Goal: Task Accomplishment & Management: Manage account settings

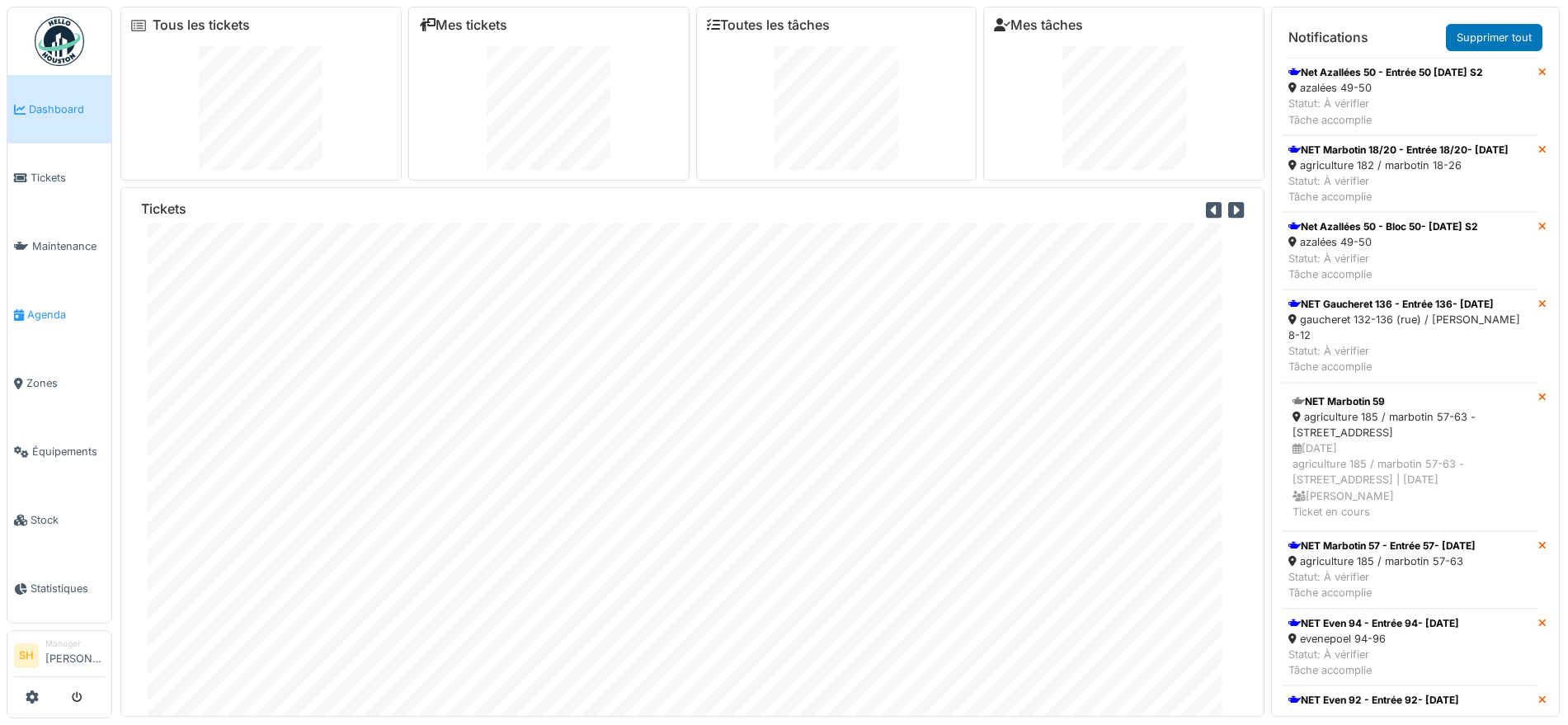
click at [43, 307] on span "Agenda" at bounding box center [66, 314] width 78 height 16
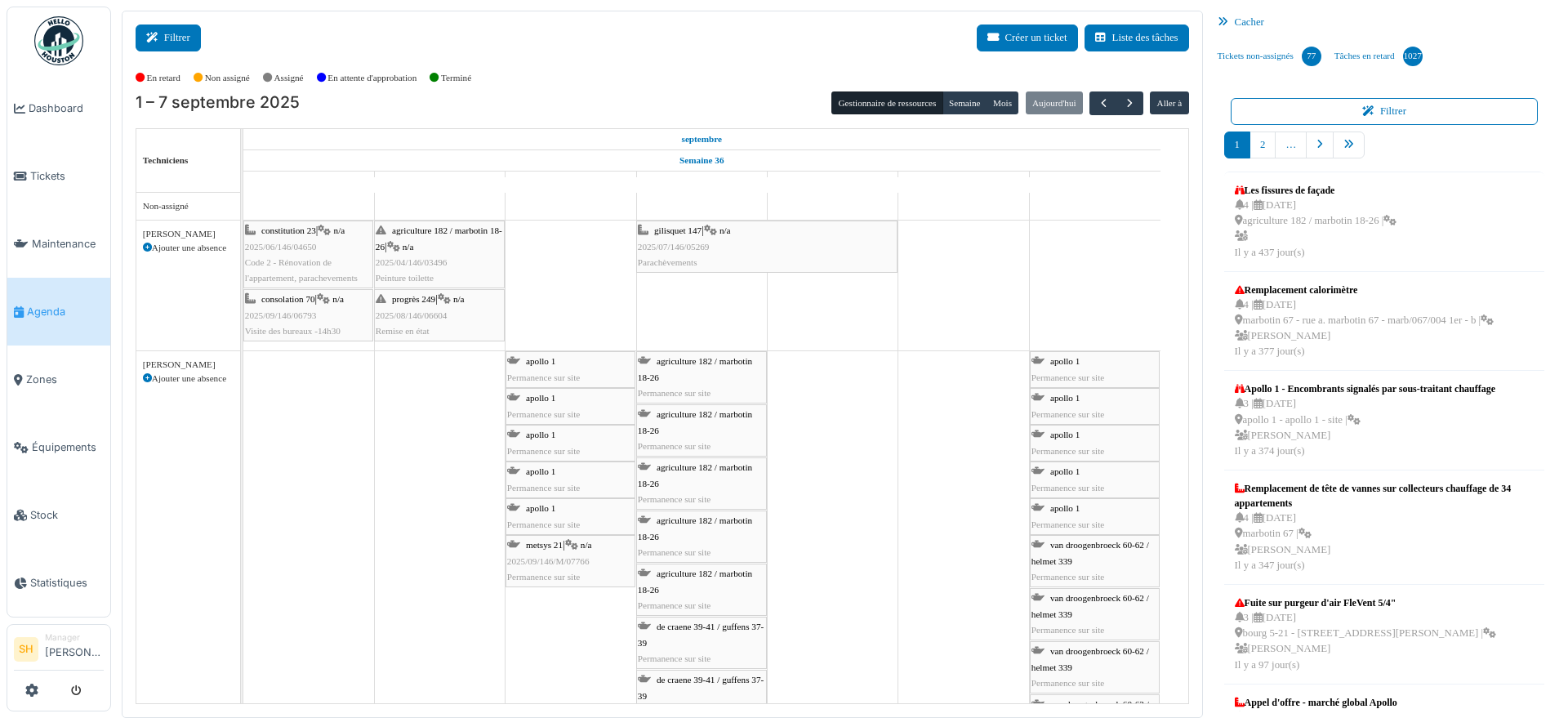
click at [189, 41] on button "Filtrer" at bounding box center [168, 38] width 65 height 27
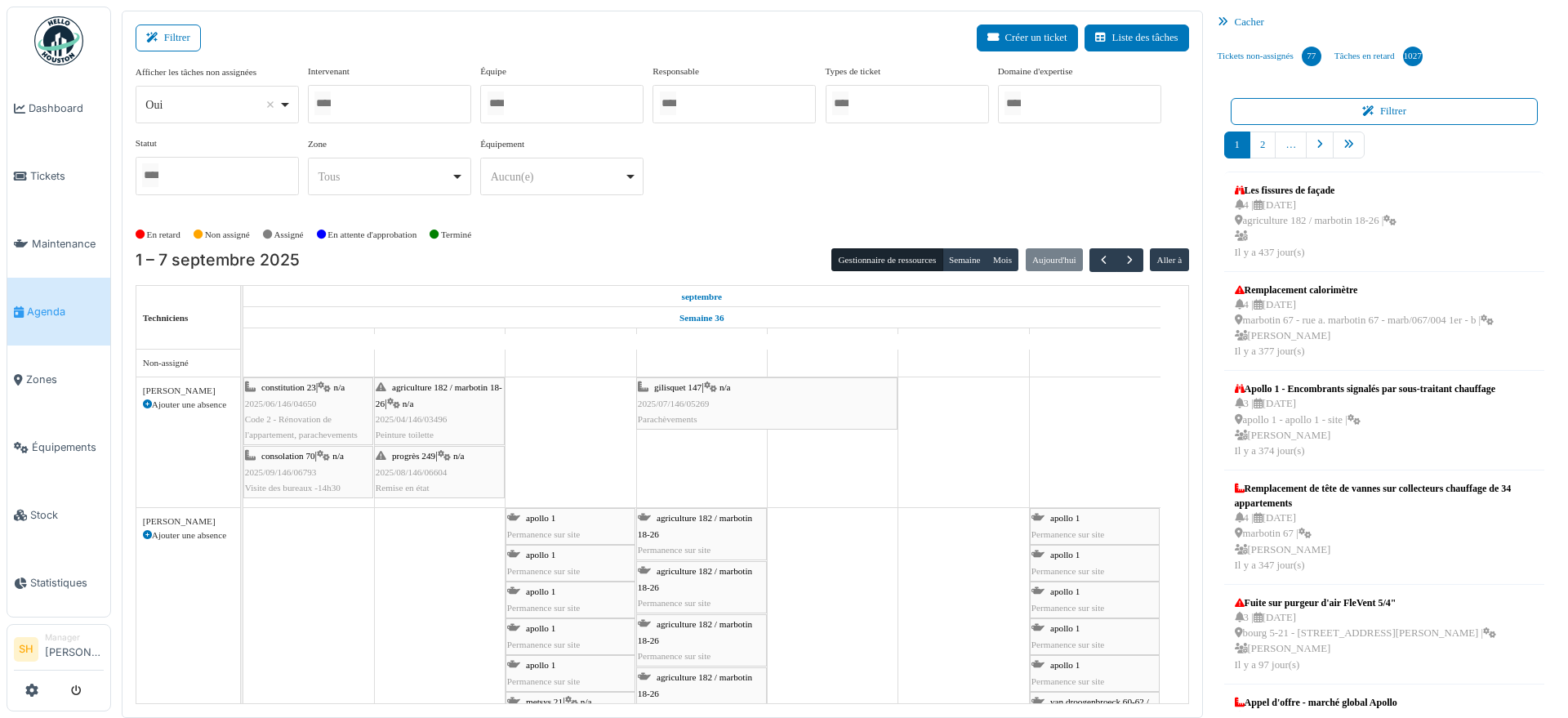
click at [560, 100] on div at bounding box center [561, 104] width 163 height 38
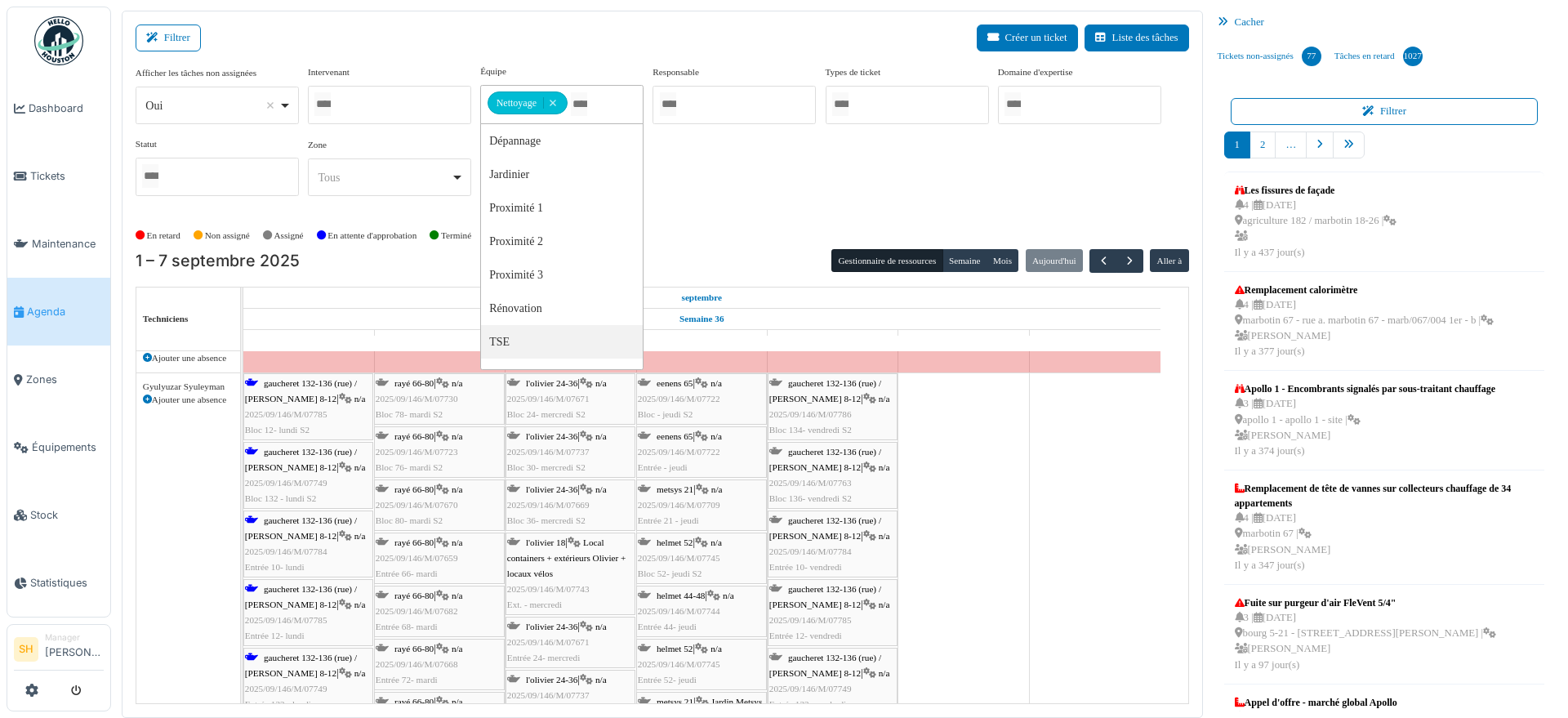
scroll to position [1324, 0]
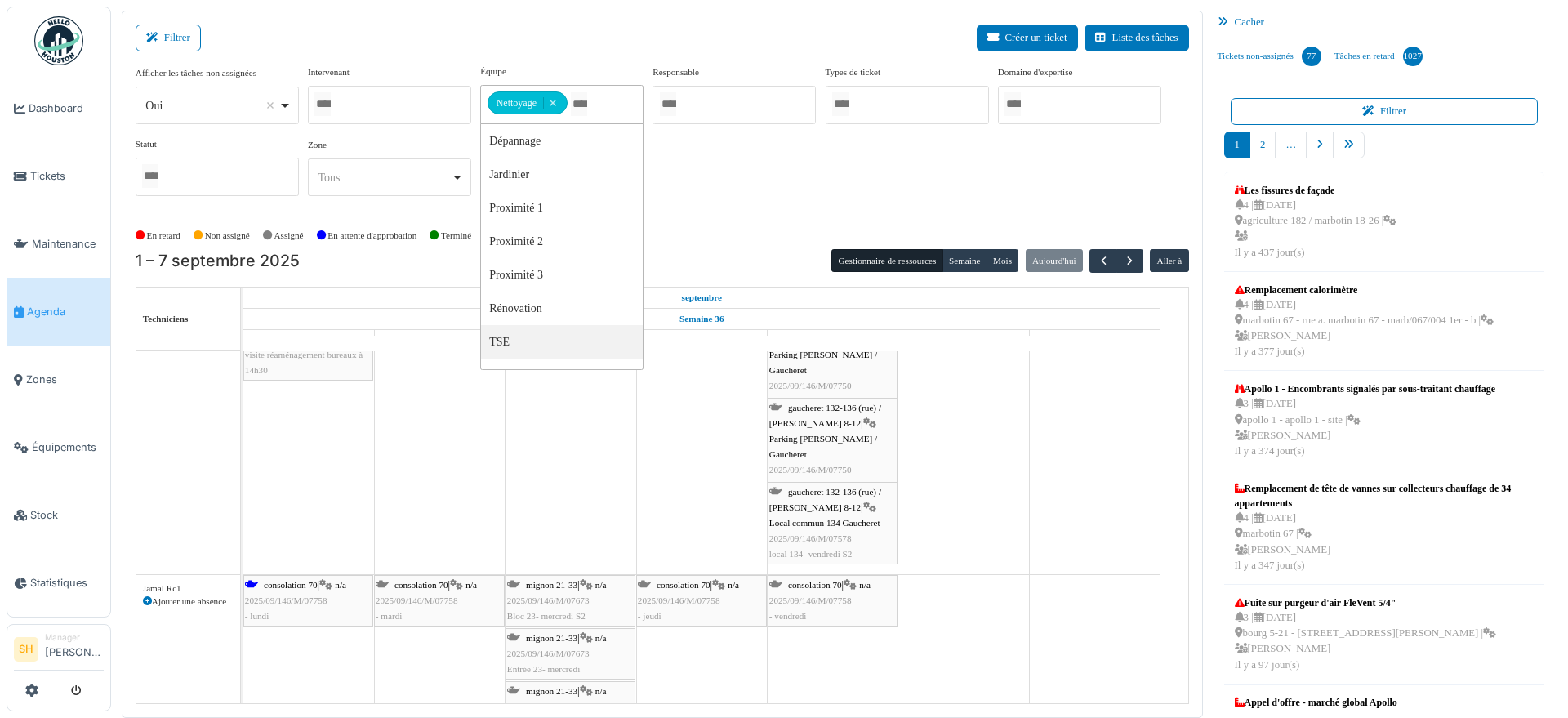
click at [285, 586] on span "consolation 70" at bounding box center [290, 585] width 54 height 10
click at [271, 582] on span "consolation 70" at bounding box center [290, 585] width 54 height 10
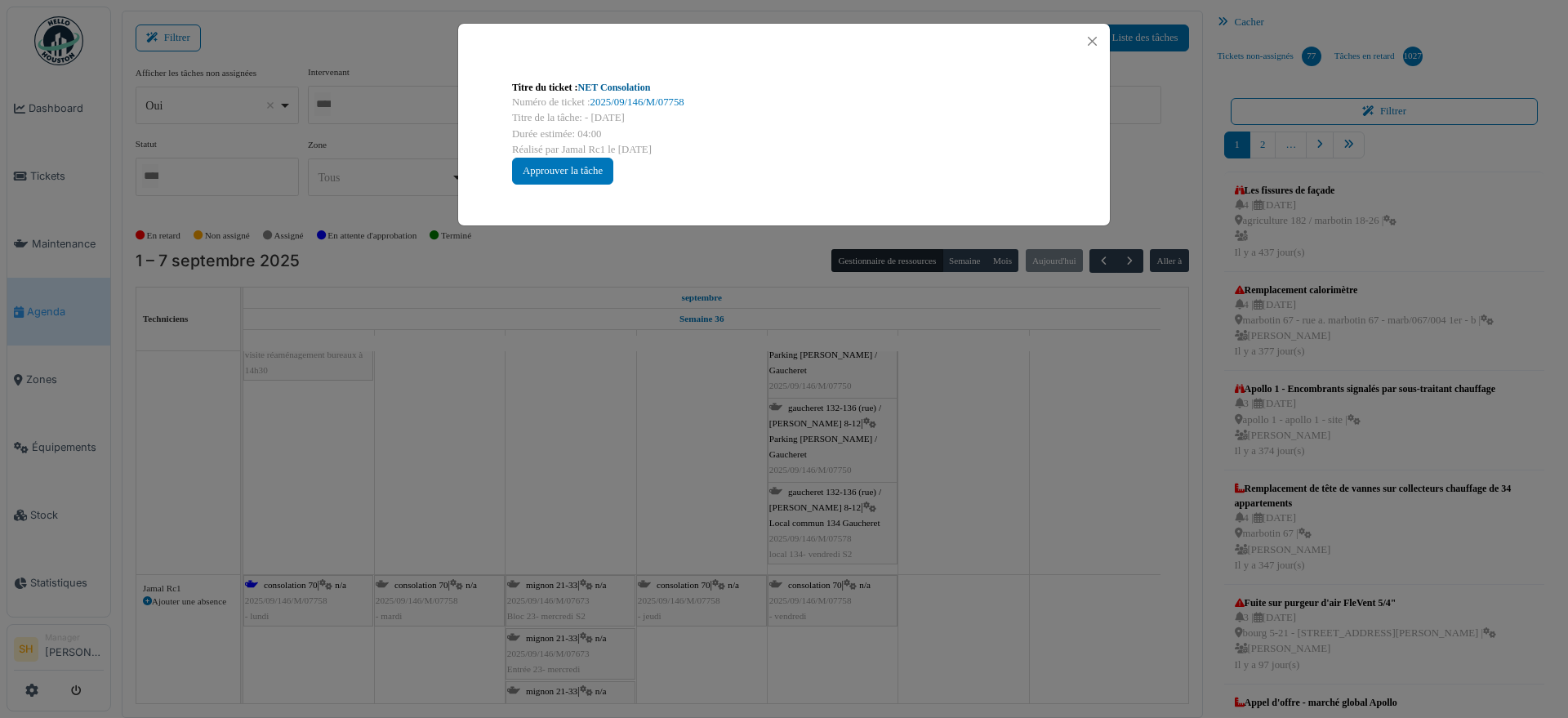
click at [635, 84] on link "NET Consolation" at bounding box center [615, 88] width 73 height 12
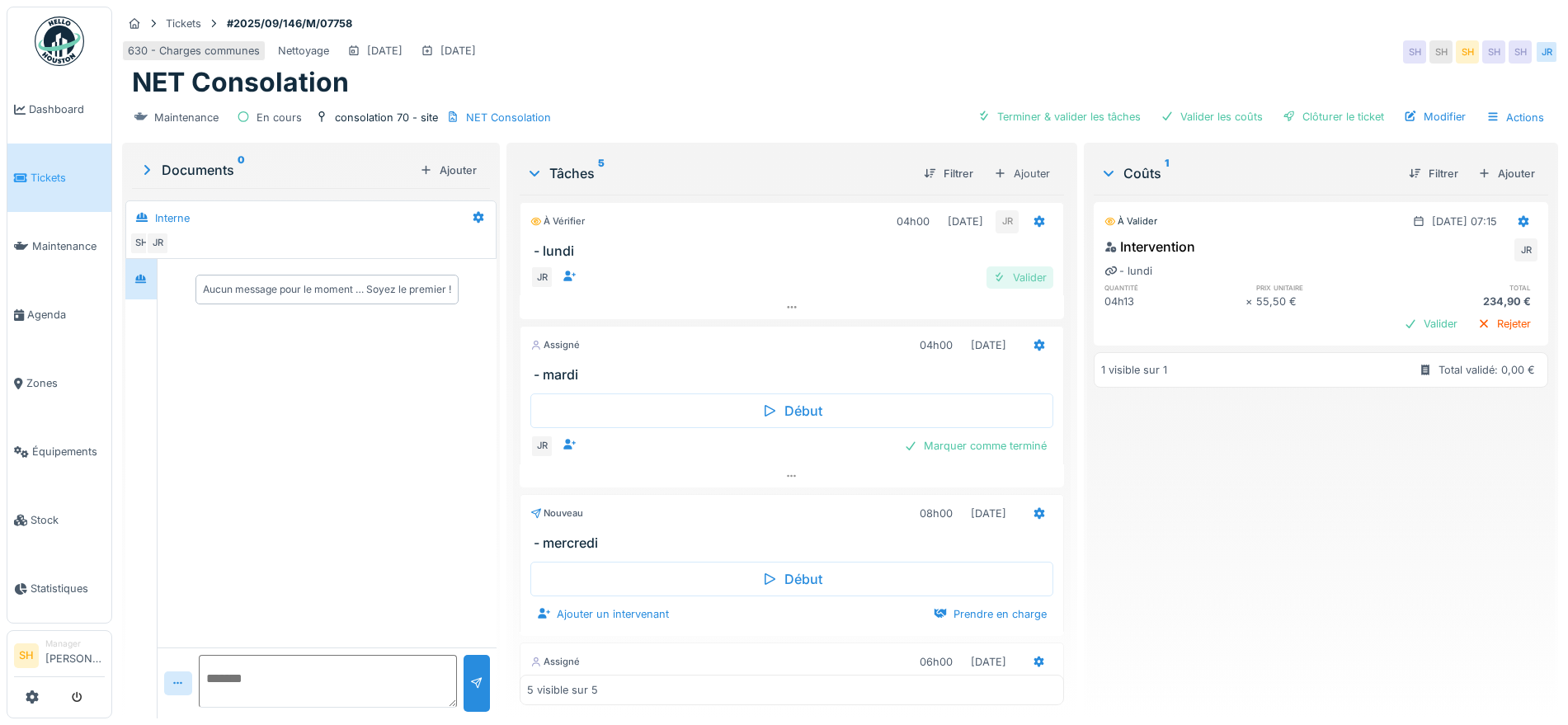
click at [1011, 276] on div "Valider" at bounding box center [1021, 277] width 67 height 23
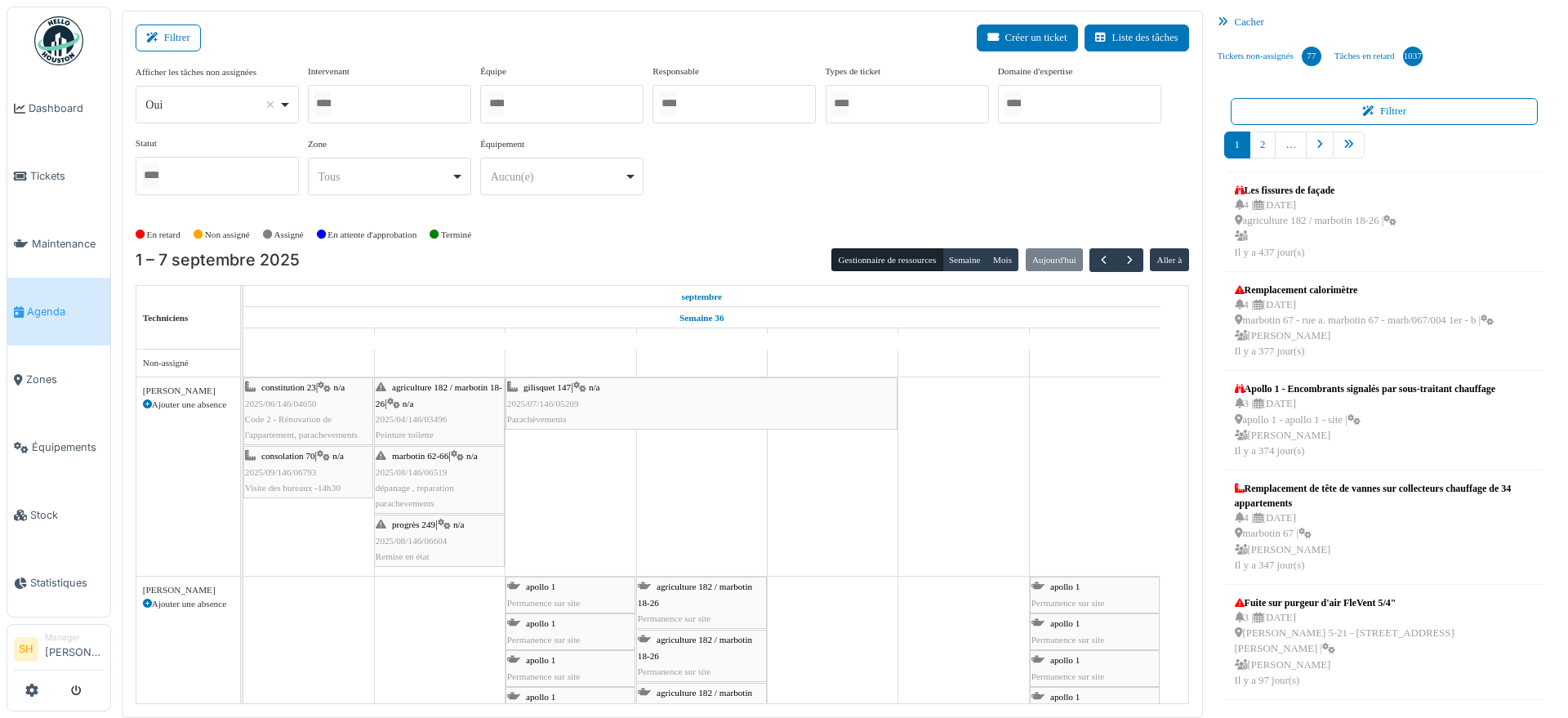
click at [44, 312] on span "Agenda" at bounding box center [65, 311] width 77 height 16
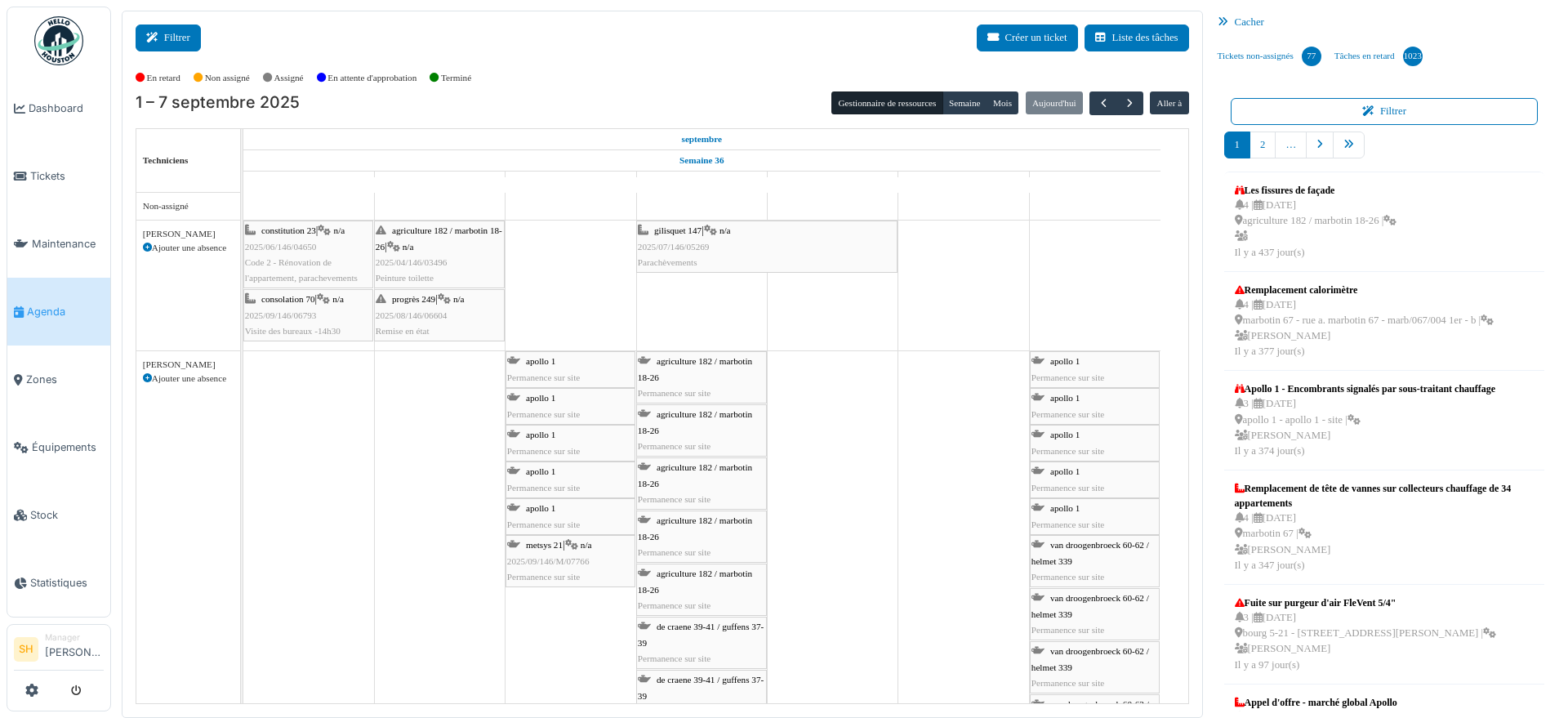
click at [165, 46] on button "Filtrer" at bounding box center [168, 38] width 65 height 27
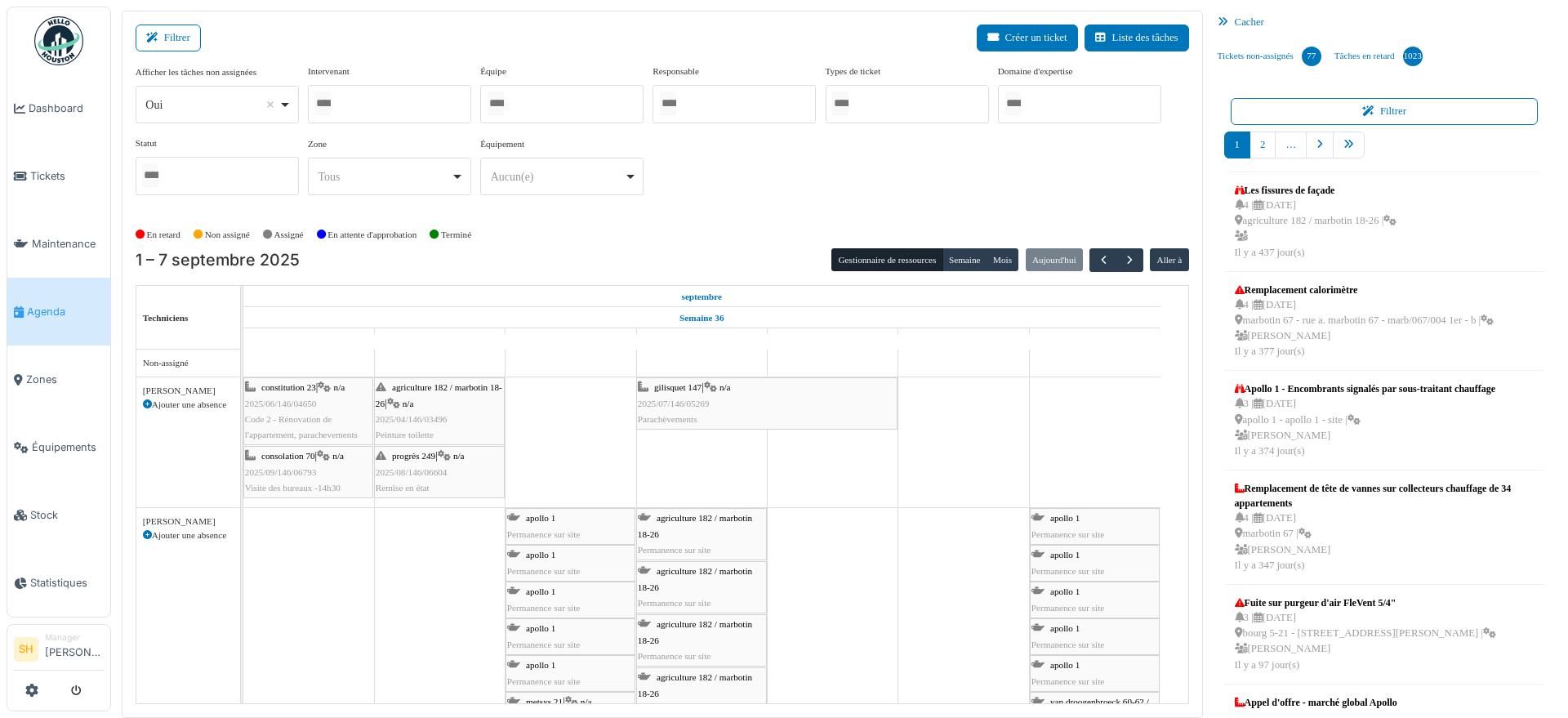
click at [535, 101] on div at bounding box center [561, 104] width 163 height 38
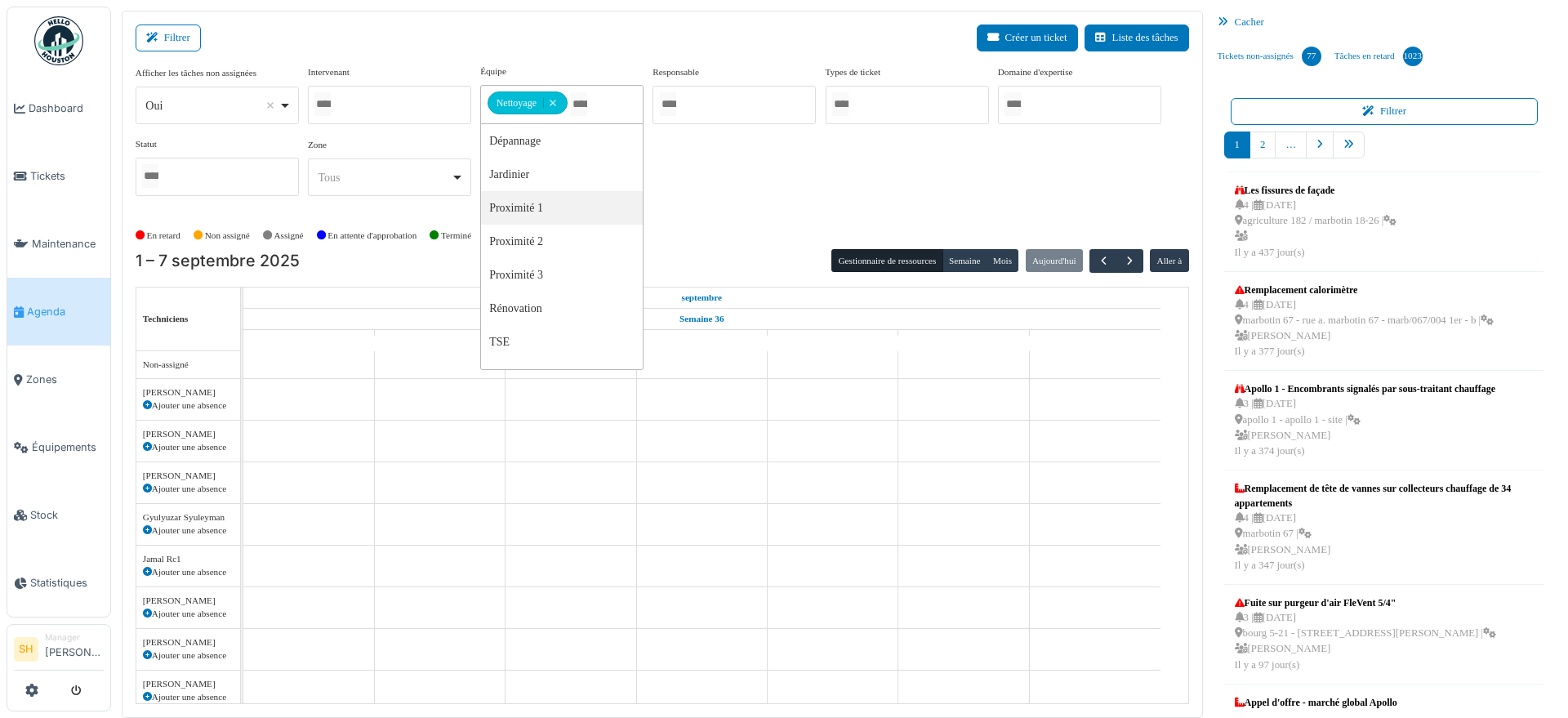
click at [750, 215] on div "Afficher les tâches non assignées *** Oui Remove item Oui Non Intervenant Abdel…" at bounding box center [662, 143] width 1053 height 158
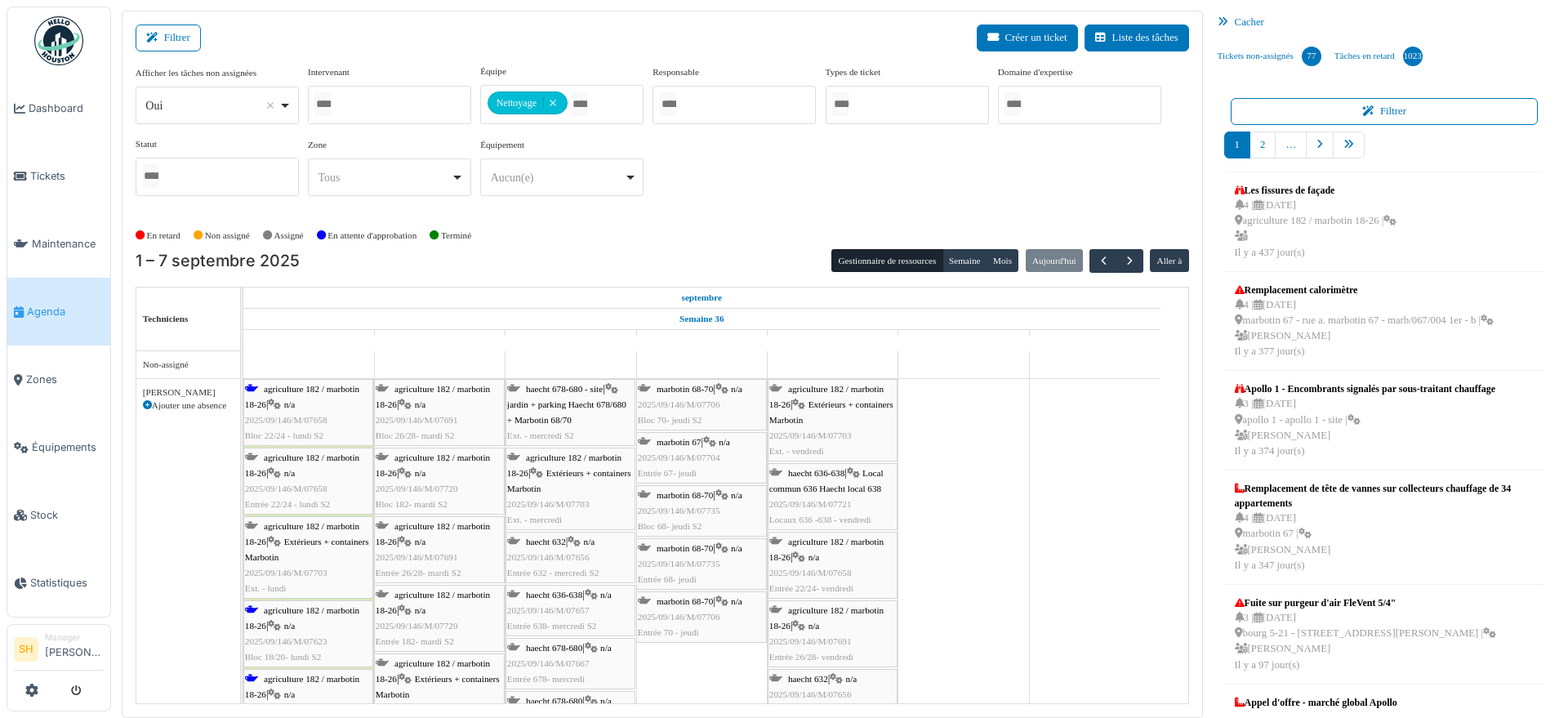
click at [300, 391] on span "agriculture 182 / marbotin 18-26" at bounding box center [302, 396] width 114 height 26
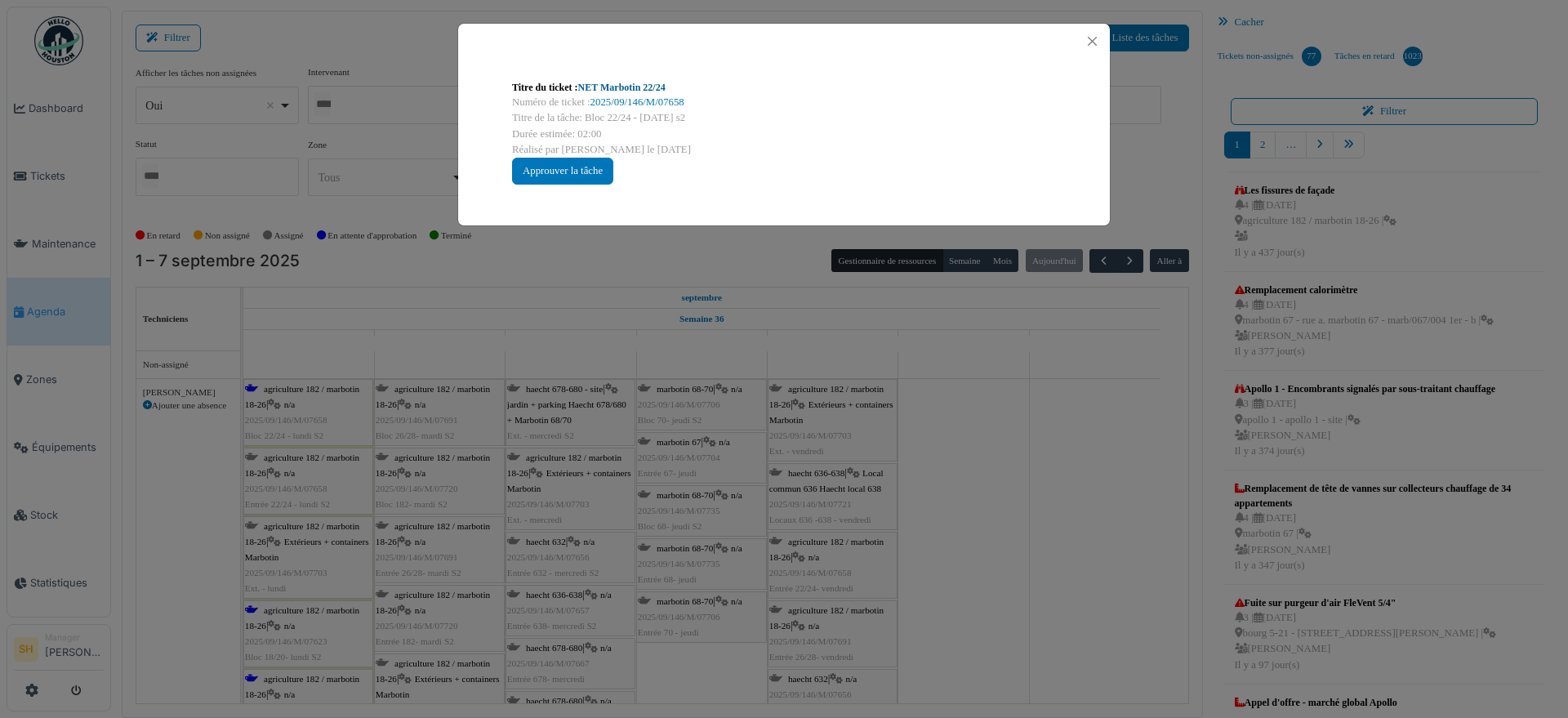
click at [611, 88] on link "NET Marbotin 22/24" at bounding box center [622, 88] width 88 height 12
click at [1071, 508] on div "Titre du ticket : NET Marbotin 22/24 Numéro de ticket : 2025/09/146/M/07658 Tit…" at bounding box center [784, 359] width 1568 height 718
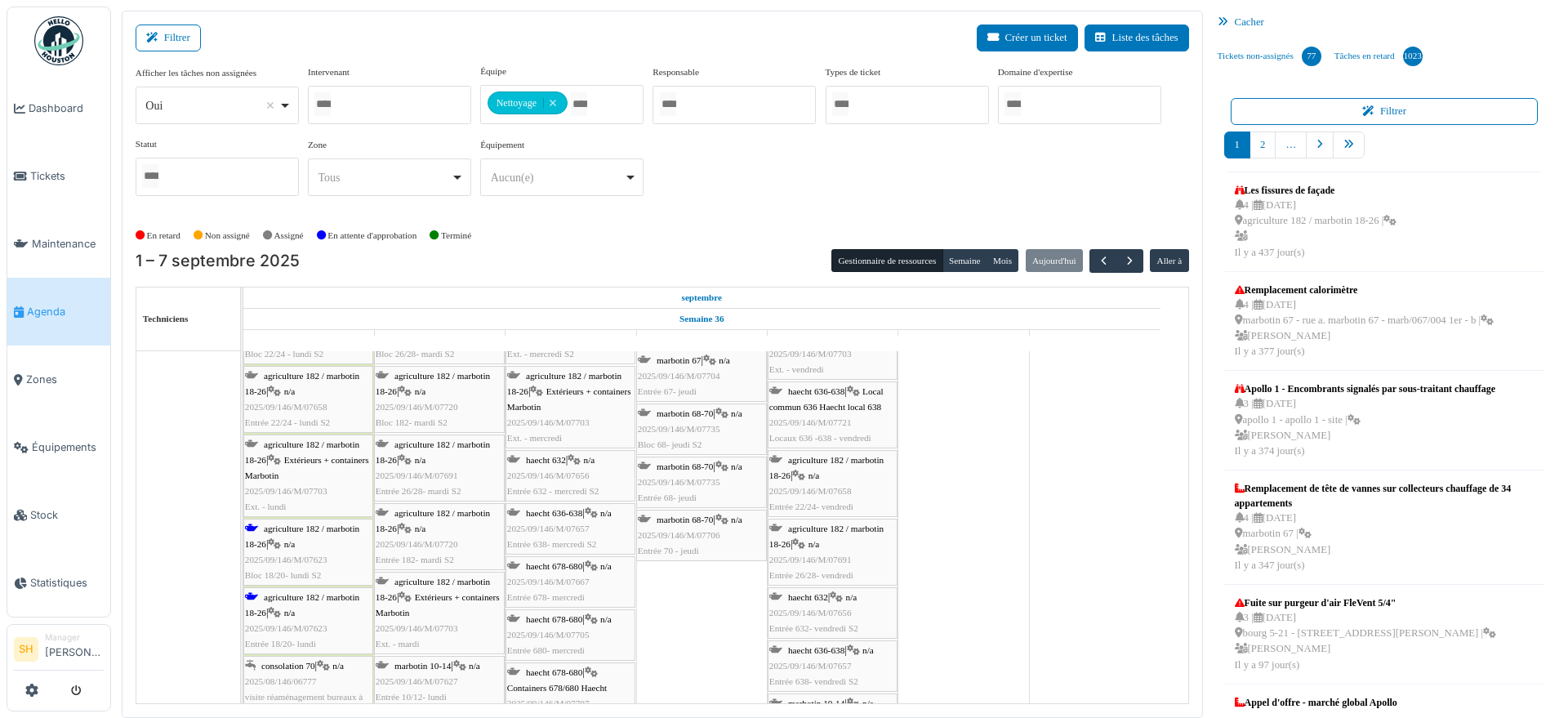
scroll to position [204, 0]
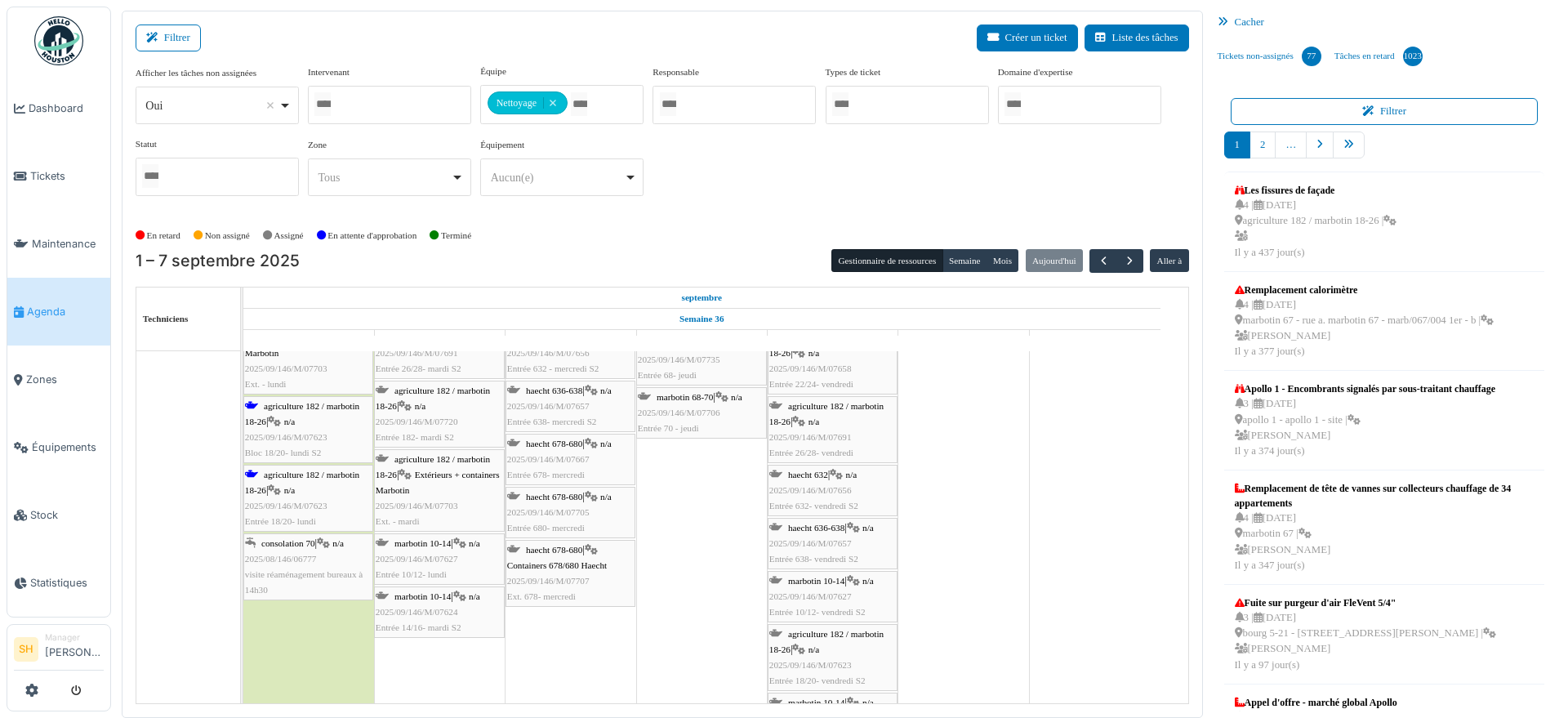
click at [295, 424] on span "n/a" at bounding box center [290, 421] width 12 height 10
click at [292, 404] on span "agriculture 182 / marbotin 18-26" at bounding box center [302, 414] width 114 height 26
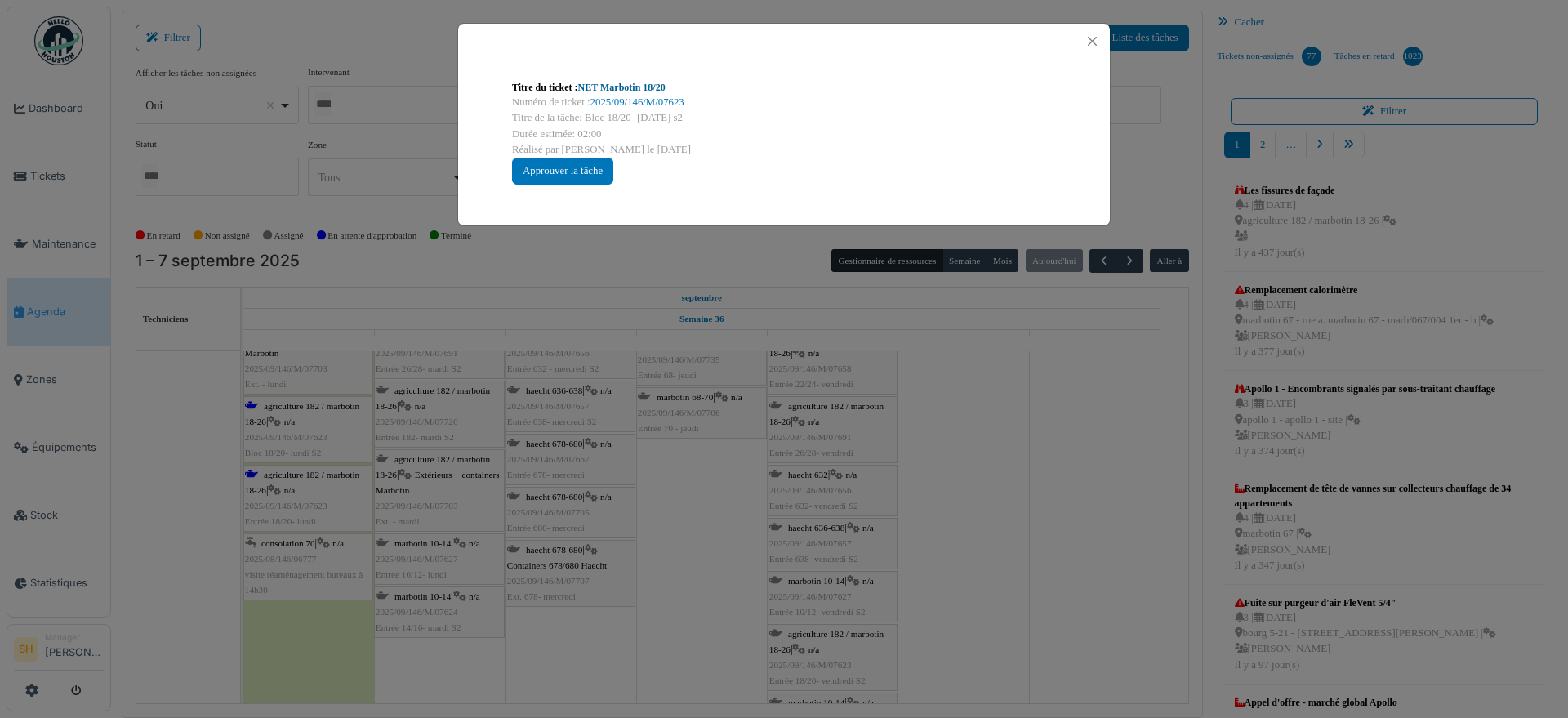
click at [615, 91] on link "NET Marbotin 18/20" at bounding box center [622, 88] width 88 height 12
click at [1066, 457] on div "Titre du ticket : NET Marbotin 18/20 Numéro de ticket : 2025/09/146/M/07623 Tit…" at bounding box center [784, 359] width 1568 height 718
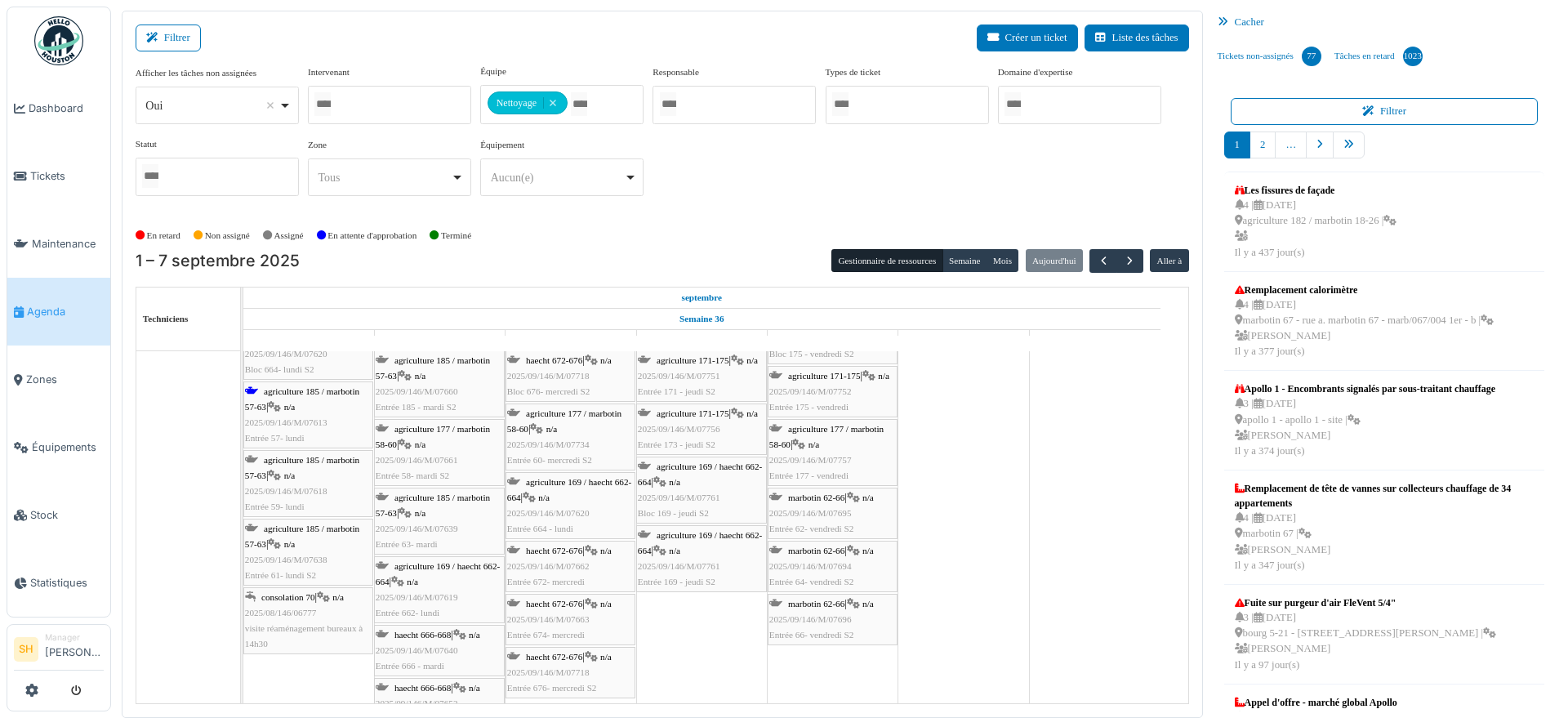
scroll to position [612, 0]
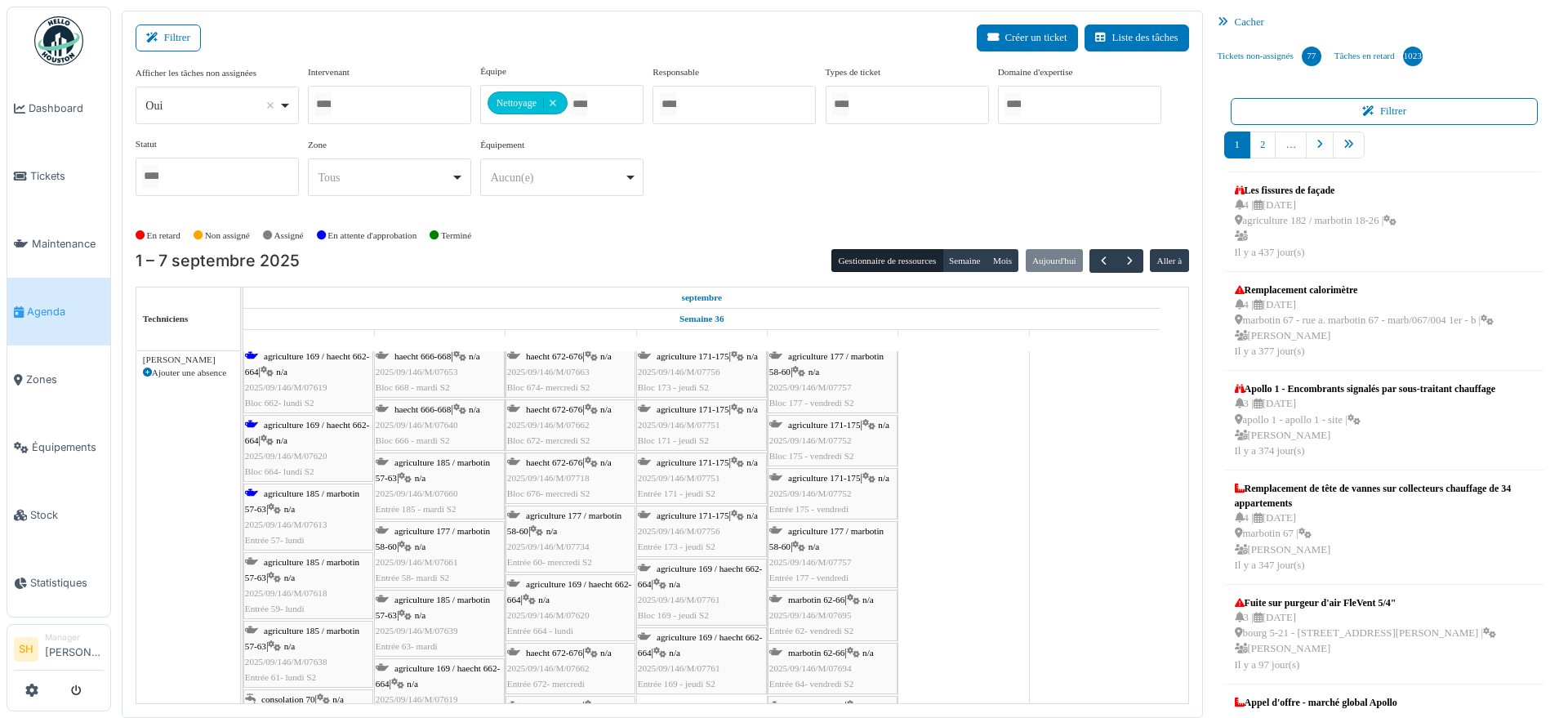
click at [285, 369] on span "n/a" at bounding box center [282, 371] width 12 height 10
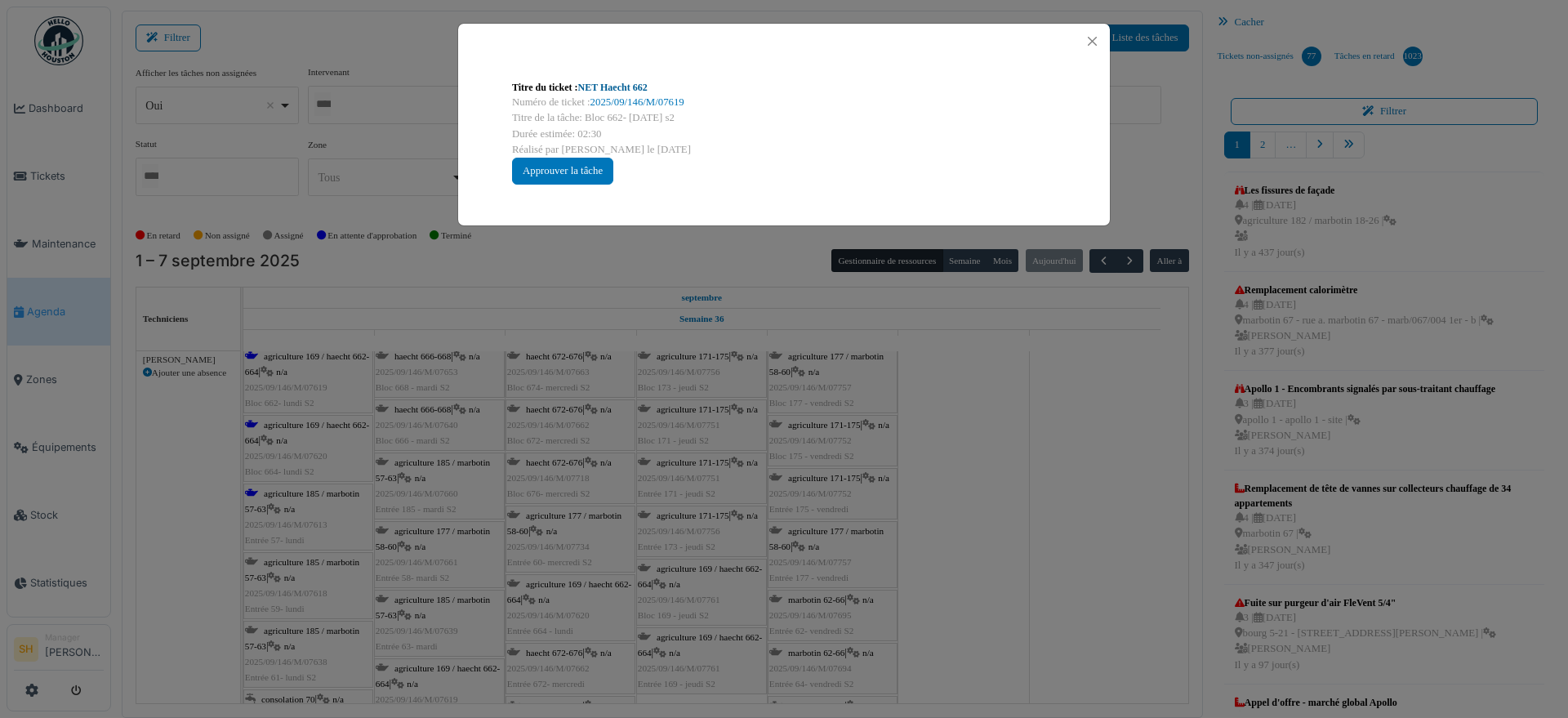
click at [616, 87] on link "NET Haecht 662" at bounding box center [613, 88] width 70 height 12
click at [1109, 587] on div "Titre du ticket : NET Haecht 662 Numéro de ticket : 2025/09/146/M/07619 Titre d…" at bounding box center [784, 359] width 1568 height 718
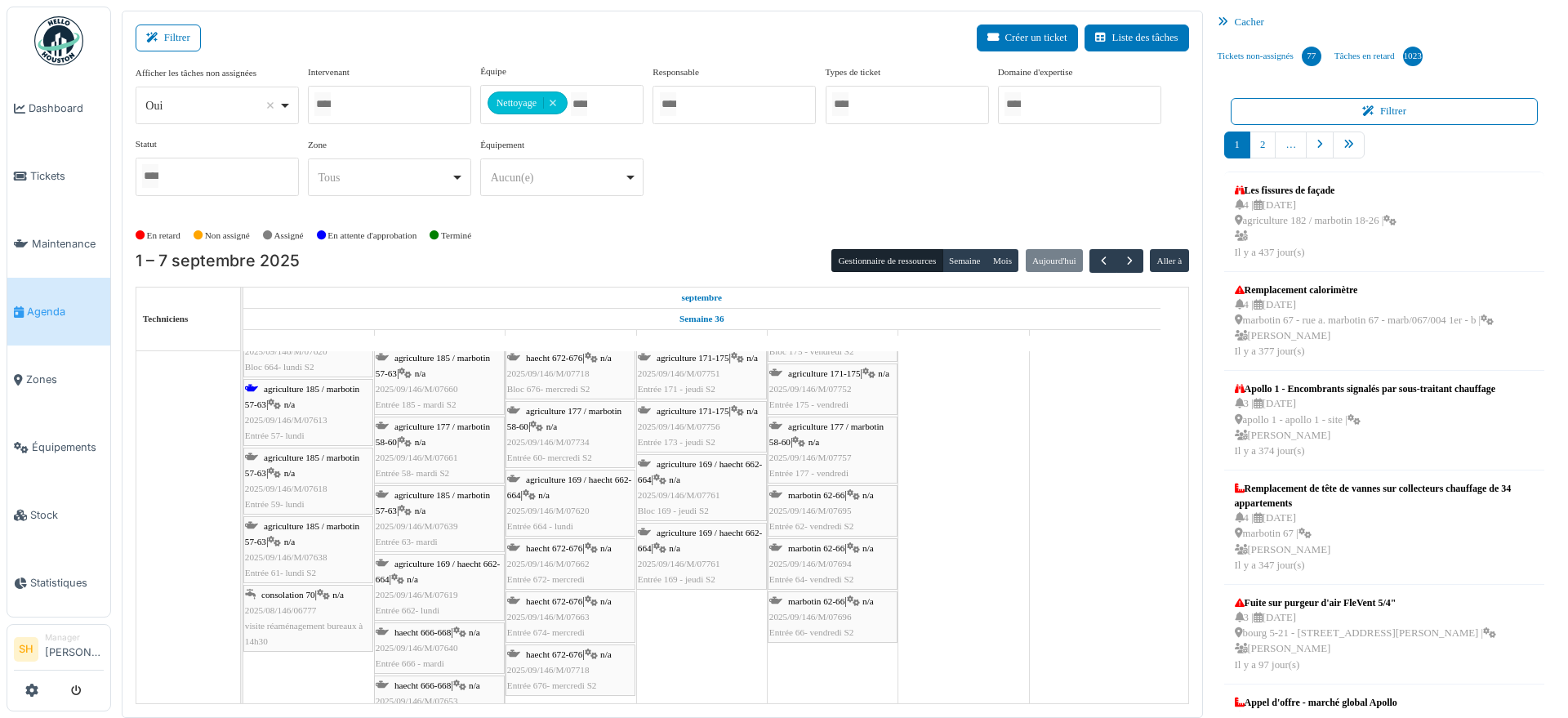
scroll to position [0, 0]
drag, startPoint x: 569, startPoint y: 500, endPoint x: 454, endPoint y: 495, distance: 115.1
click at [243, 495] on div "agriculture 169 / haecht 662-664 | n/a 2025/09/146/M/07619 Bloc 662- lundi S2 h…" at bounding box center [243, 491] width 0 height 495
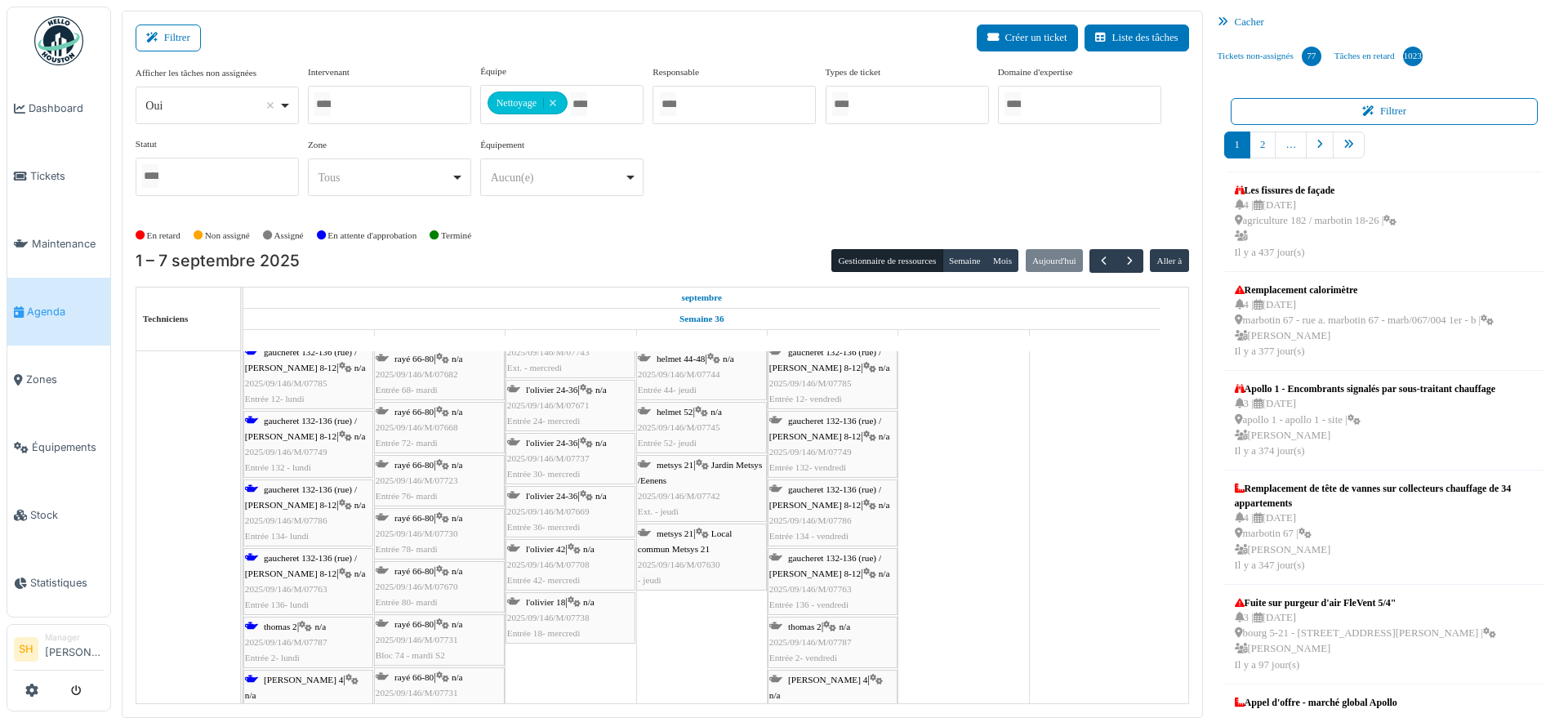
scroll to position [1429, 0]
click at [274, 557] on span "gaucheret 132-136 (rue) / thomas 8-12" at bounding box center [300, 564] width 112 height 26
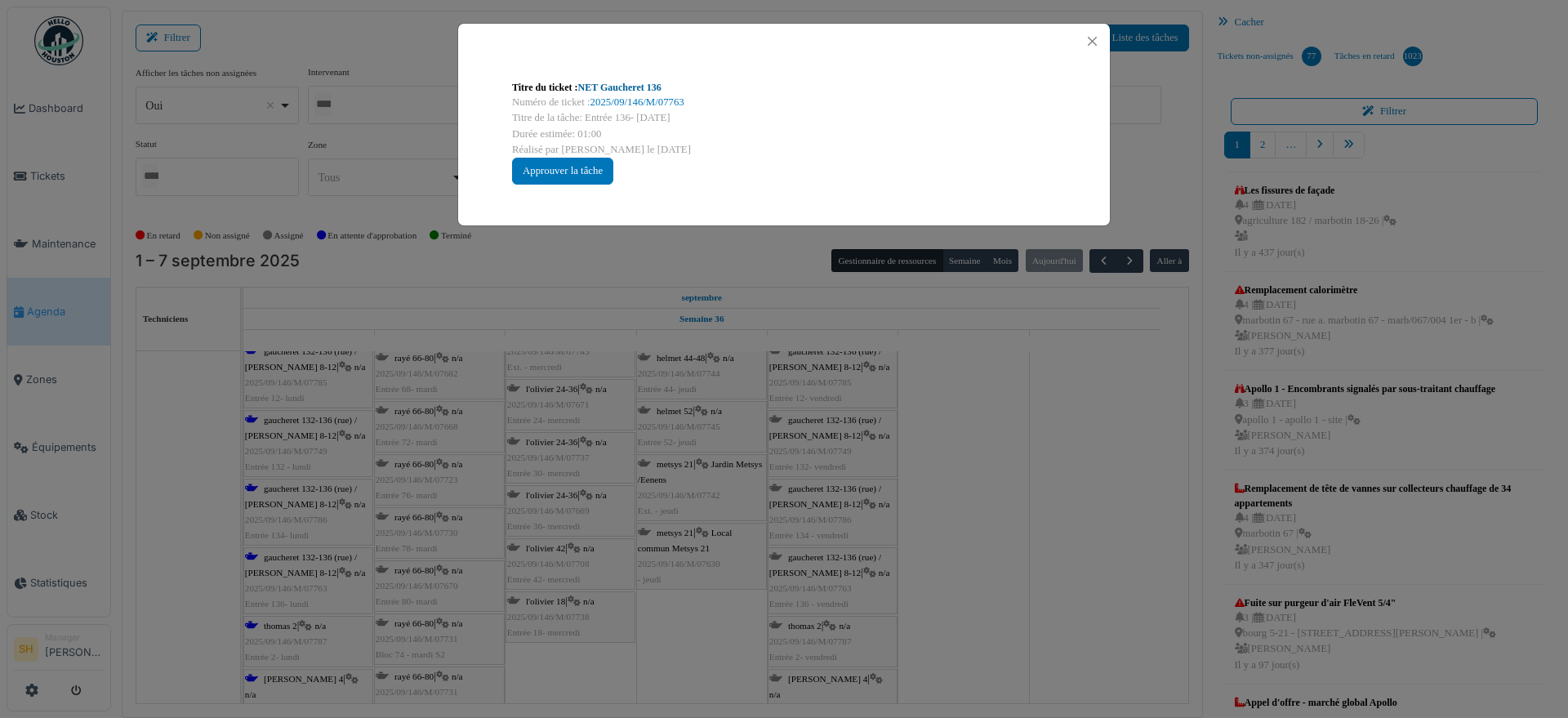
click at [639, 83] on link "NET Gaucheret 136" at bounding box center [620, 88] width 84 height 12
drag, startPoint x: 1109, startPoint y: 452, endPoint x: 994, endPoint y: 508, distance: 127.9
click at [1108, 452] on div "Titre du ticket : NET Gaucheret 136 Numéro de ticket : 2025/09/146/M/07763 Titr…" at bounding box center [784, 359] width 1568 height 718
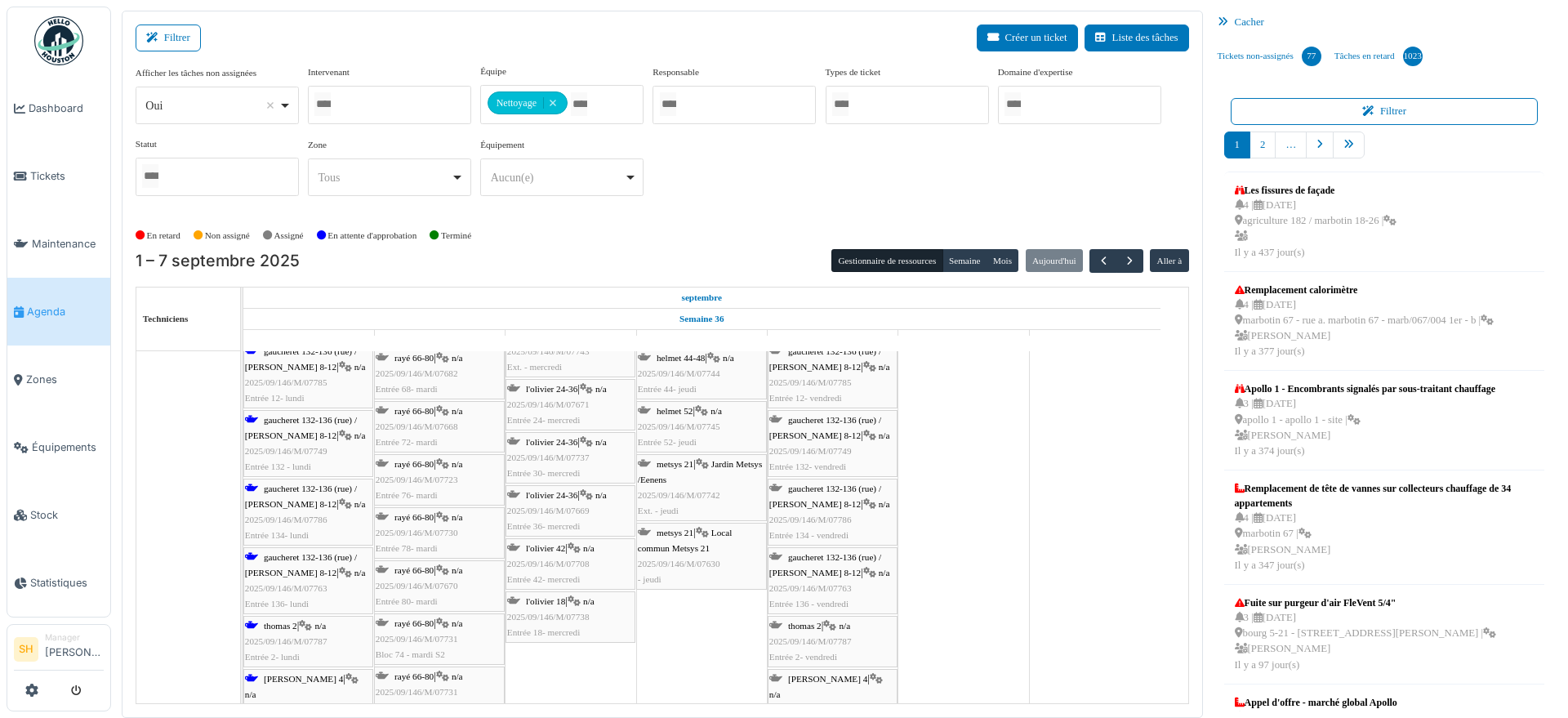
click at [277, 620] on span "thomas 2" at bounding box center [281, 625] width 33 height 10
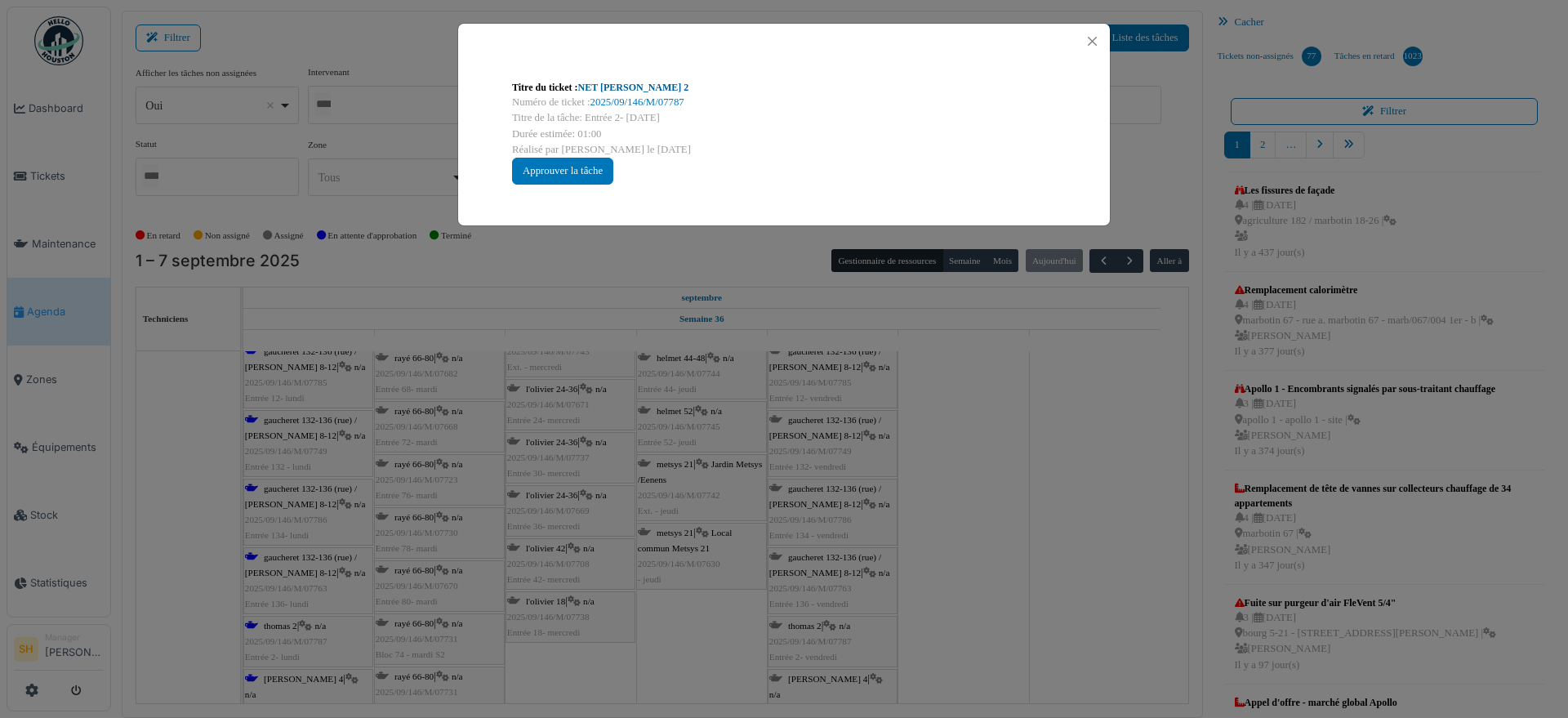
click at [606, 85] on link "NET Thomas 2" at bounding box center [634, 88] width 111 height 12
drag, startPoint x: 1071, startPoint y: 654, endPoint x: 849, endPoint y: 606, distance: 227.1
click at [1066, 648] on div "Titre du ticket : NET Thomas 2 Numéro de ticket : 2025/09/146/M/07787 Titre de …" at bounding box center [784, 359] width 1568 height 718
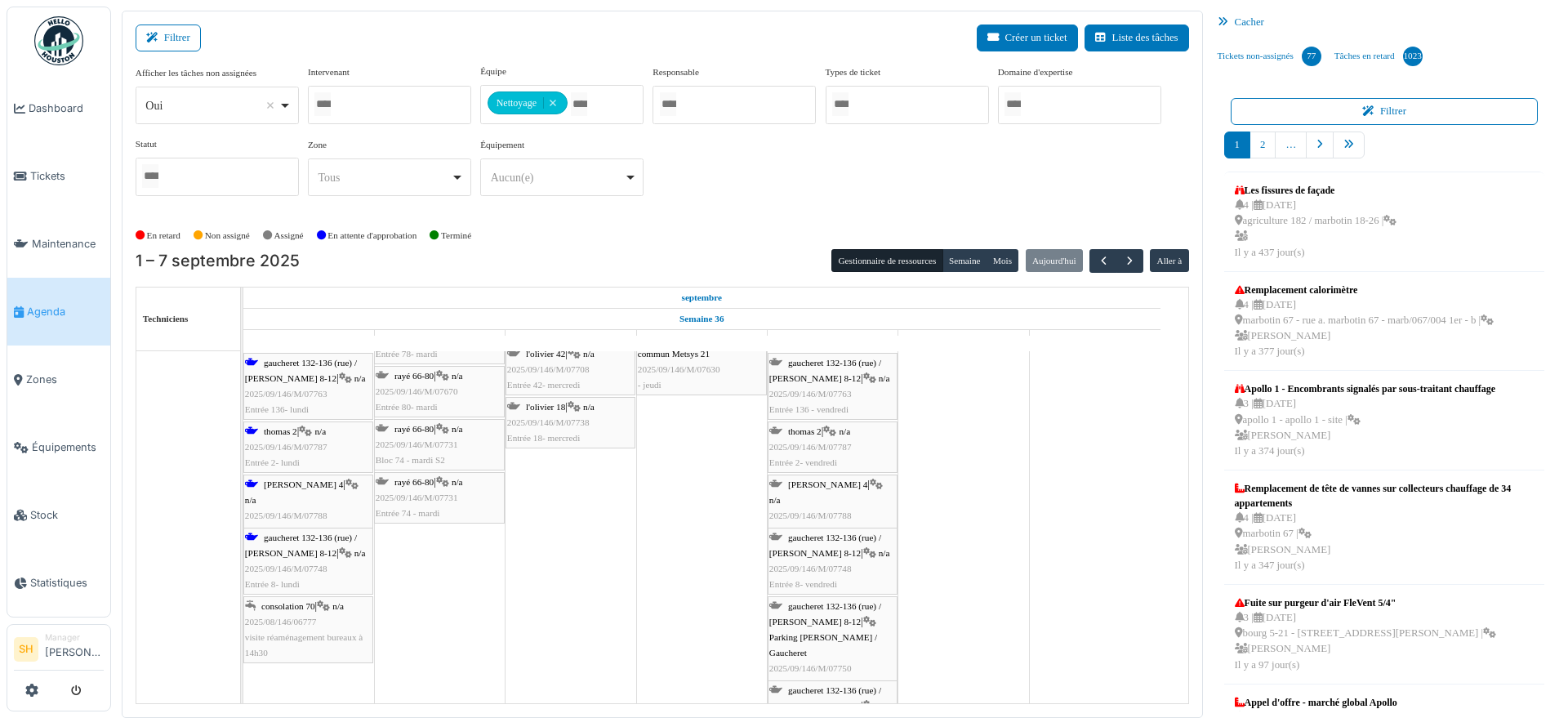
scroll to position [1633, 0]
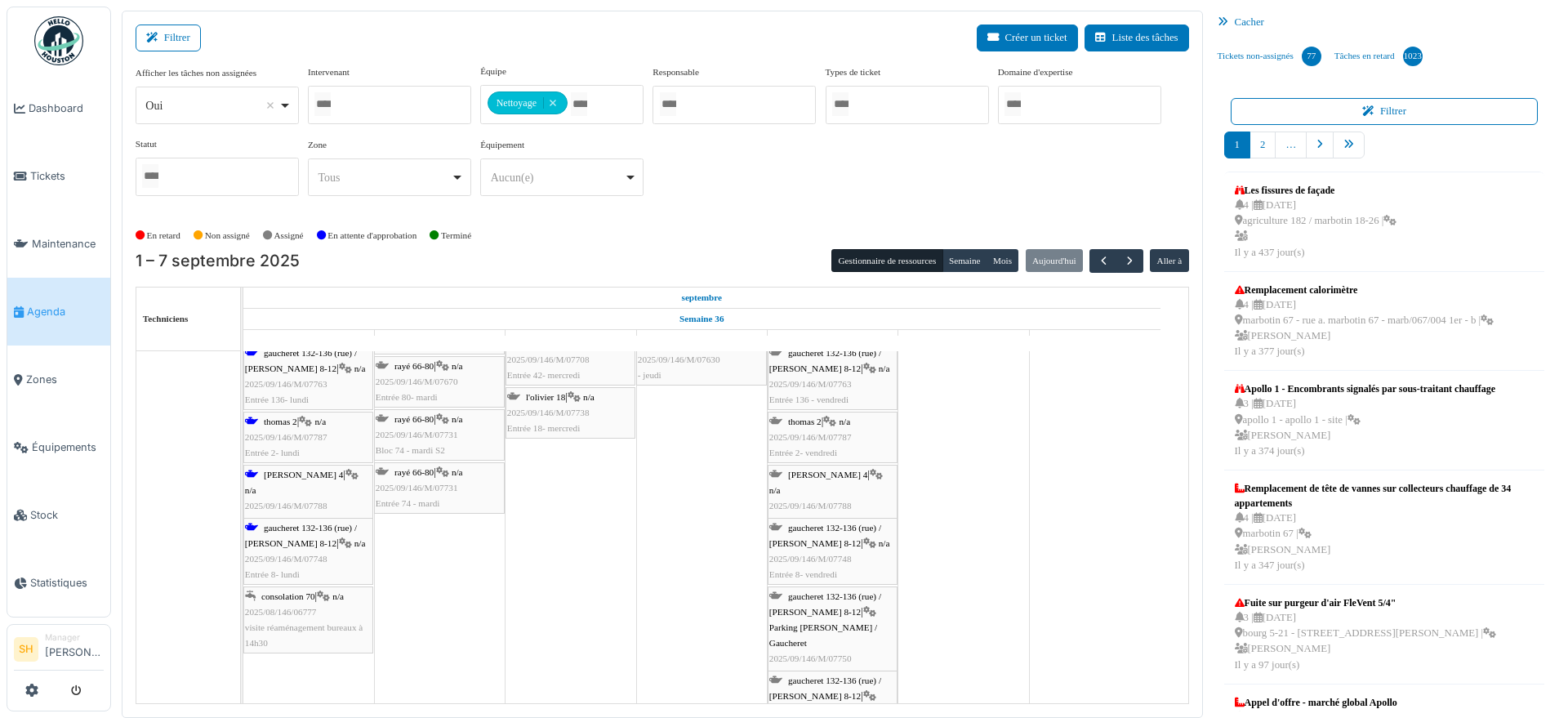
click at [276, 472] on span "thomas 4" at bounding box center [304, 475] width 79 height 10
click at [294, 471] on span "thomas 4" at bounding box center [304, 475] width 79 height 10
click at [281, 471] on span "thomas 4" at bounding box center [304, 475] width 79 height 10
click at [278, 470] on span "thomas 4" at bounding box center [304, 475] width 79 height 10
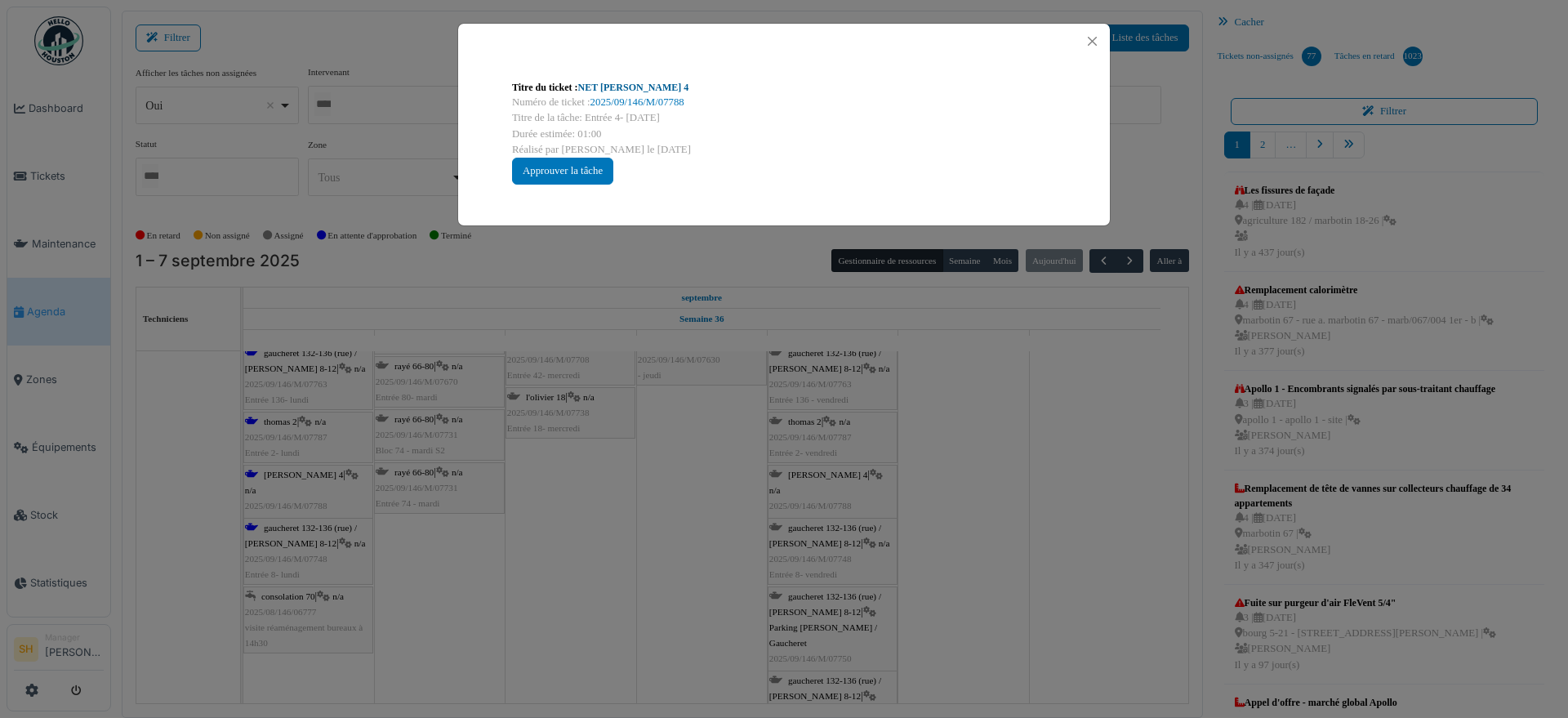
click at [609, 82] on link "NET Thomas 4" at bounding box center [634, 88] width 111 height 12
click at [1089, 38] on button "Close" at bounding box center [1092, 41] width 22 height 22
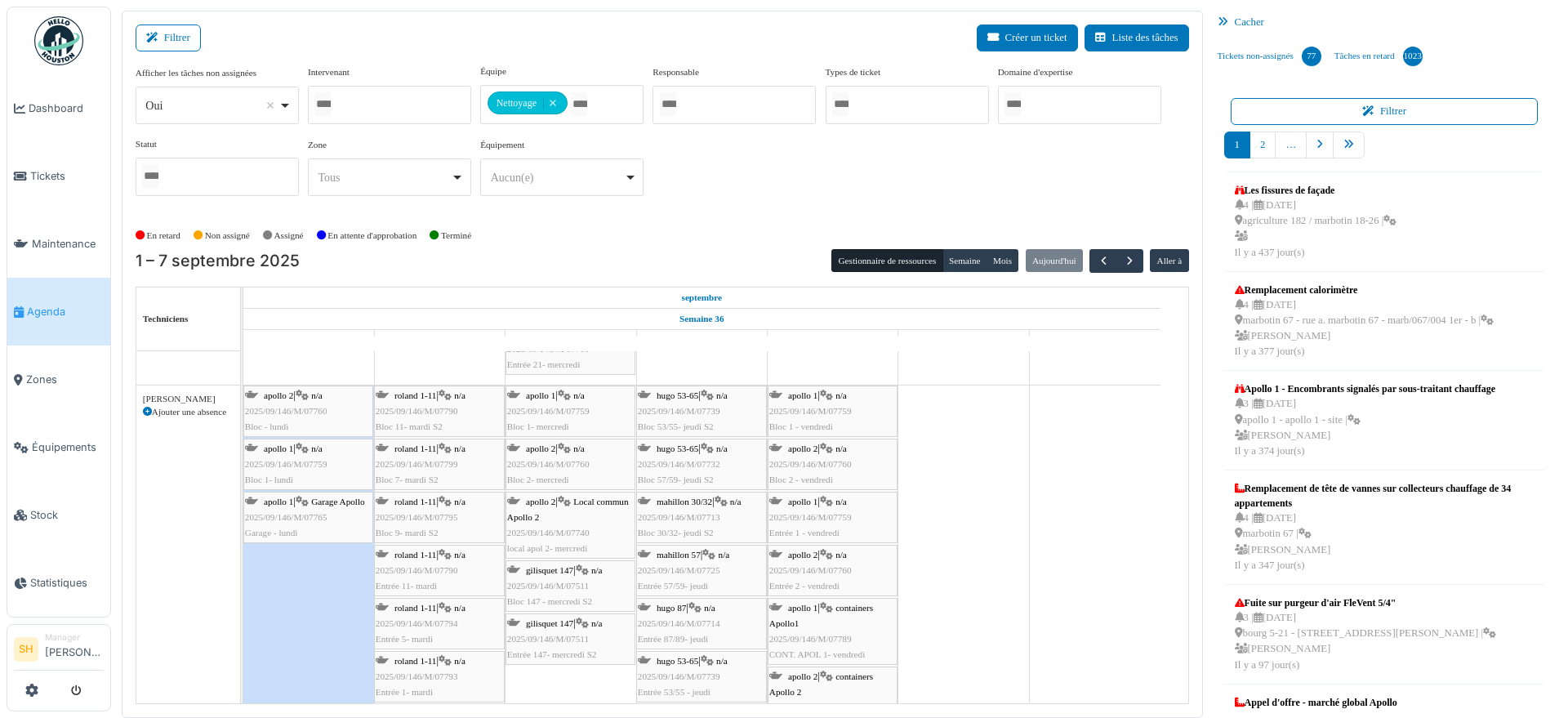
scroll to position [2449, 0]
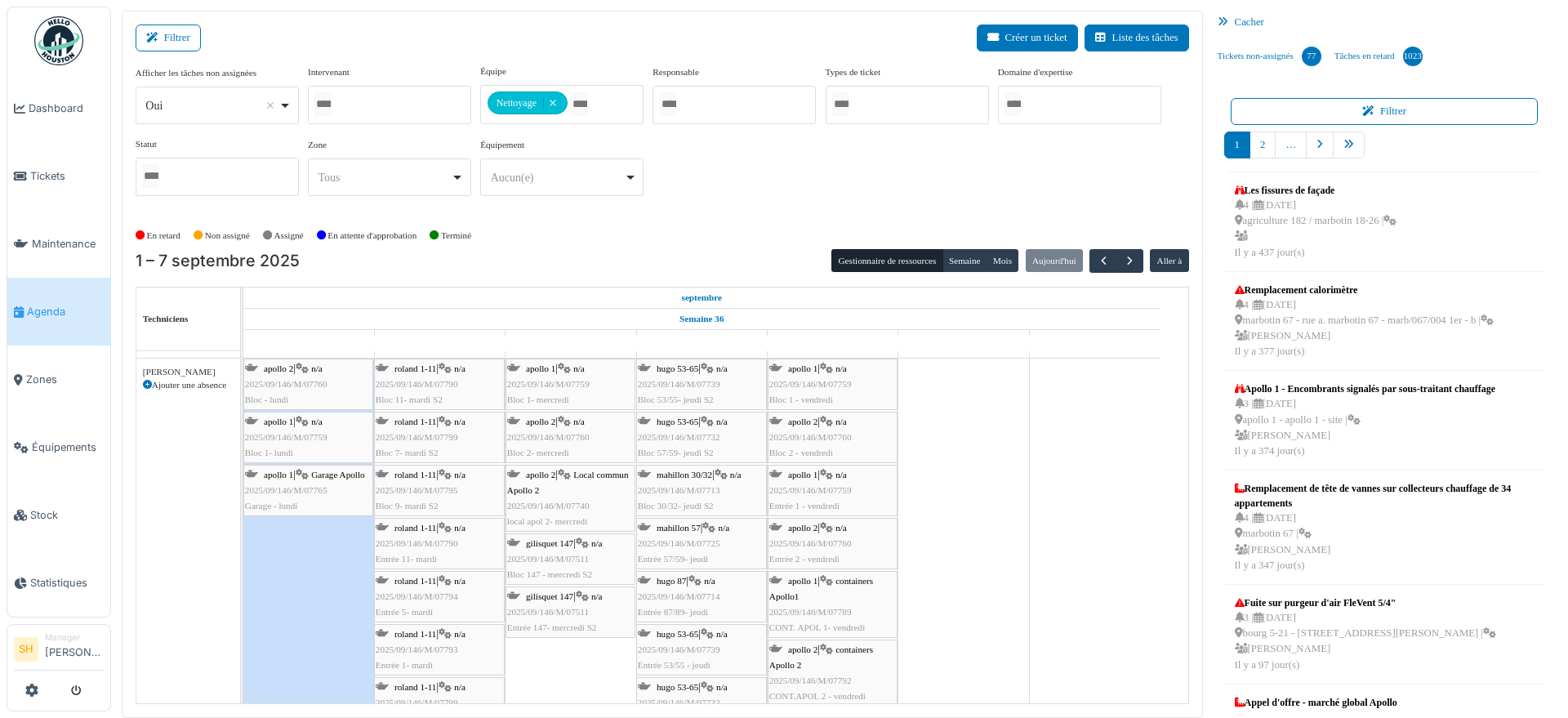
click at [283, 363] on span "apollo 2" at bounding box center [279, 368] width 30 height 10
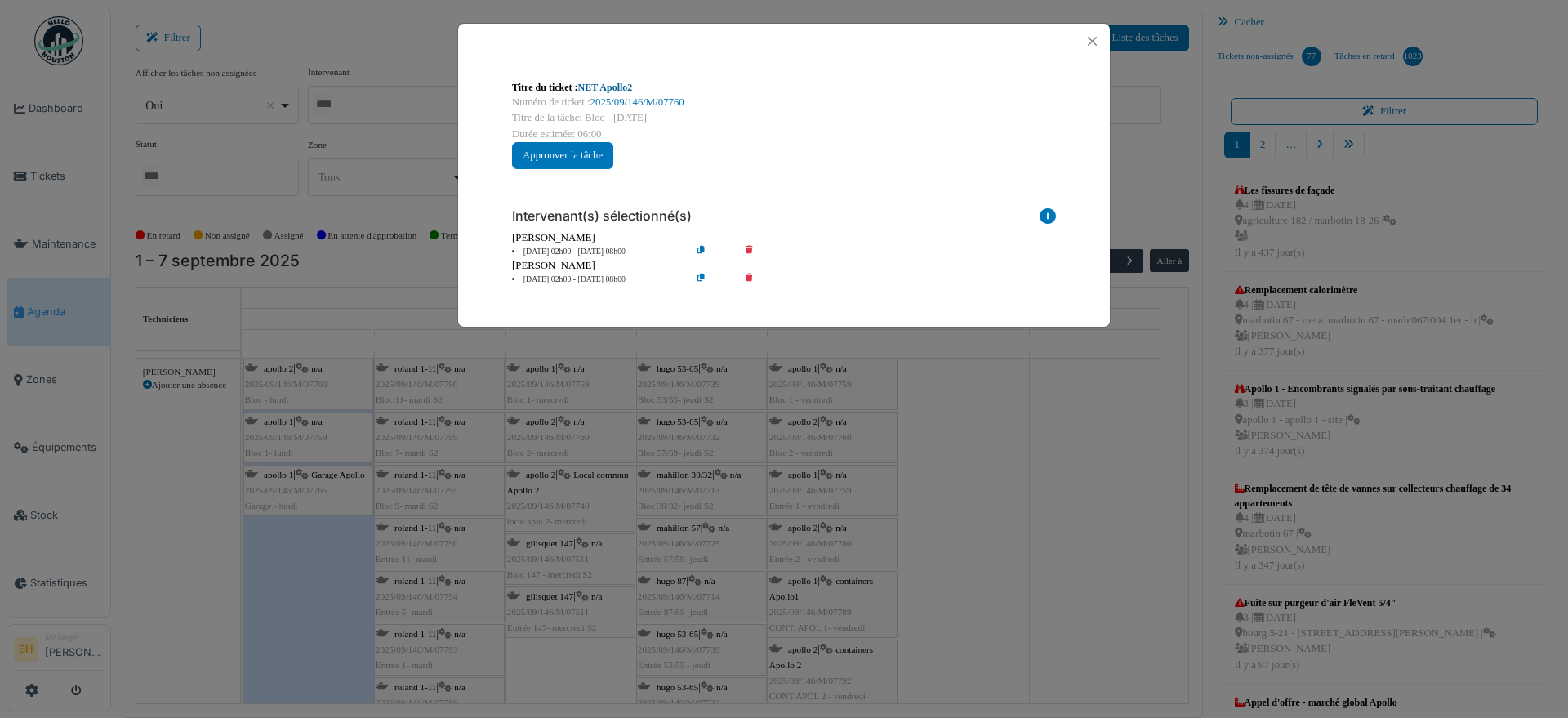
click at [602, 86] on link "NET Apollo2" at bounding box center [606, 88] width 55 height 12
click at [1014, 418] on div "Titre du ticket : NET Apollo2 Numéro de ticket : 2025/09/146/M/07760 Titre de l…" at bounding box center [784, 359] width 1568 height 718
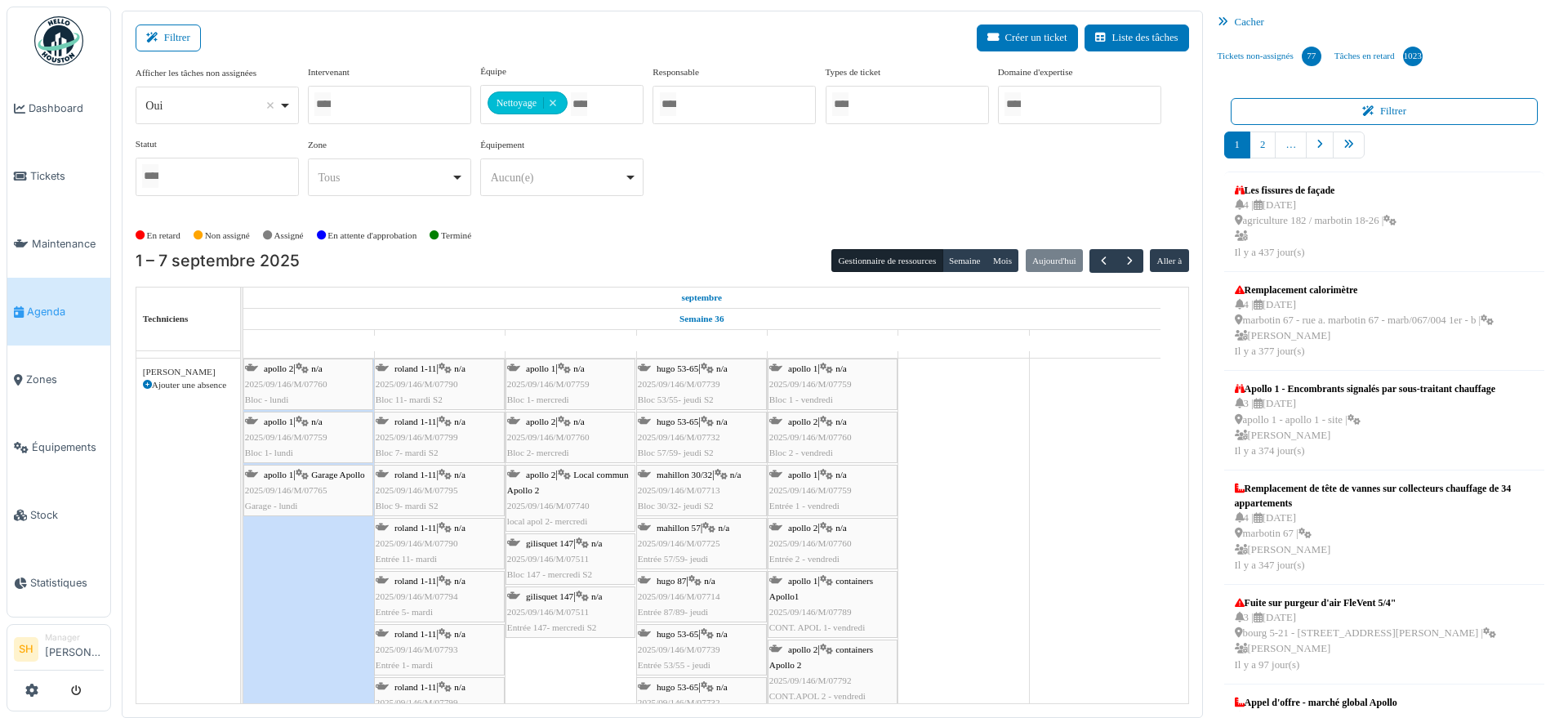
click at [266, 416] on span "apollo 1" at bounding box center [279, 421] width 30 height 10
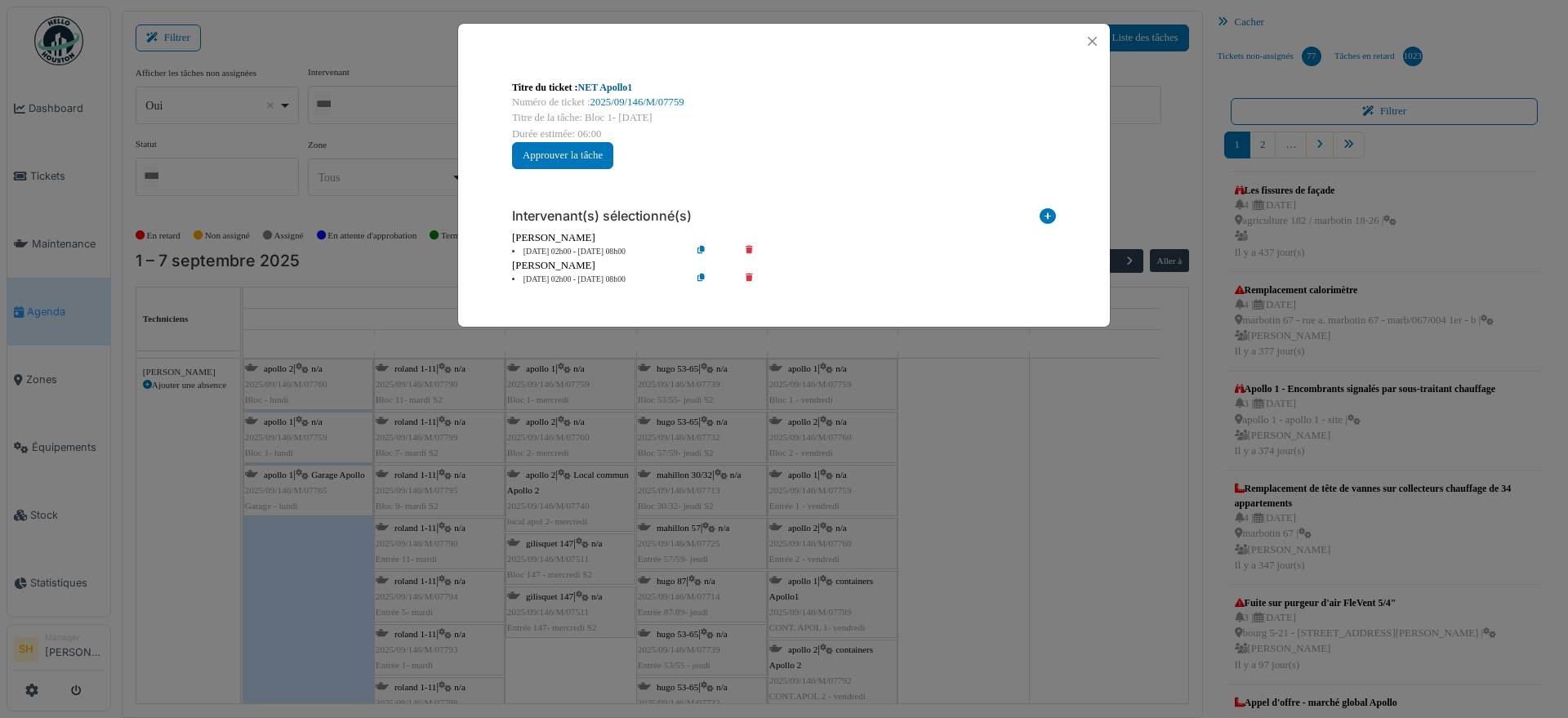
click at [609, 82] on link "NET Apollo1" at bounding box center [606, 88] width 55 height 12
click at [1028, 528] on div "Titre du ticket : NET Apollo1 Numéro de ticket : 2025/09/146/M/07759 Titre de l…" at bounding box center [784, 359] width 1568 height 718
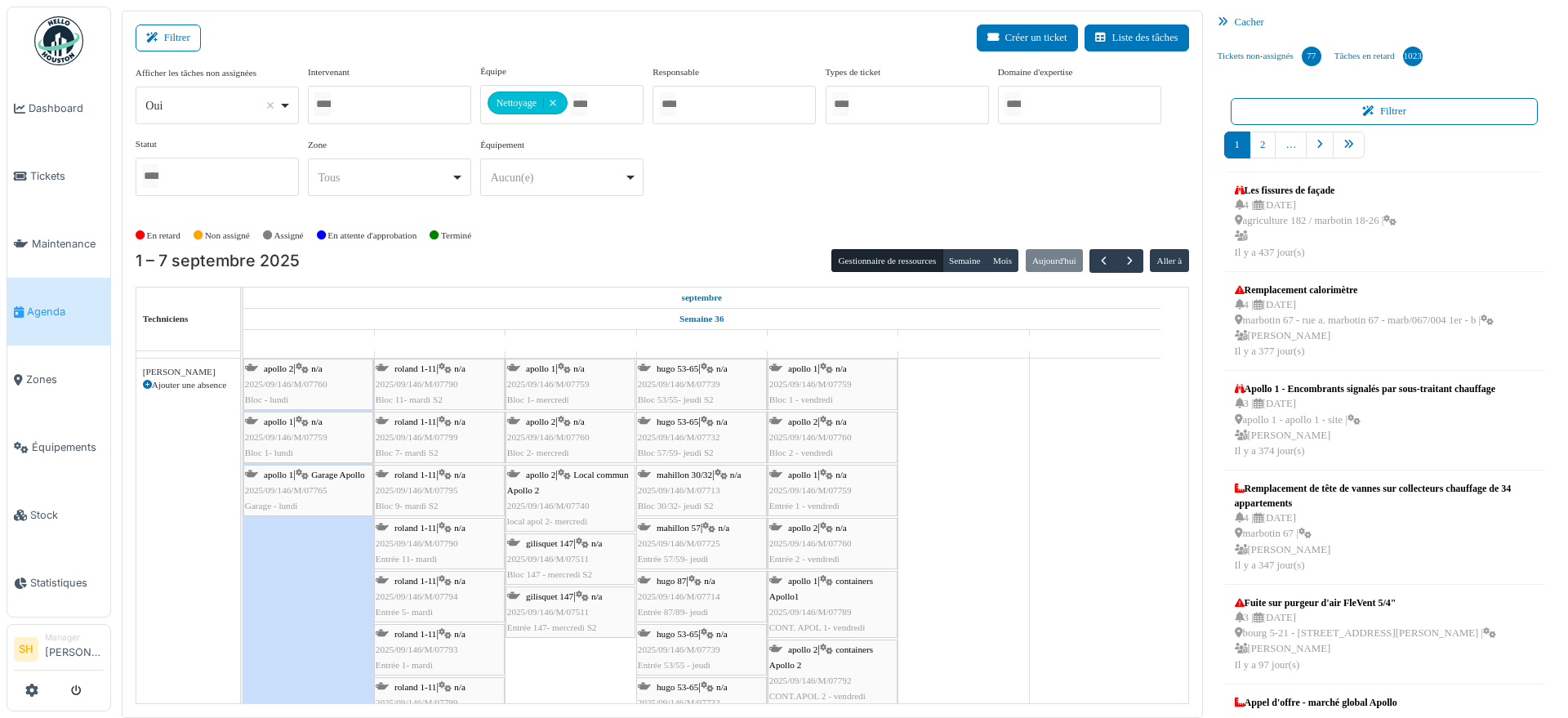
click at [316, 470] on span "Garage Apollo" at bounding box center [338, 475] width 54 height 10
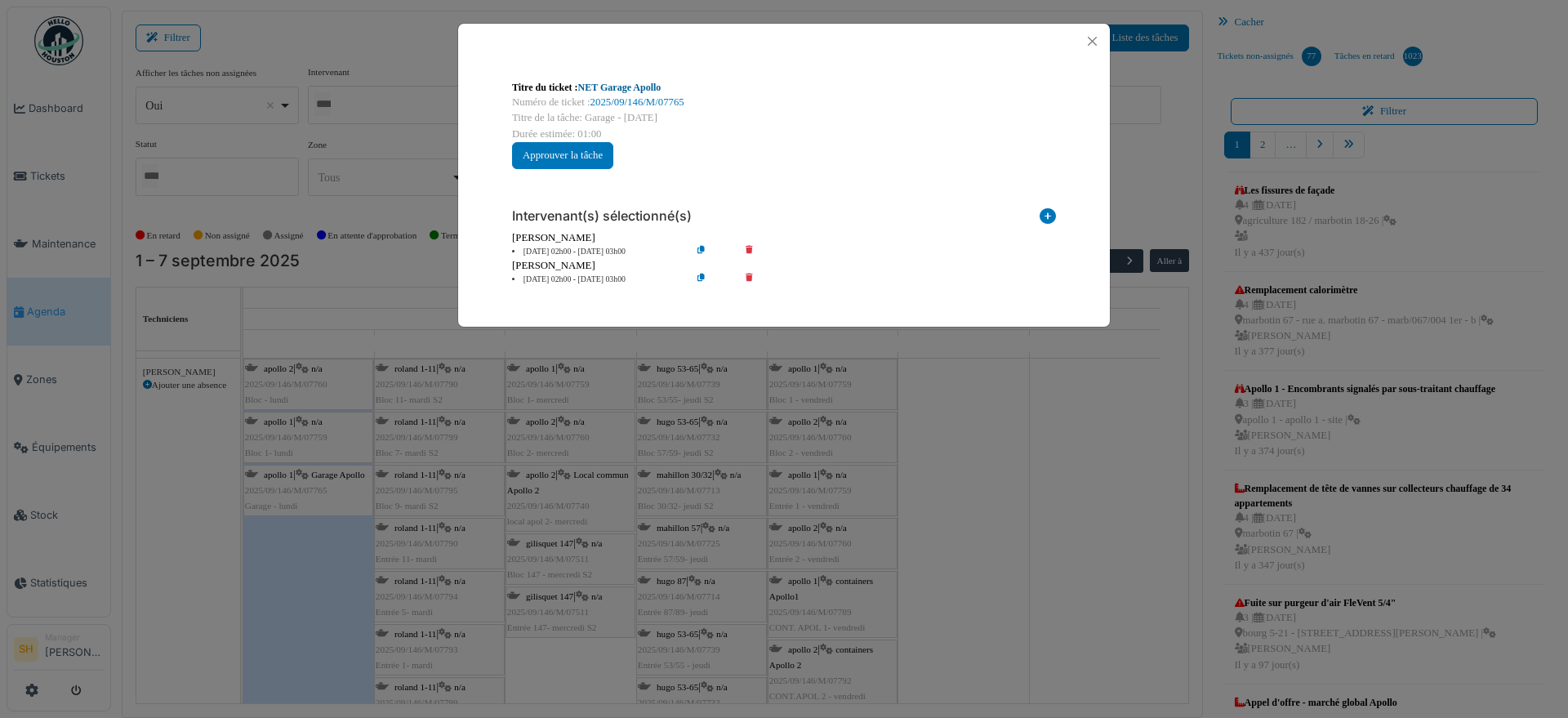
click at [624, 82] on link "NET Garage Apollo" at bounding box center [620, 88] width 84 height 12
drag, startPoint x: 1244, startPoint y: 453, endPoint x: 1038, endPoint y: 484, distance: 208.3
click at [1235, 456] on div "Titre du ticket : NET Garage Apollo Numéro de ticket : 2025/09/146/M/07765 Titr…" at bounding box center [784, 359] width 1568 height 718
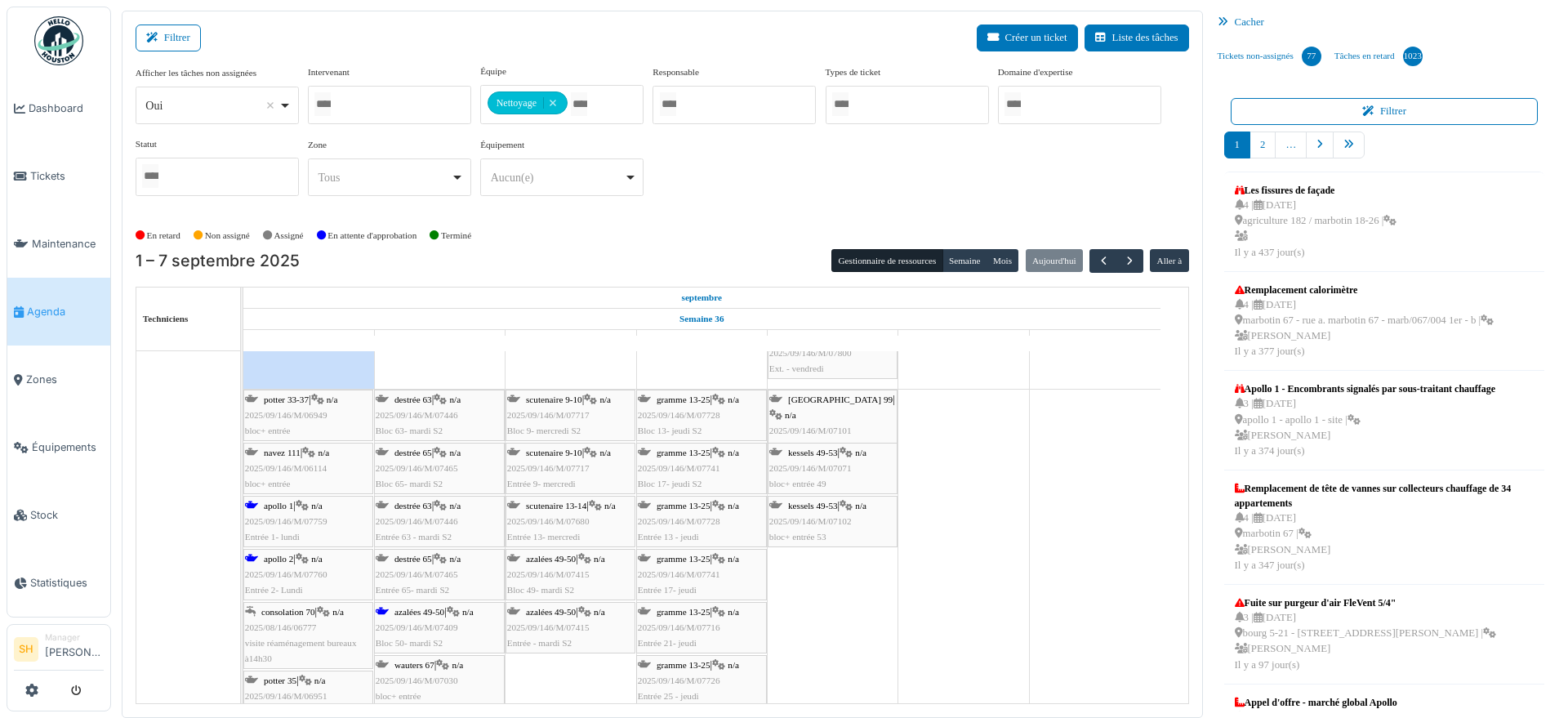
scroll to position [3164, 0]
click at [415, 609] on span "azalées 49-50" at bounding box center [420, 611] width 50 height 10
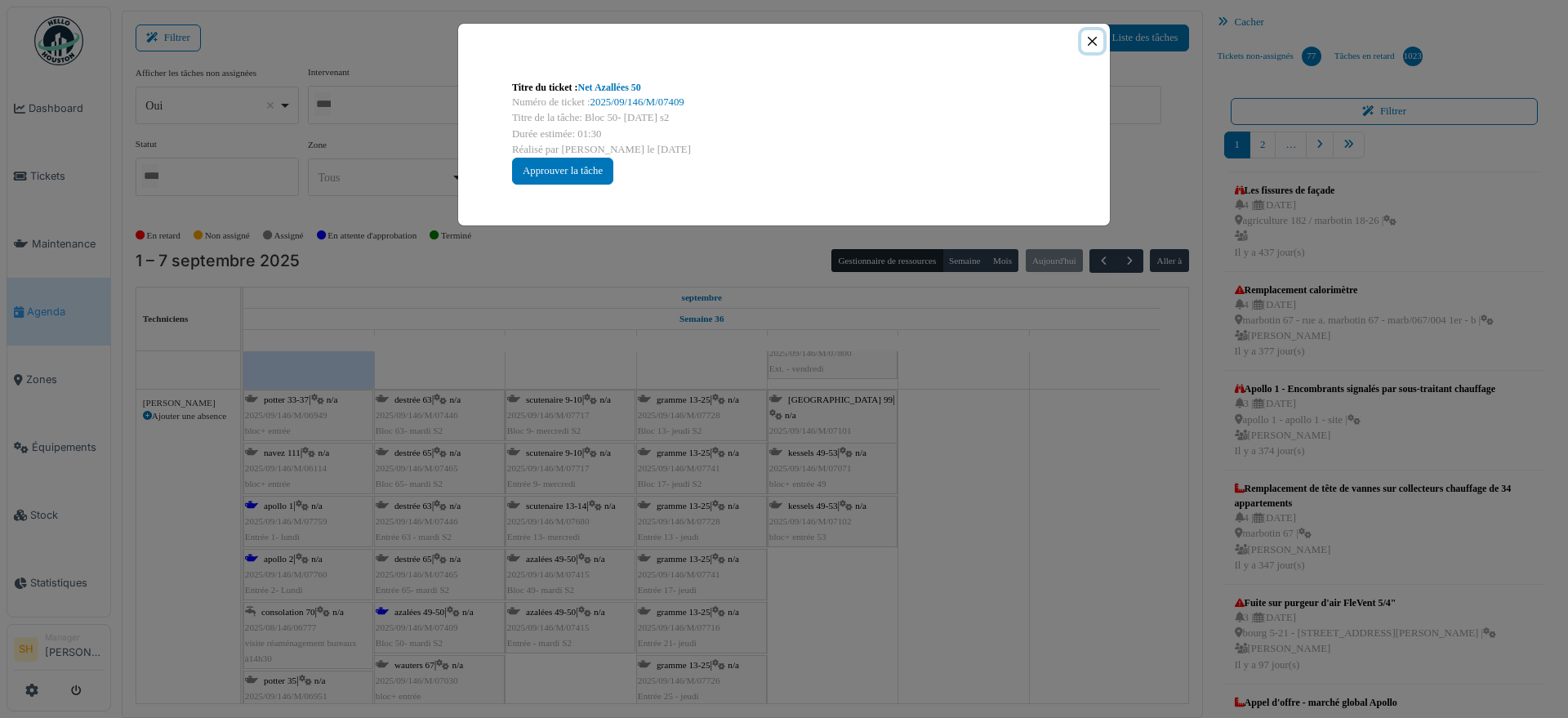
click at [1093, 41] on button "Close" at bounding box center [1092, 41] width 22 height 22
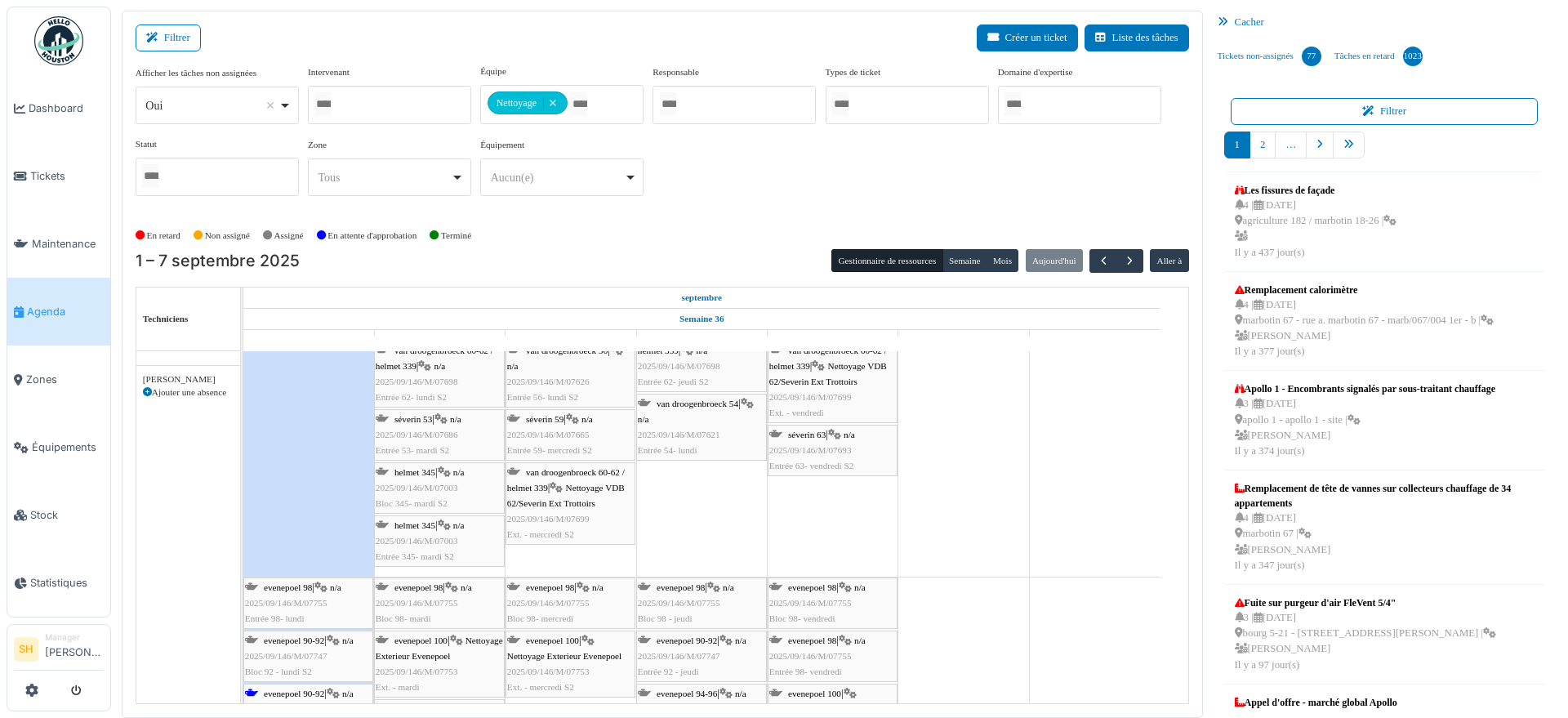
scroll to position [3822, 0]
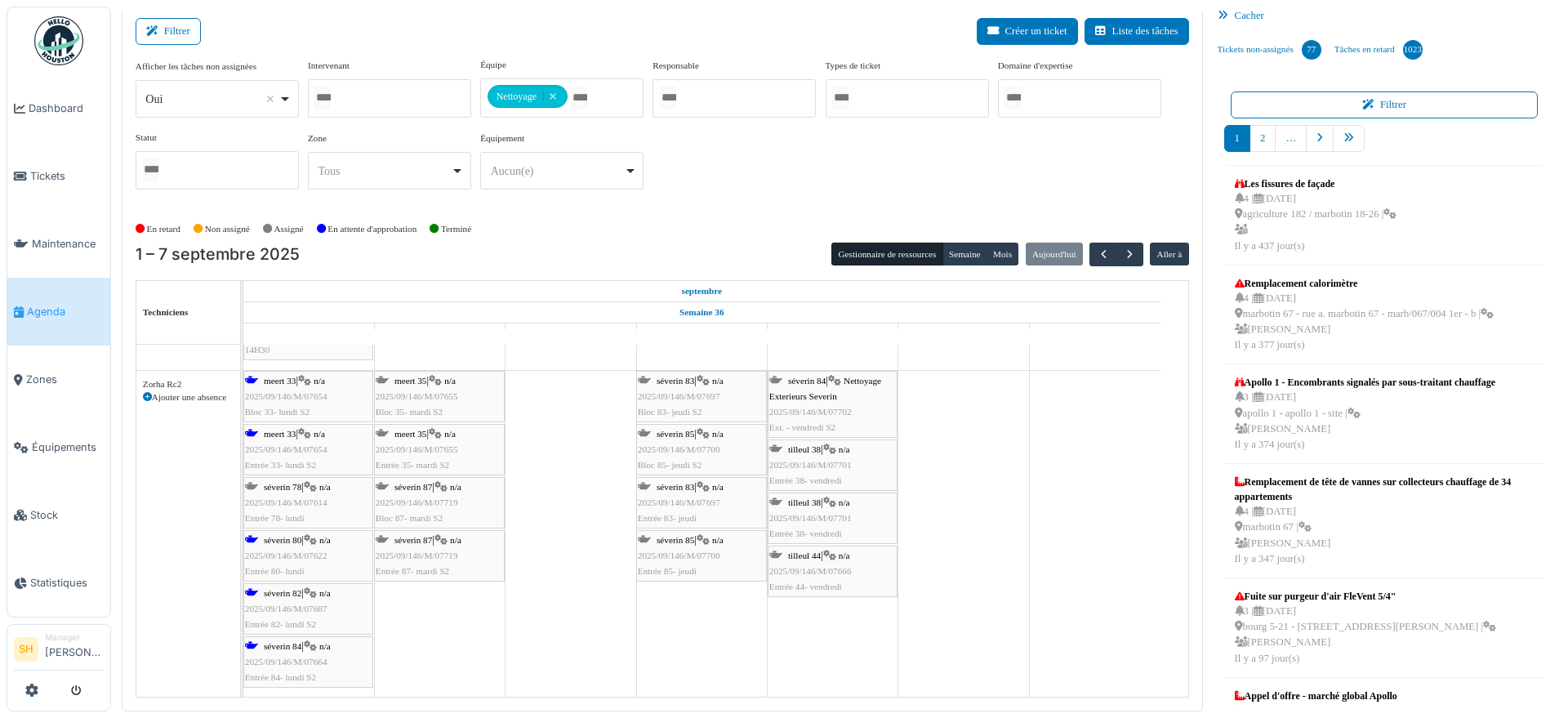
click at [285, 481] on span "séverin 78" at bounding box center [282, 486] width 37 height 10
click at [285, 482] on span "séverin 78" at bounding box center [282, 486] width 37 height 10
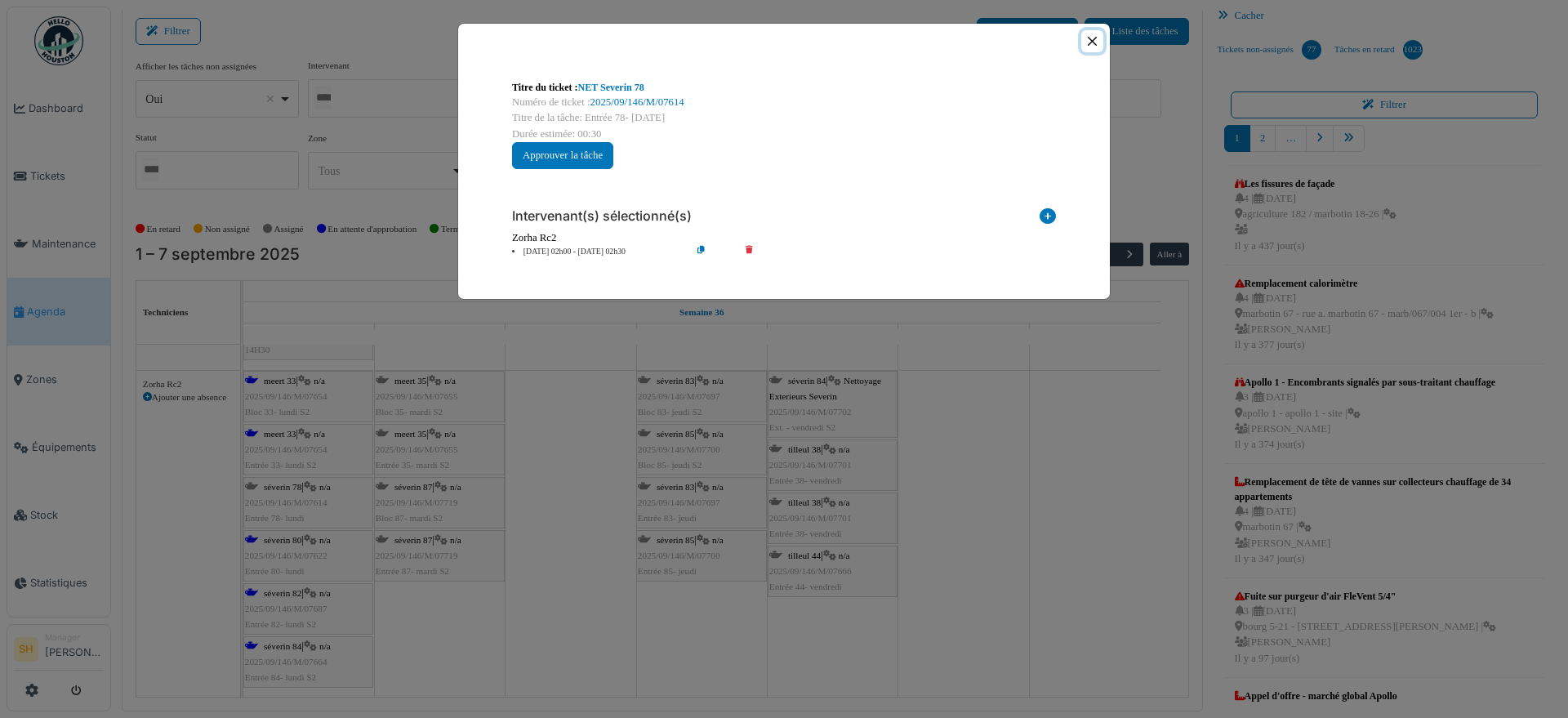
click at [1088, 38] on button "Close" at bounding box center [1092, 41] width 22 height 22
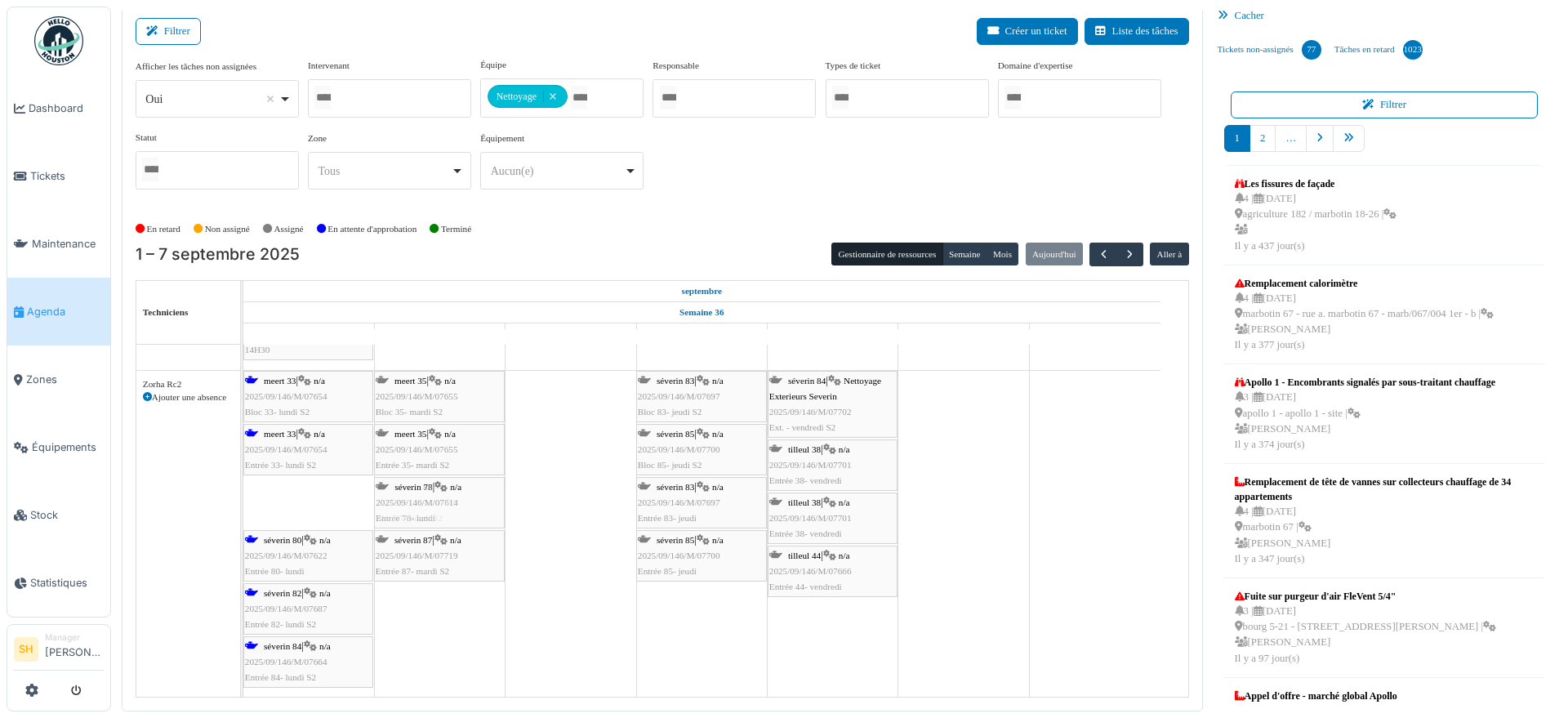
drag, startPoint x: 272, startPoint y: 495, endPoint x: 386, endPoint y: 497, distance: 114.0
click at [243, 500] on div "meert 33 | n/a 2025/09/146/M/07654 Bloc 33- lundi S2 meert 35 | n/a 2025/09/146…" at bounding box center [243, 534] width 0 height 327
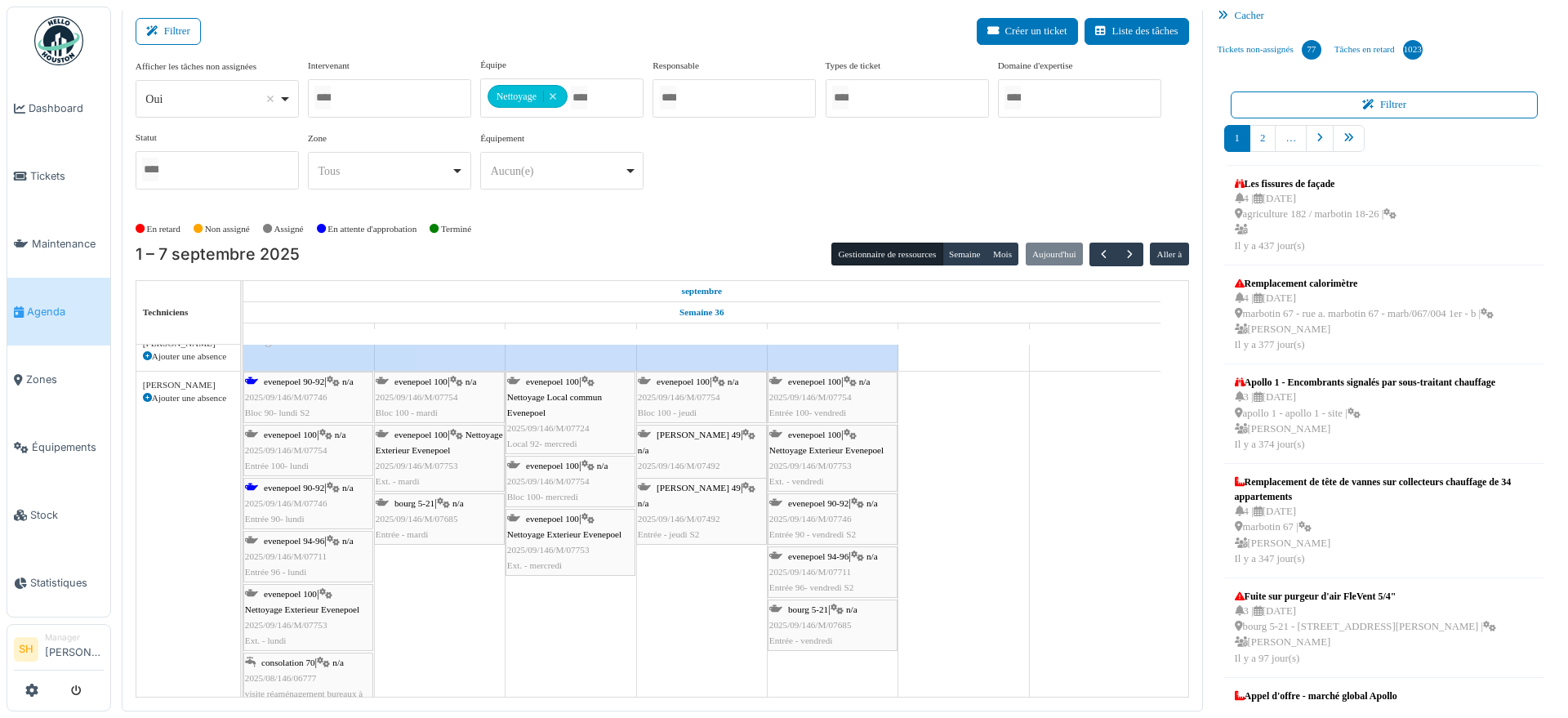
click at [298, 498] on span "2025/09/146/M/07746" at bounding box center [286, 503] width 83 height 10
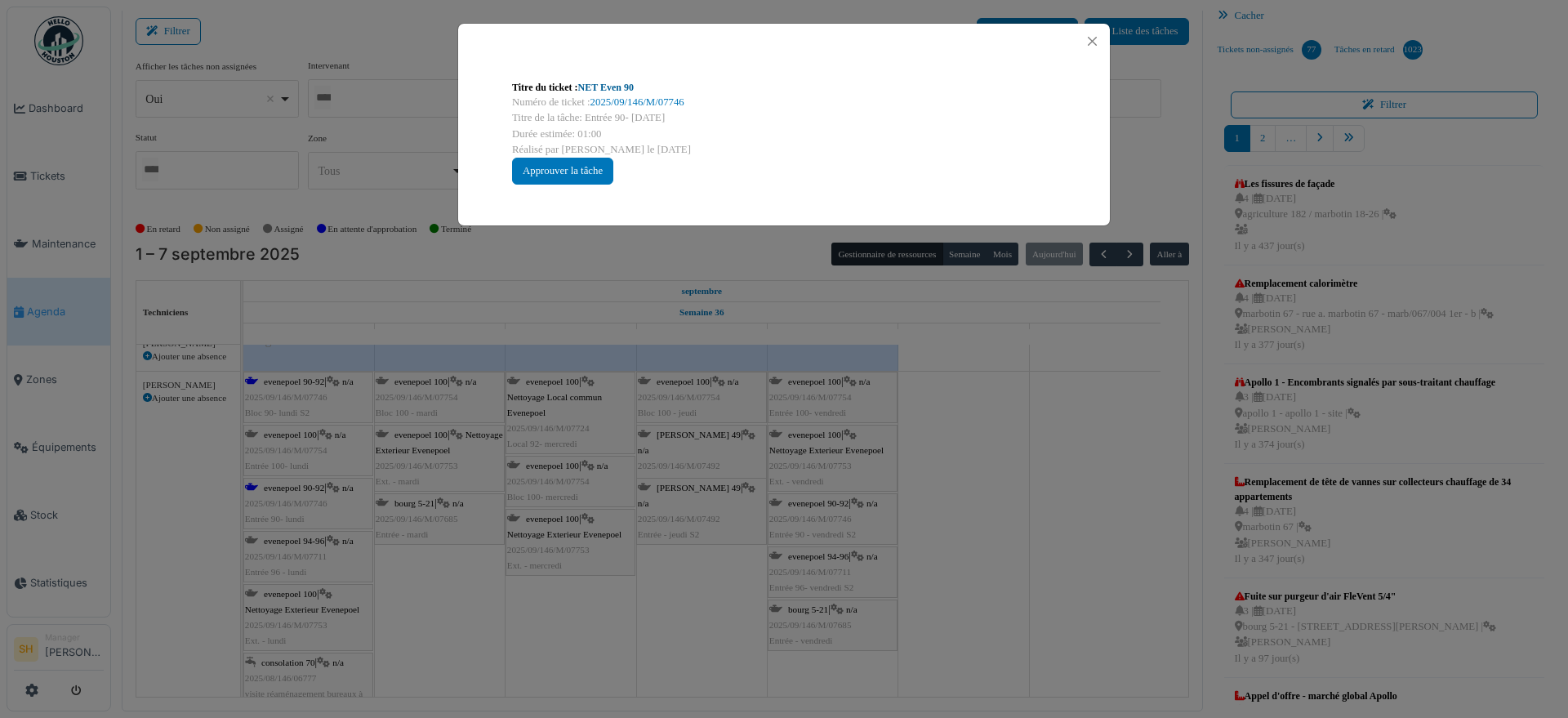
click at [624, 89] on link "NET Even 90" at bounding box center [606, 88] width 55 height 12
click at [1116, 415] on div "Titre du ticket : NET Even 90 Numéro de ticket : 2025/09/146/M/07746 Titre de l…" at bounding box center [784, 359] width 1568 height 718
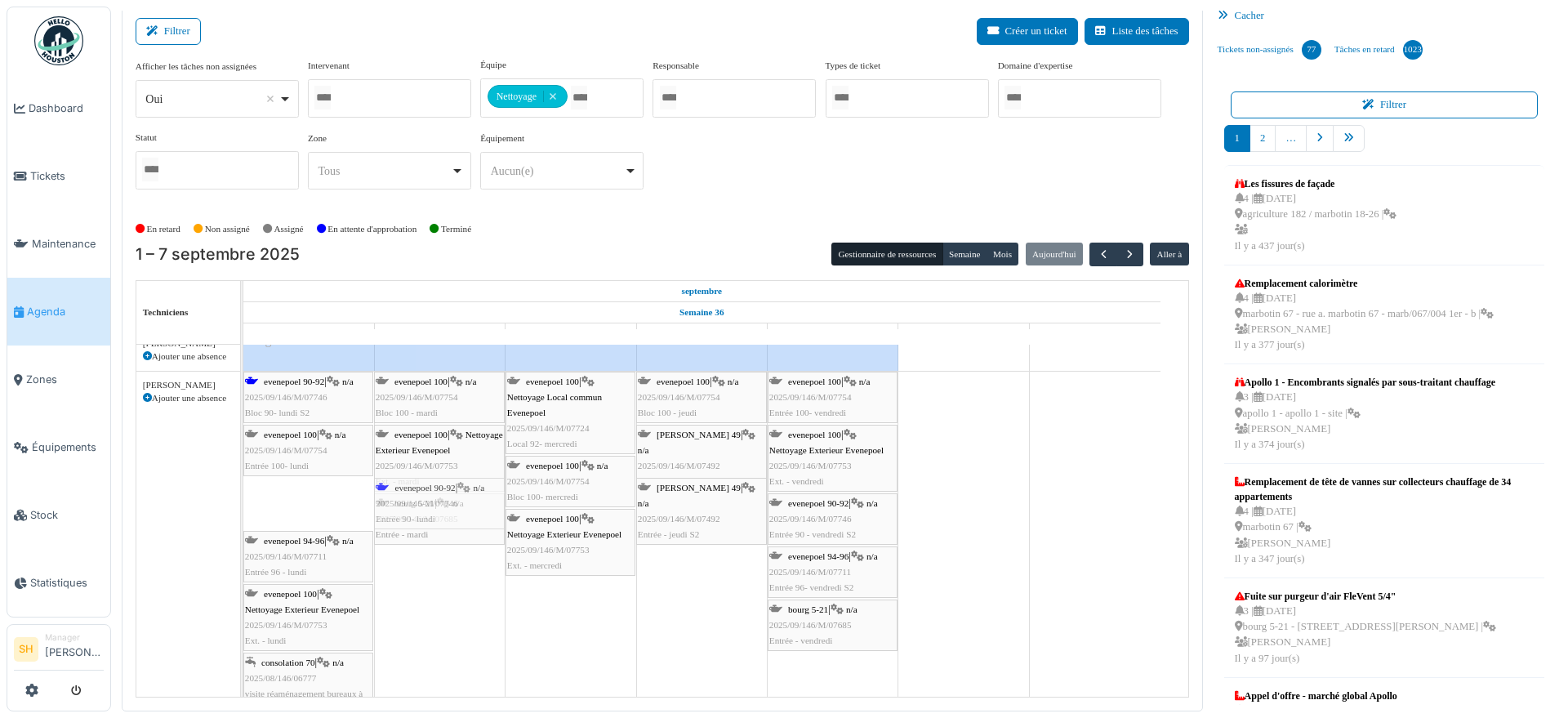
drag, startPoint x: 316, startPoint y: 508, endPoint x: 394, endPoint y: 496, distance: 78.9
click at [243, 496] on div "evenepoel 90-92 | n/a 2025/09/146/M/07746 Bloc 90- lundi S2 evenepoel 100 | n/a…" at bounding box center [243, 550] width 0 height 357
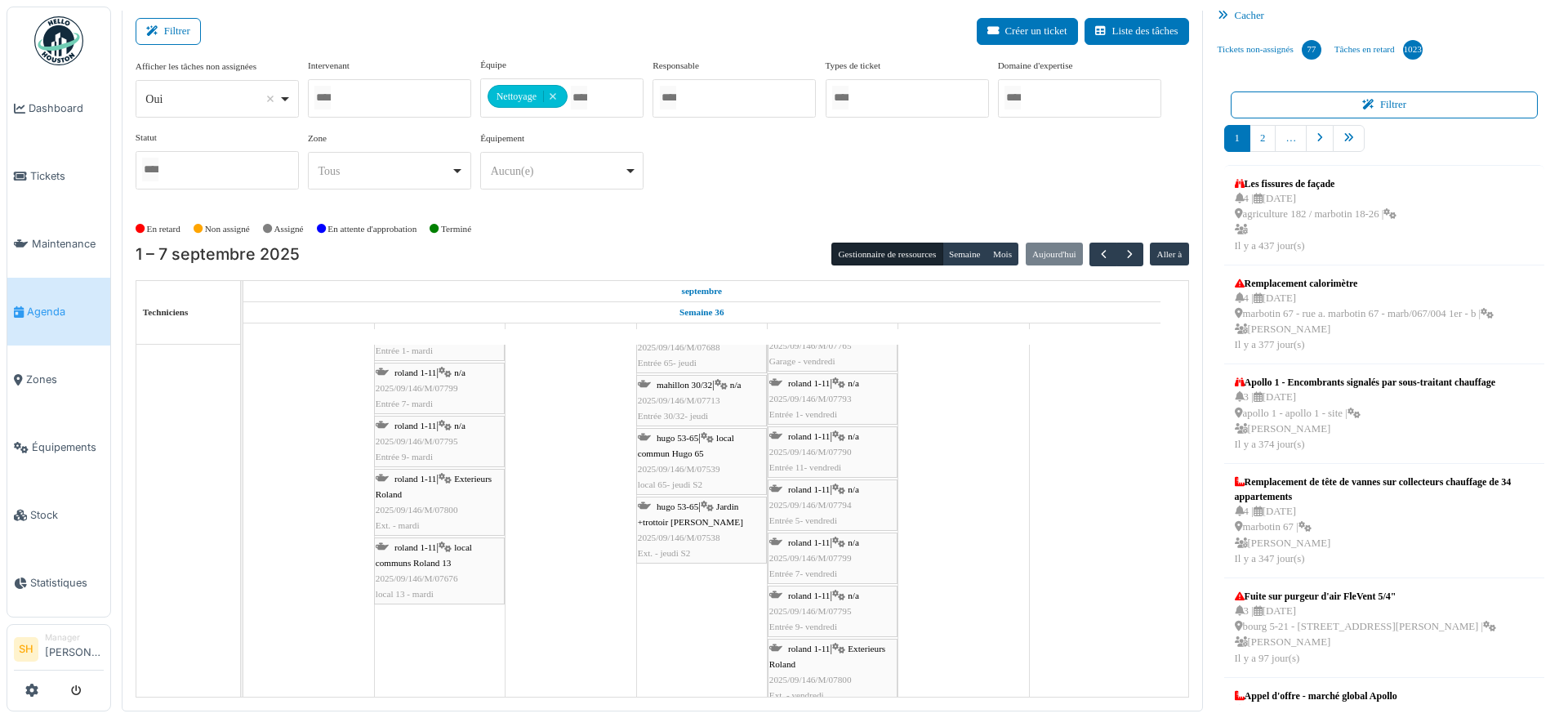
scroll to position [4778, 0]
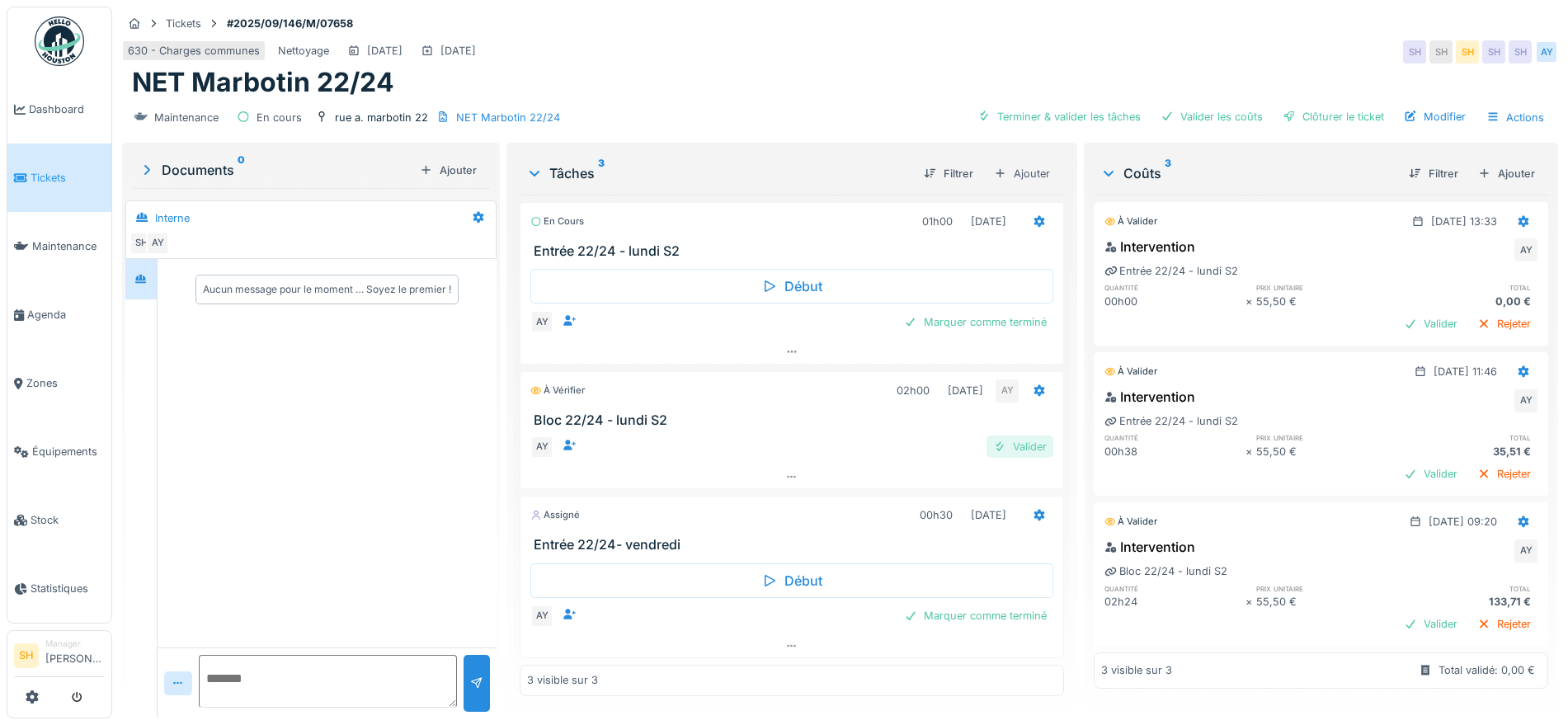
click at [1028, 448] on div "Valider" at bounding box center [1021, 446] width 67 height 23
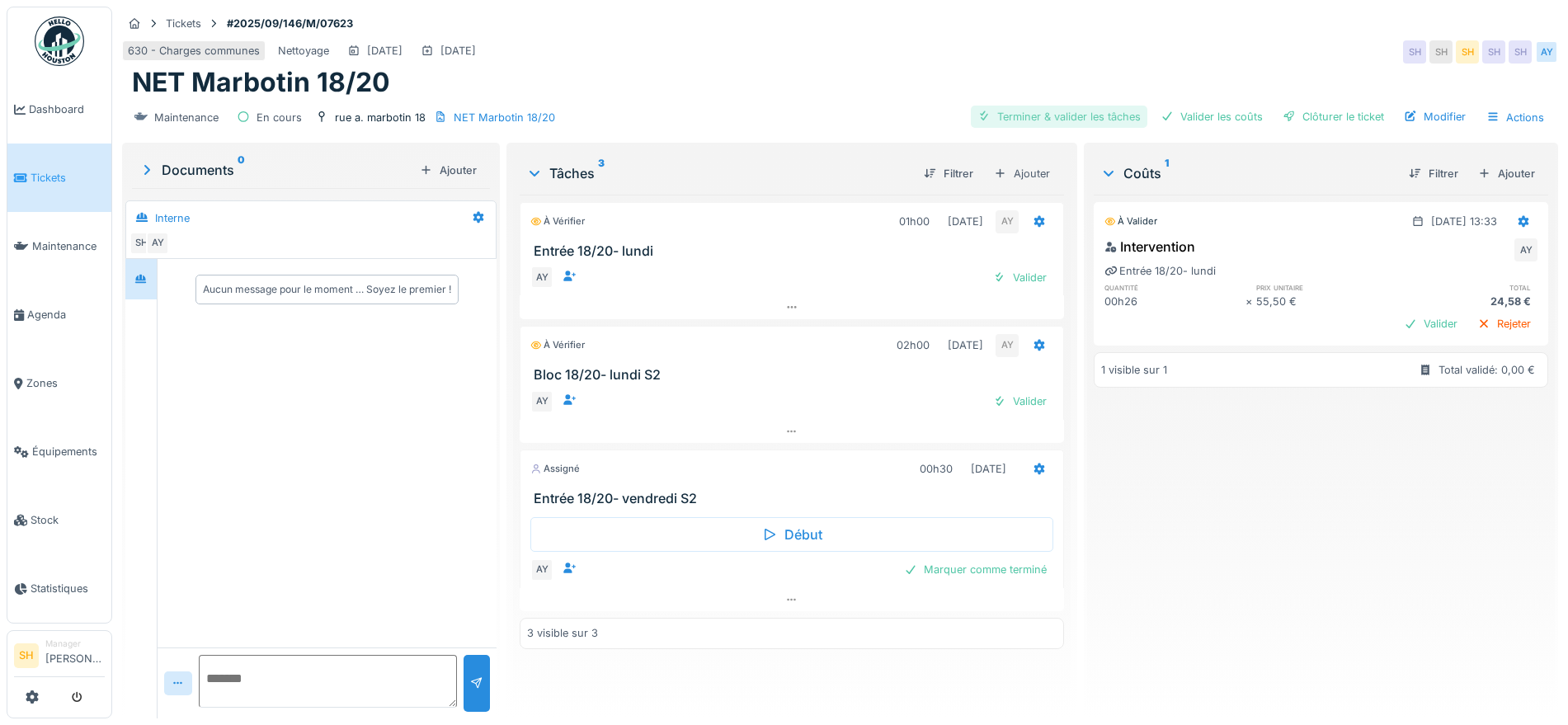
click at [1024, 114] on div "Terminer & valider les tâches" at bounding box center [1059, 116] width 176 height 23
click at [1187, 121] on div "Valider les coûts" at bounding box center [1212, 116] width 115 height 23
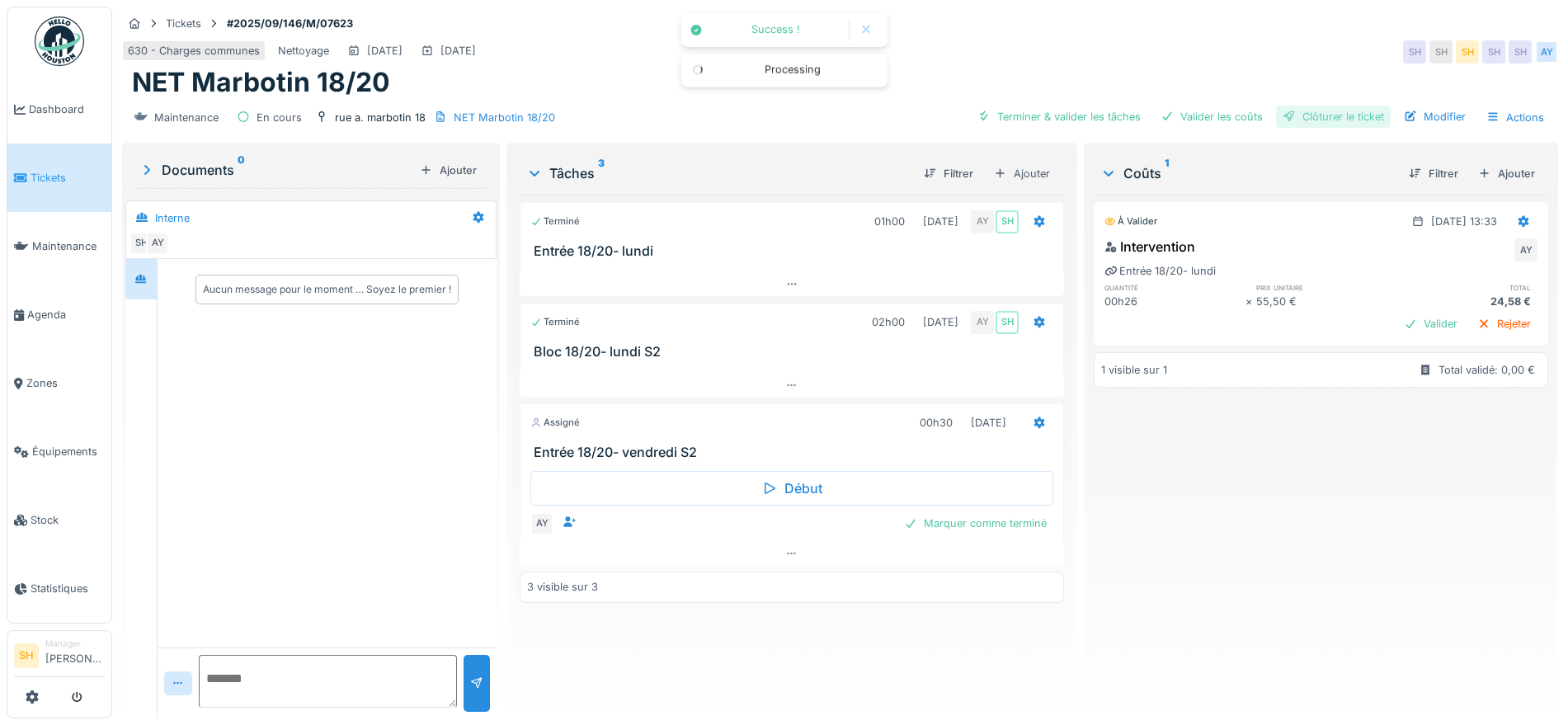
click at [1313, 121] on div "Clôturer le ticket" at bounding box center [1333, 116] width 115 height 23
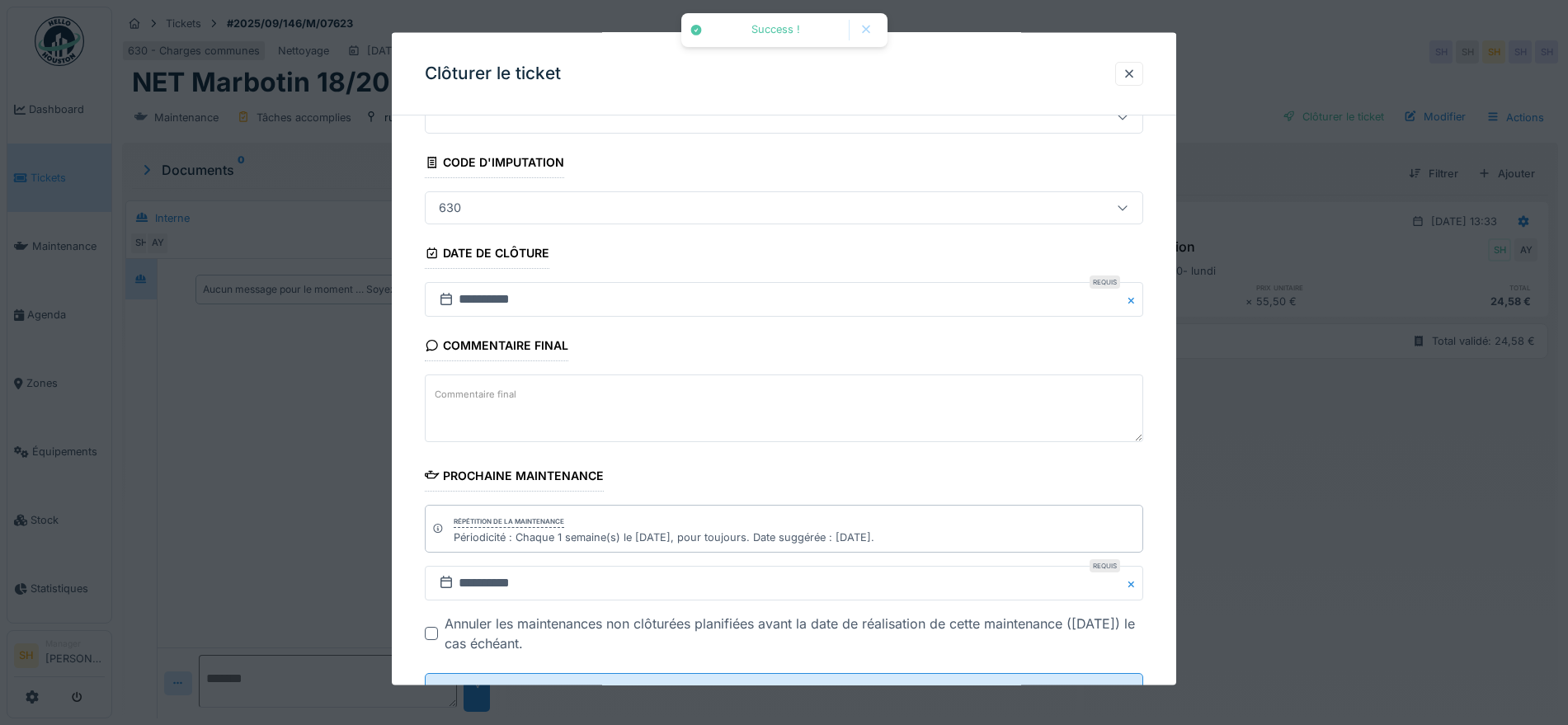
scroll to position [141, 0]
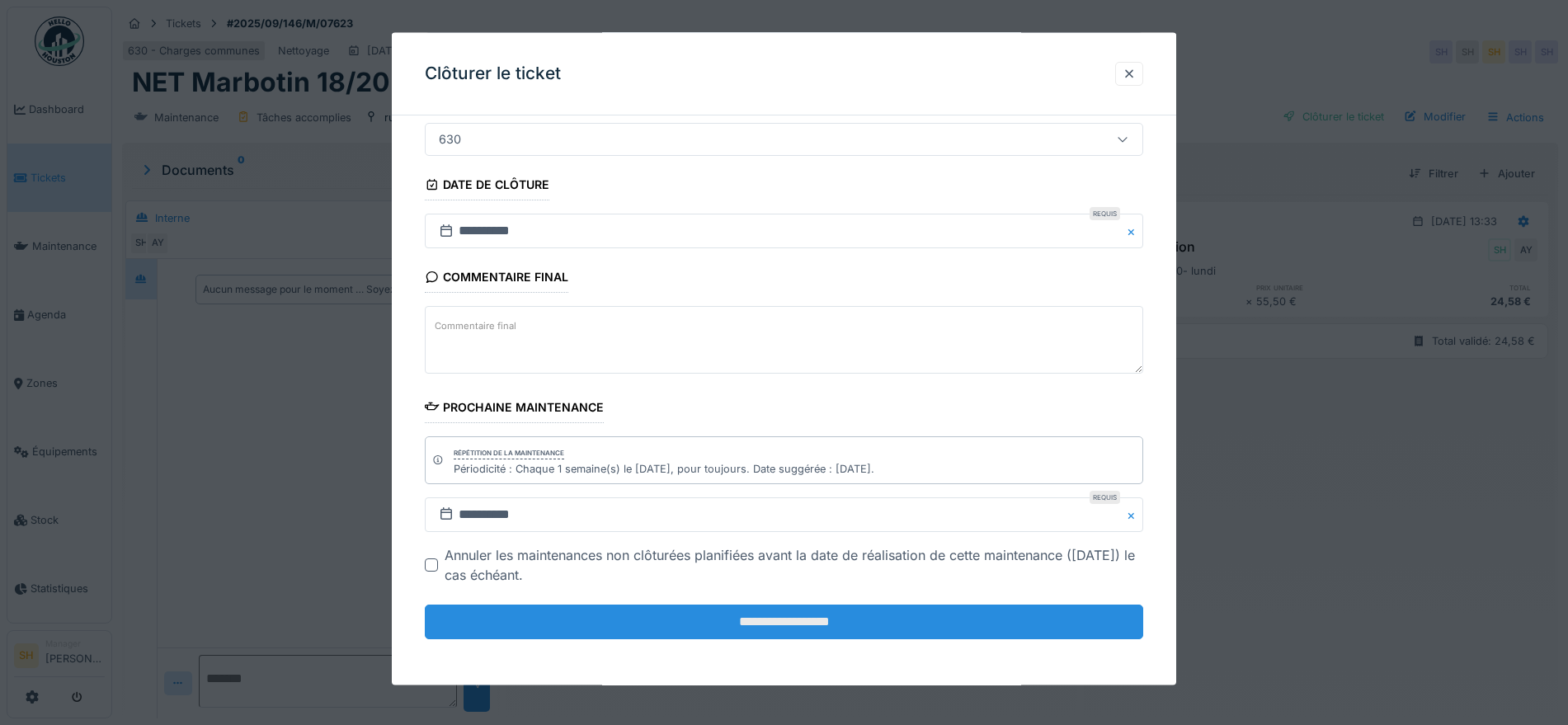
click at [842, 619] on input "**********" at bounding box center [784, 621] width 719 height 34
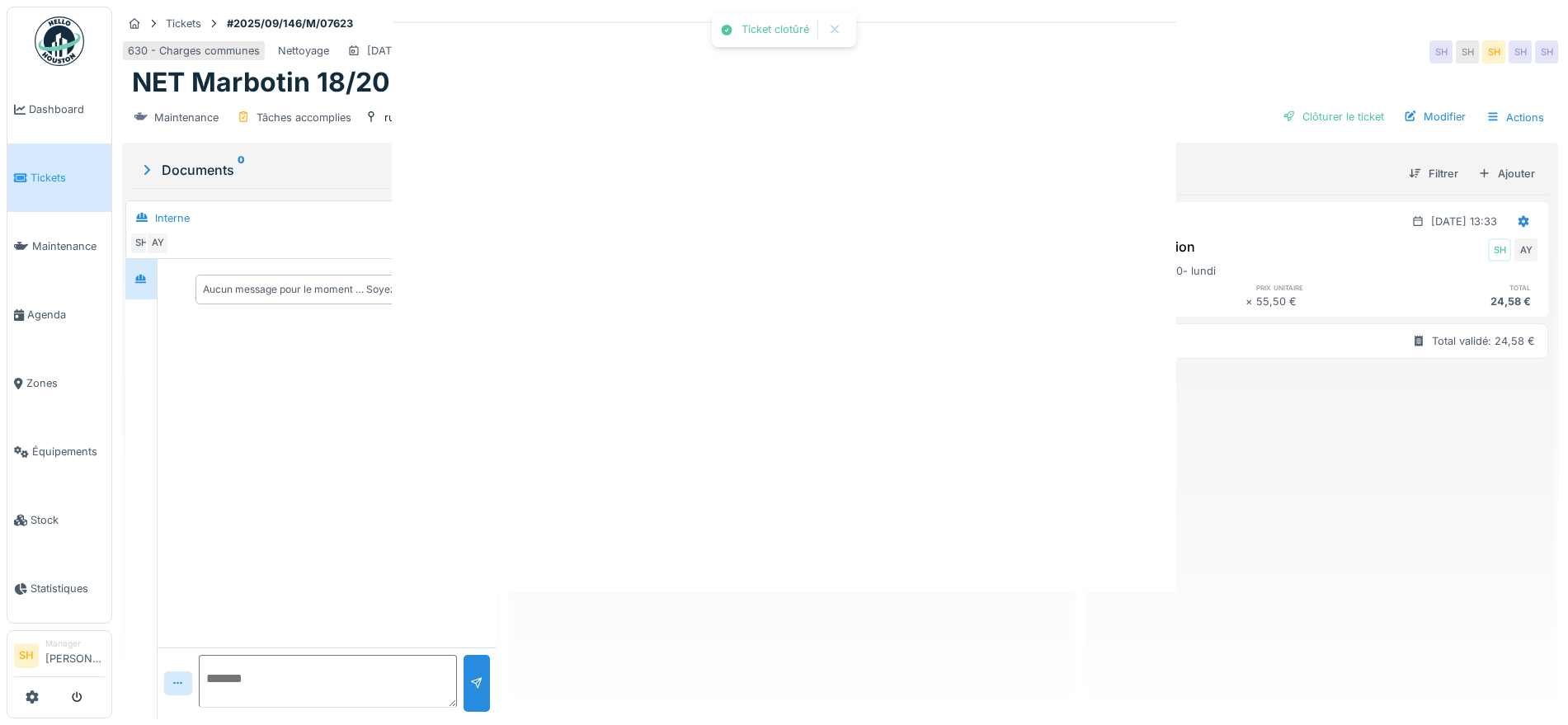
scroll to position [0, 0]
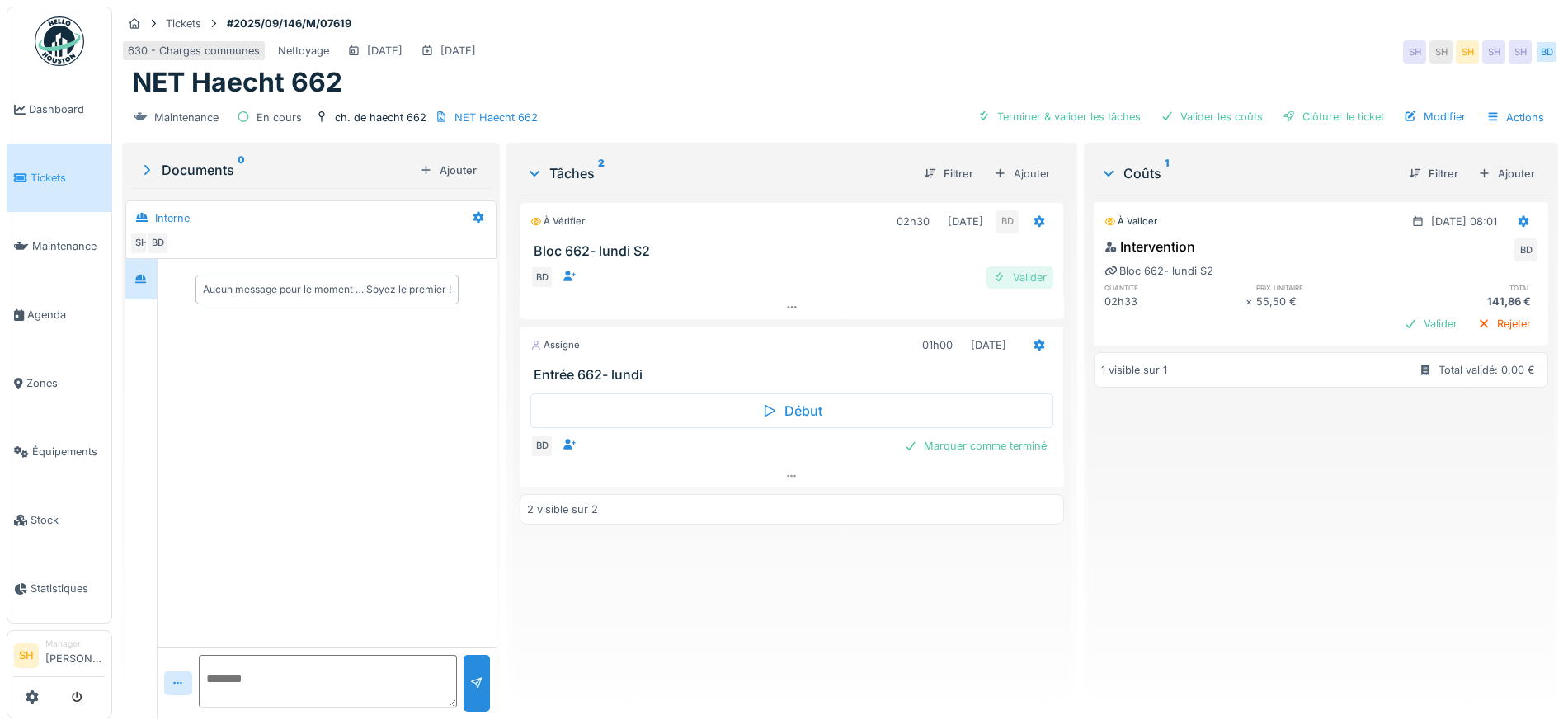
click at [1022, 277] on div "Valider" at bounding box center [1021, 277] width 67 height 23
click at [1032, 282] on div "Valider" at bounding box center [1021, 277] width 67 height 23
click at [1016, 278] on div "Valider" at bounding box center [1021, 277] width 67 height 23
click at [1017, 276] on div "Valider" at bounding box center [1021, 277] width 67 height 23
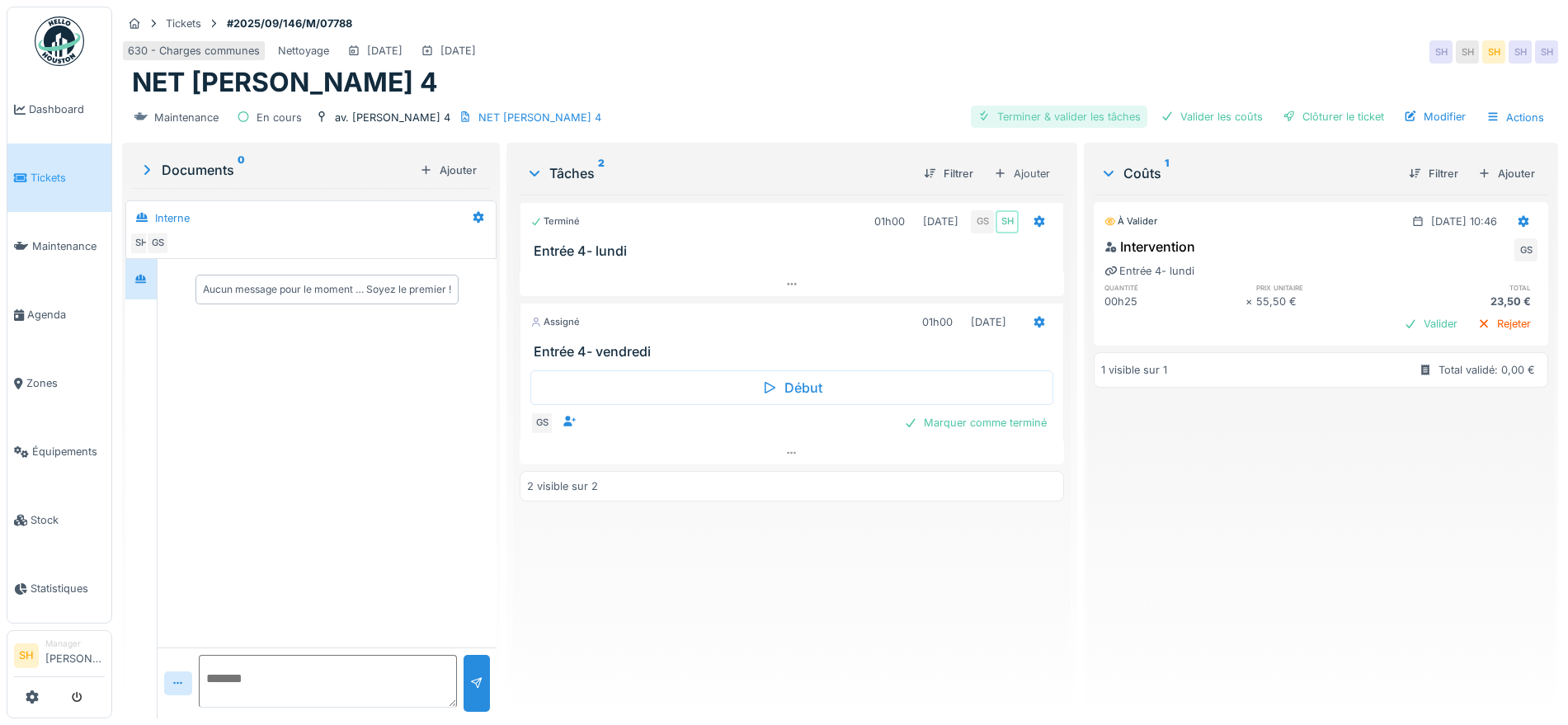
click at [1031, 115] on div "Terminer & valider les tâches" at bounding box center [1059, 116] width 176 height 23
click at [1166, 114] on div "Valider les coûts" at bounding box center [1212, 116] width 115 height 23
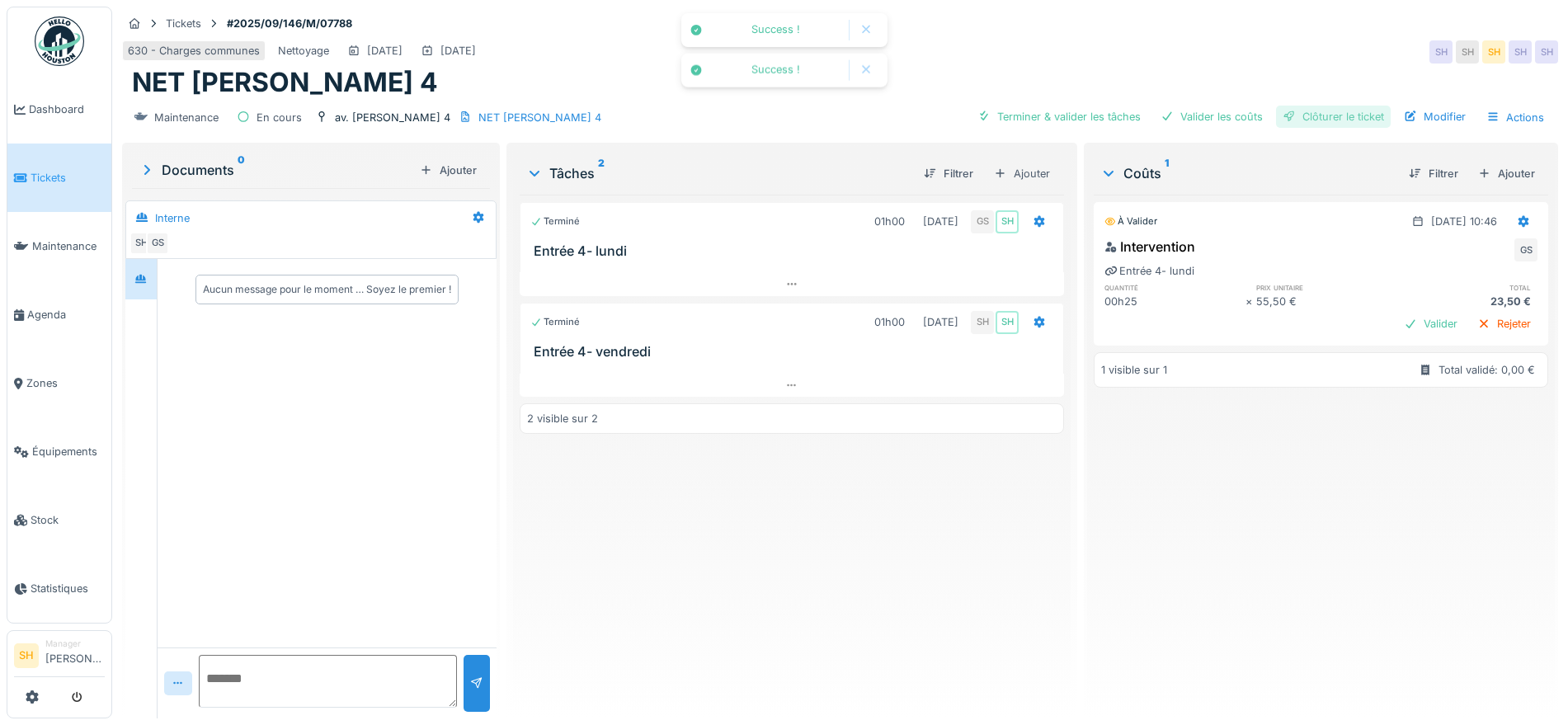
click at [1296, 119] on div "Clôturer le ticket" at bounding box center [1333, 116] width 115 height 23
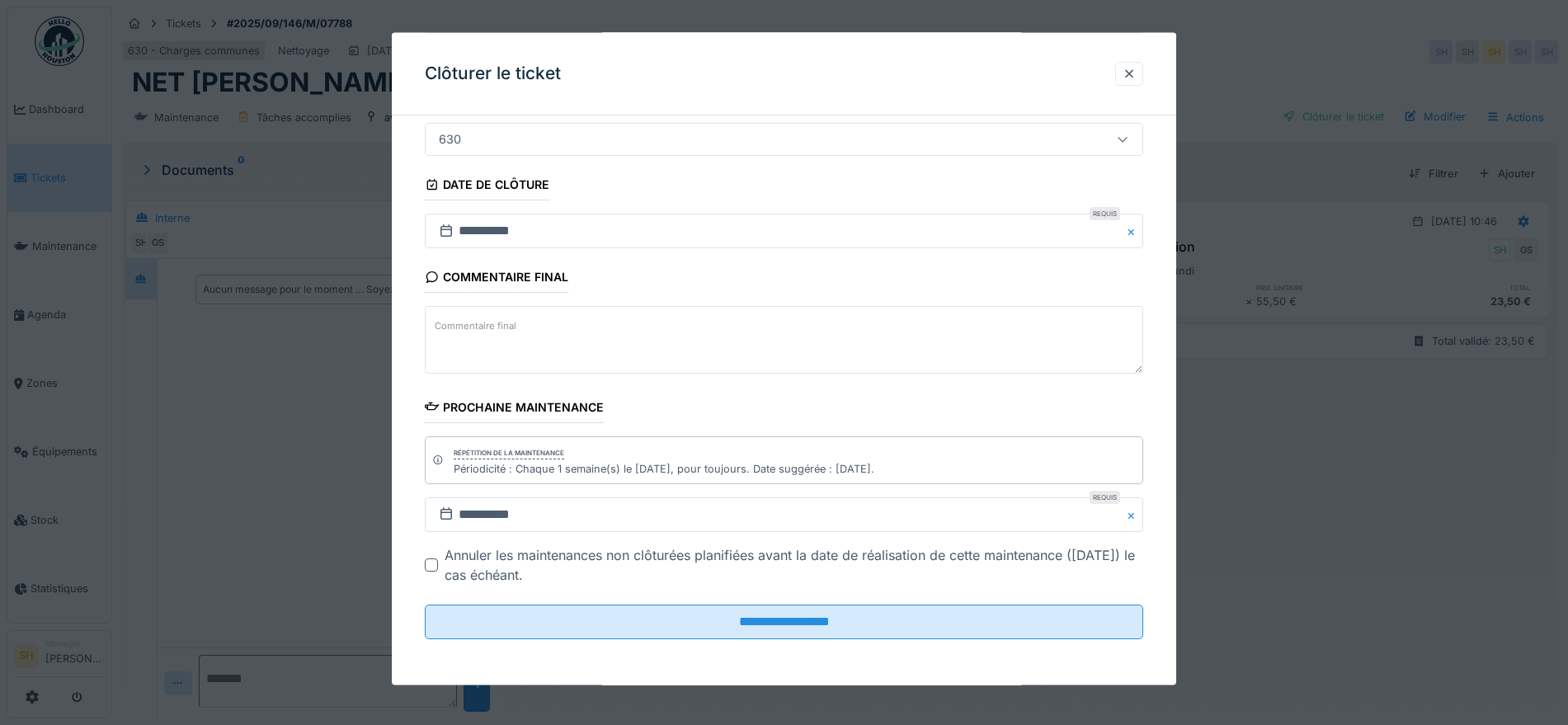
scroll to position [16, 0]
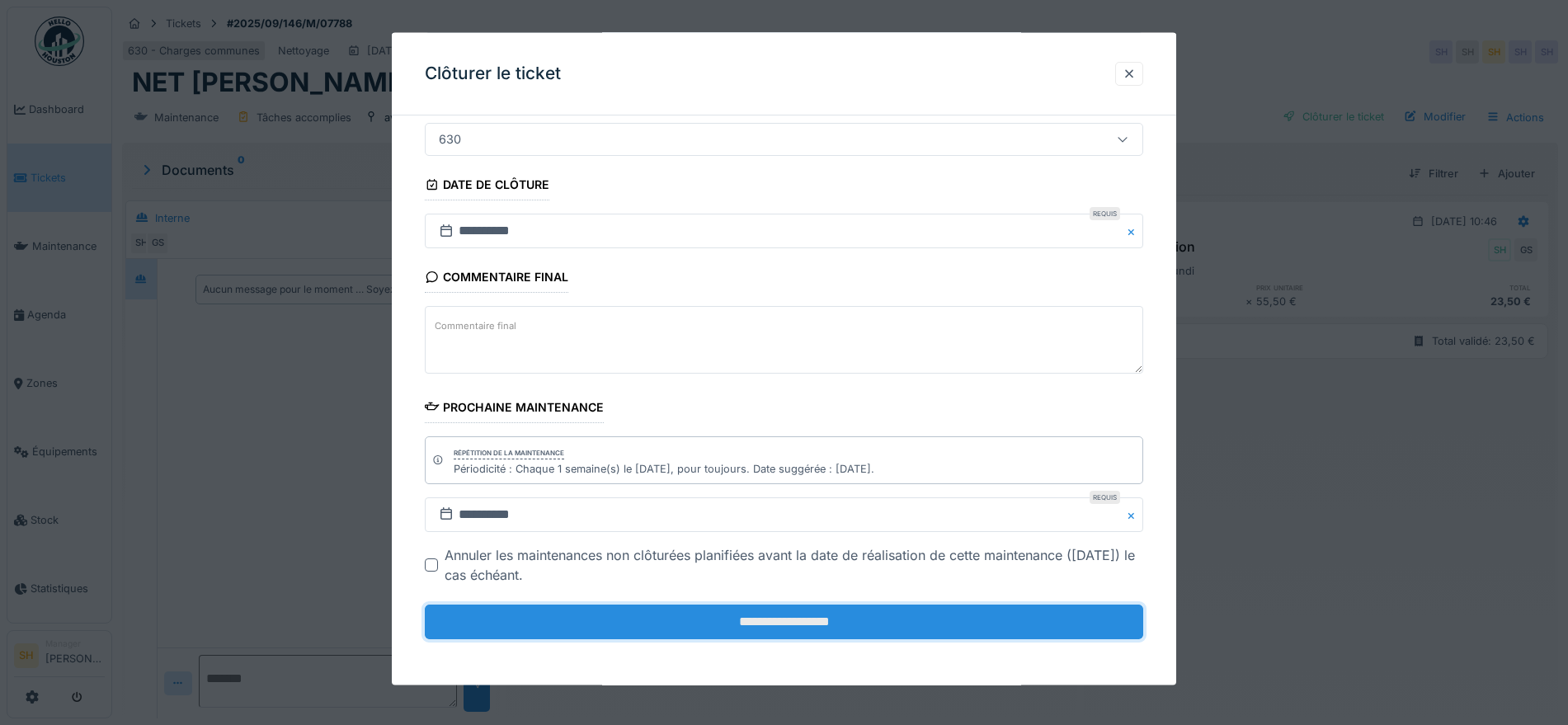
click at [787, 624] on input "**********" at bounding box center [784, 621] width 719 height 34
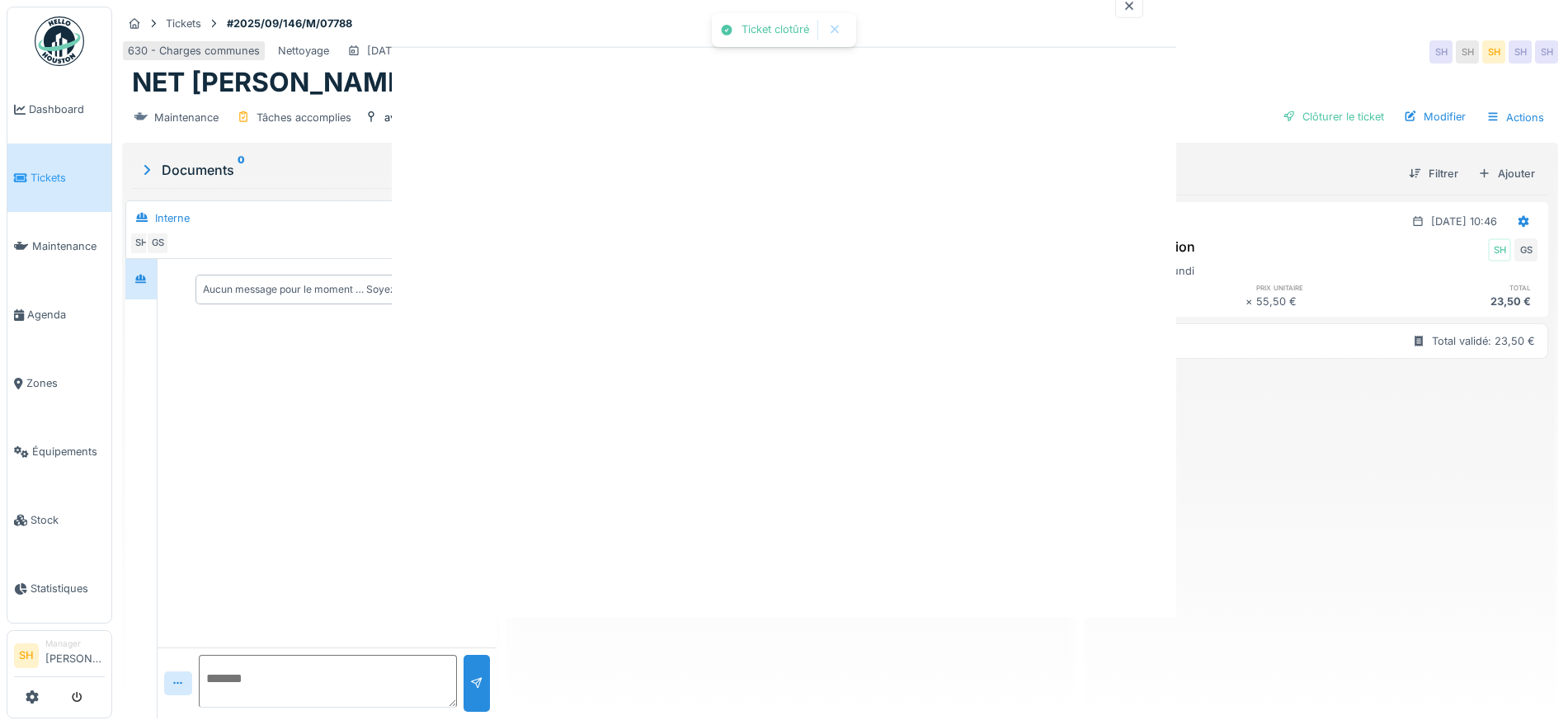
scroll to position [0, 0]
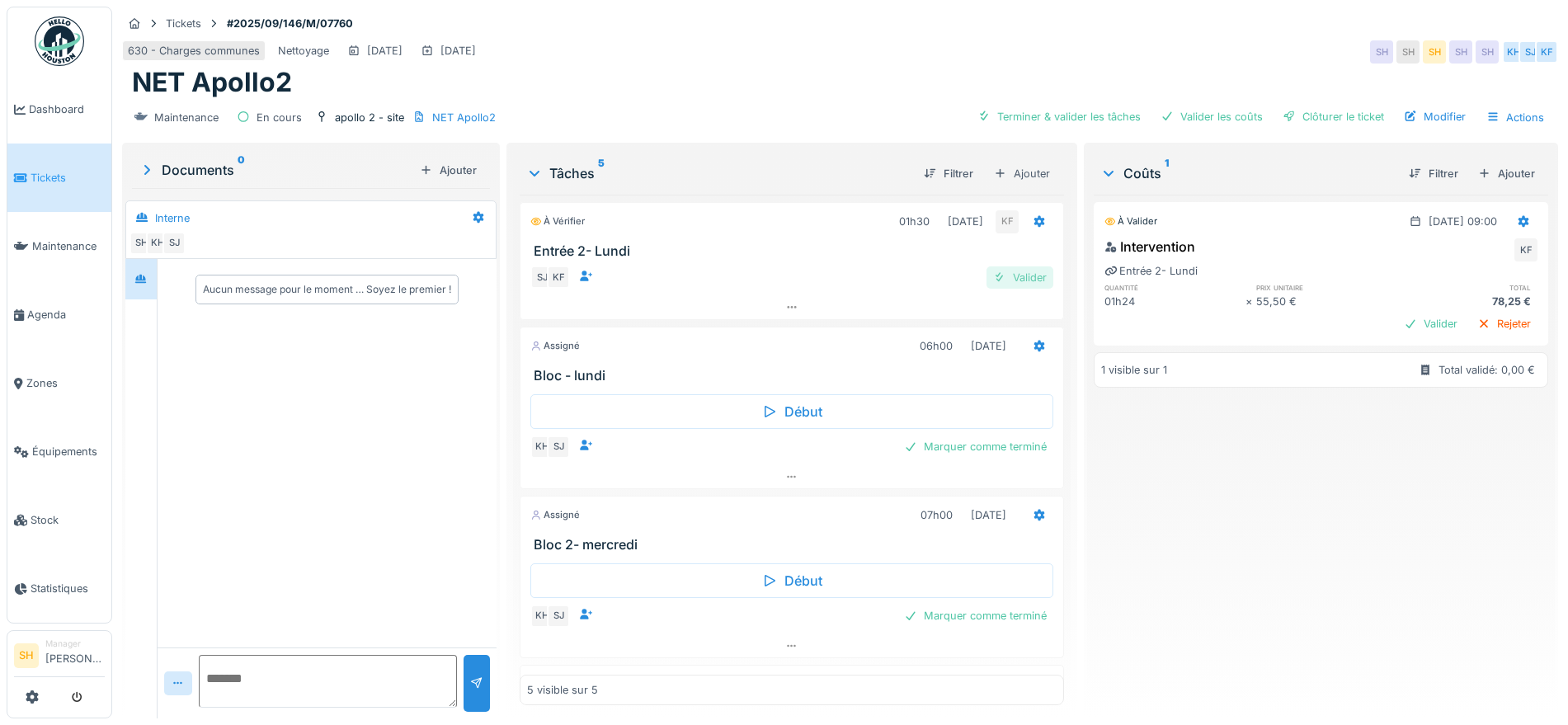
click at [995, 275] on div "Valider" at bounding box center [1021, 277] width 67 height 23
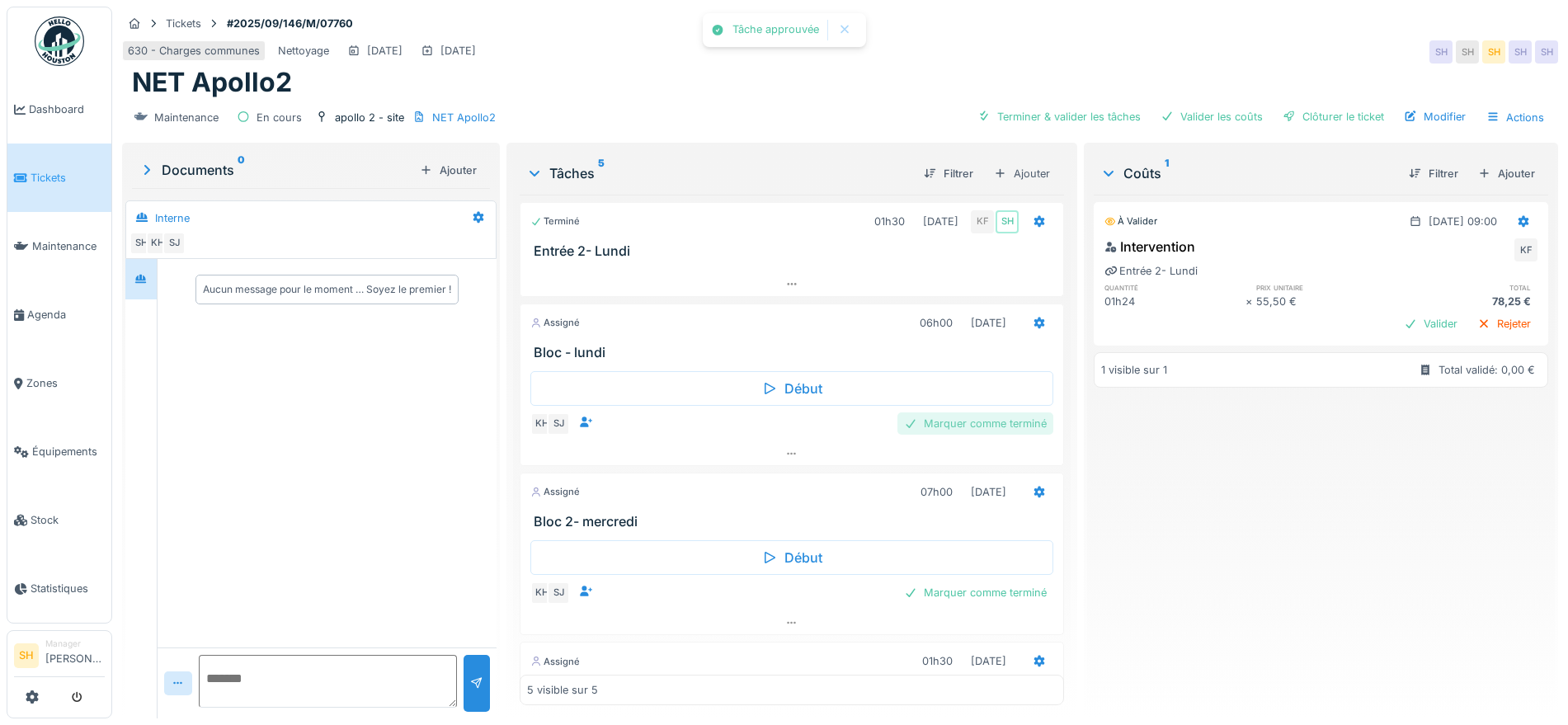
click at [934, 420] on div "Marquer comme terminé" at bounding box center [975, 423] width 156 height 23
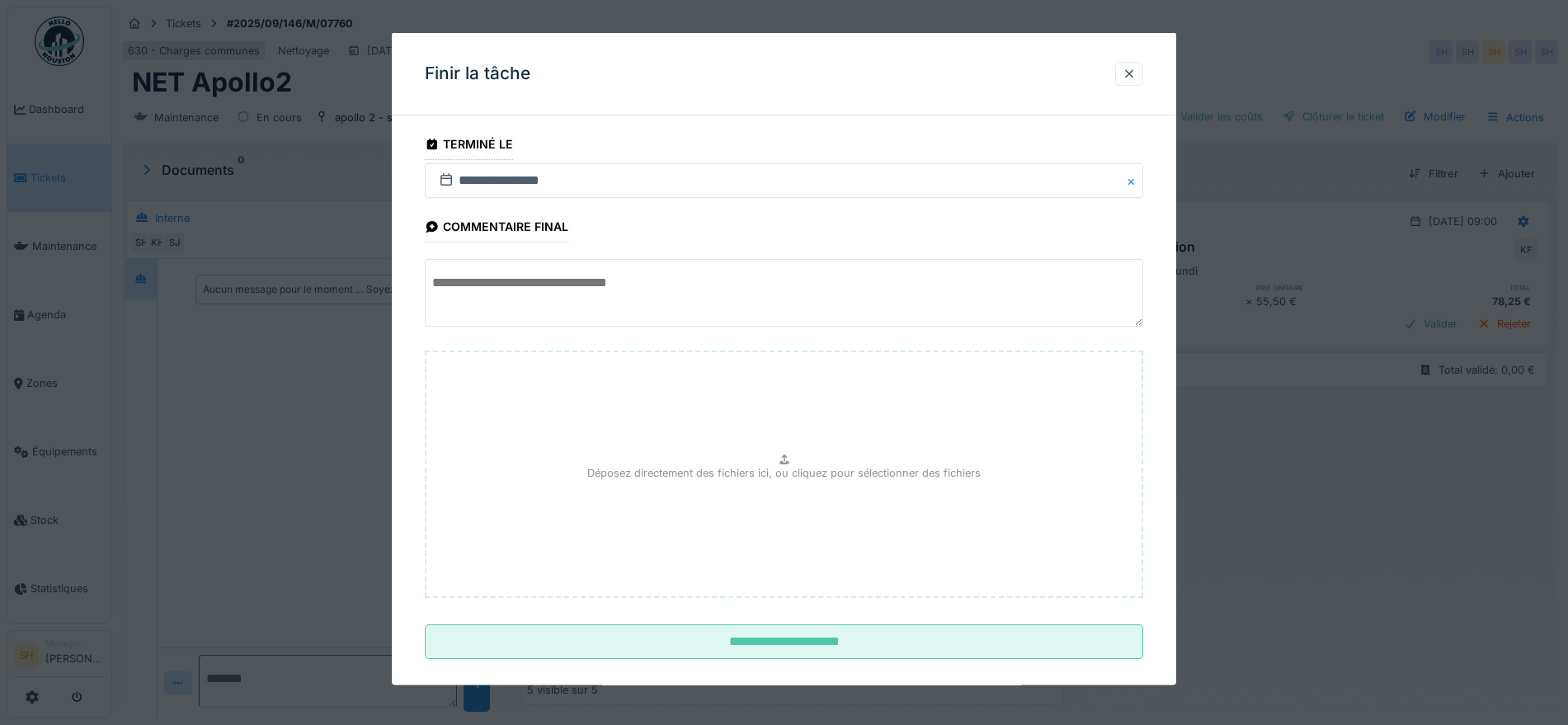
click at [586, 289] on textarea at bounding box center [784, 292] width 719 height 68
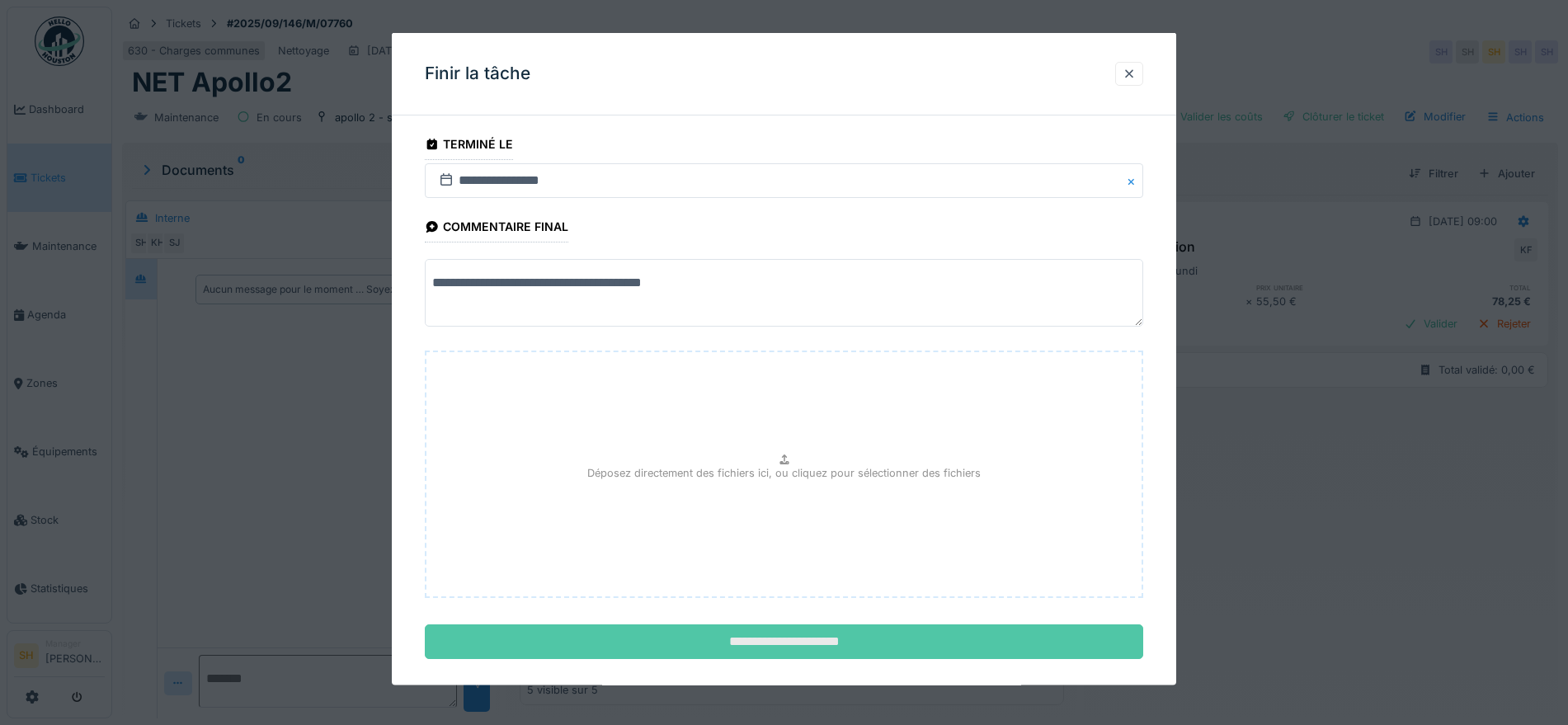
type textarea "**********"
click at [738, 627] on input "**********" at bounding box center [784, 641] width 719 height 34
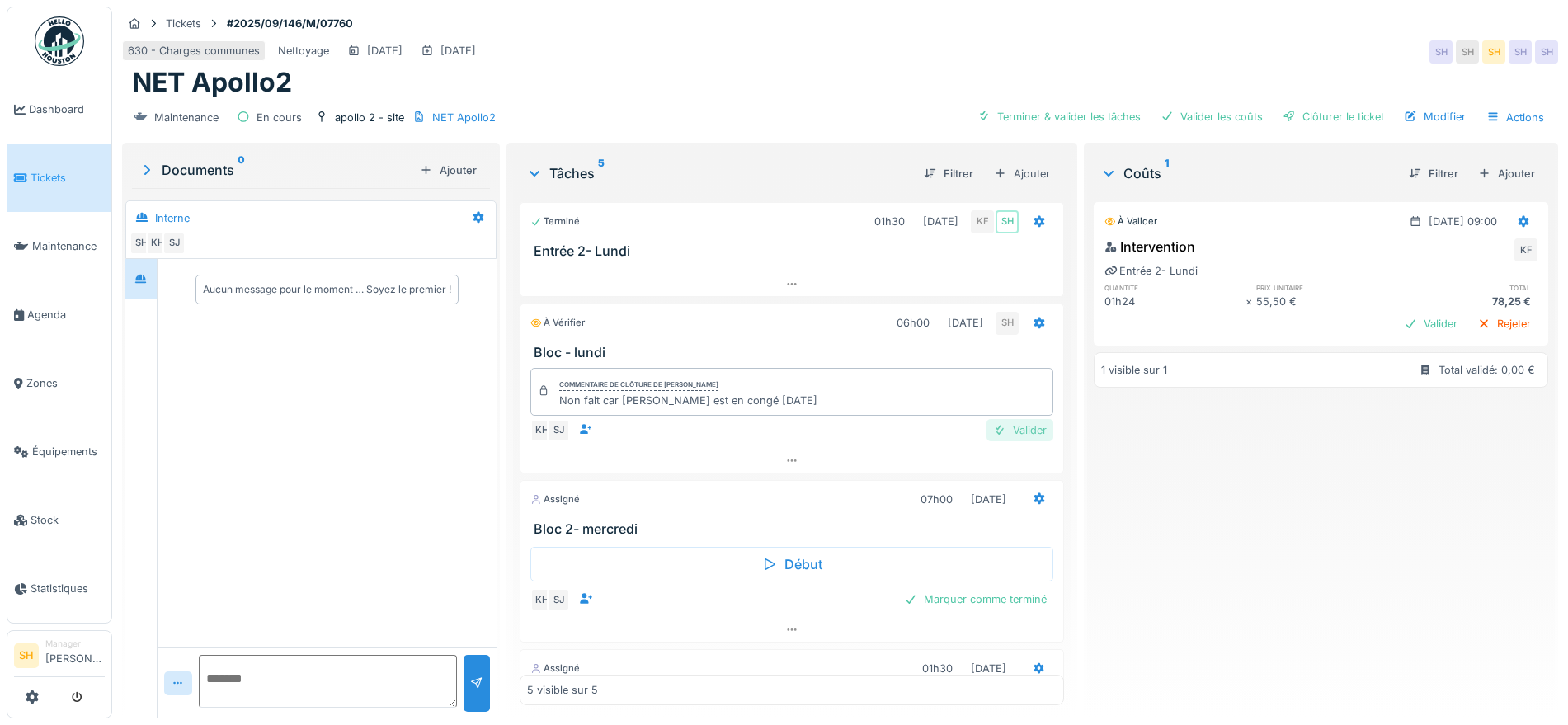
click at [1008, 427] on div "Valider" at bounding box center [1021, 429] width 67 height 23
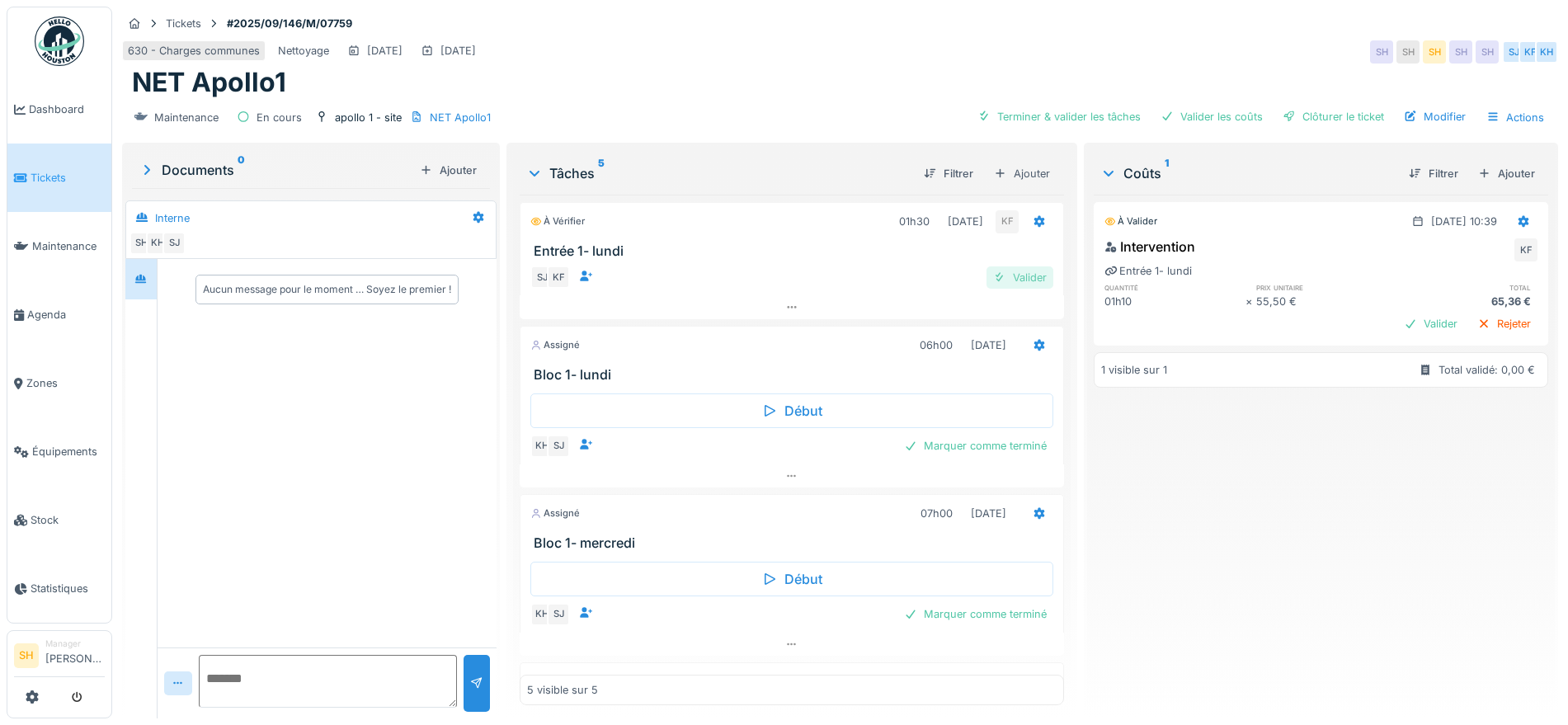
click at [995, 273] on div "Valider" at bounding box center [1021, 277] width 67 height 23
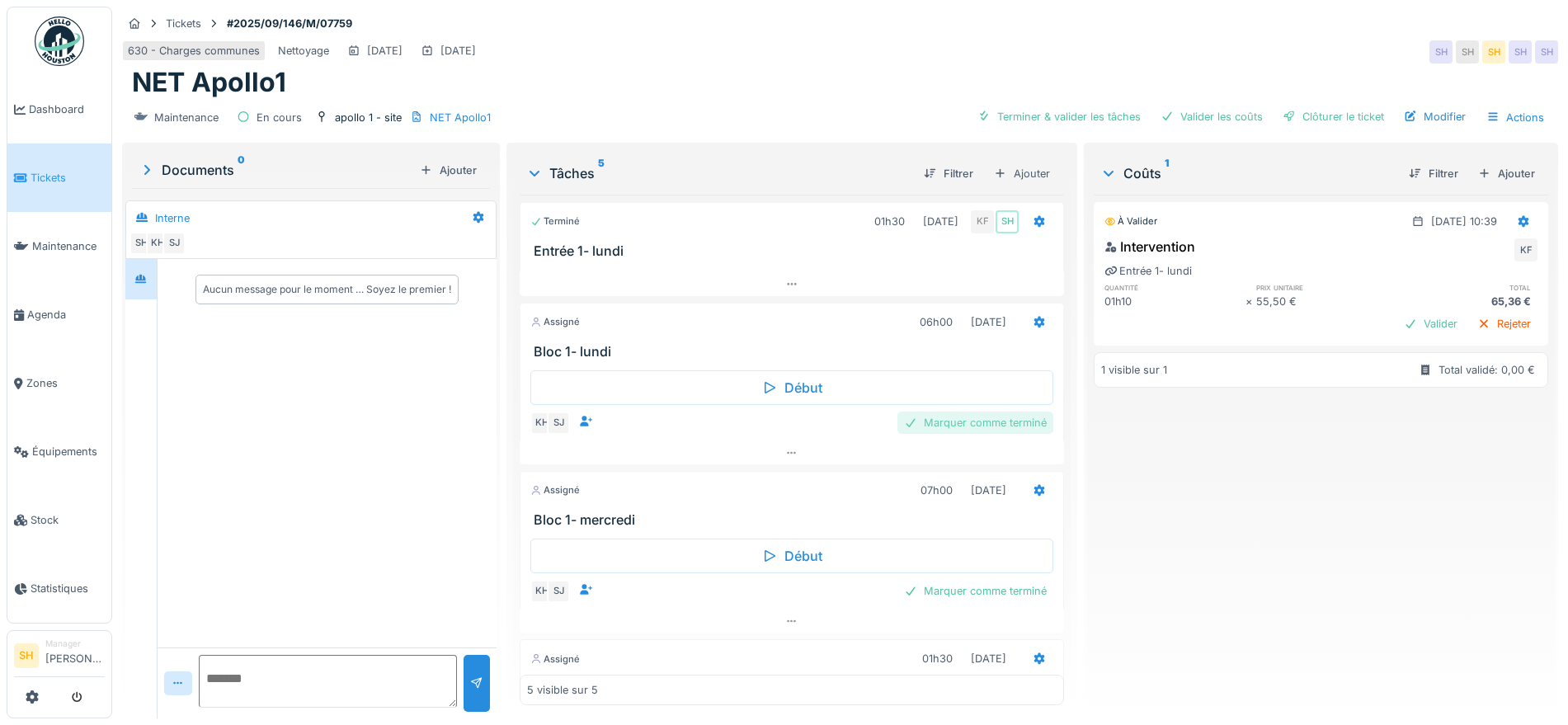
click at [951, 426] on div "Marquer comme terminé" at bounding box center [975, 423] width 156 height 23
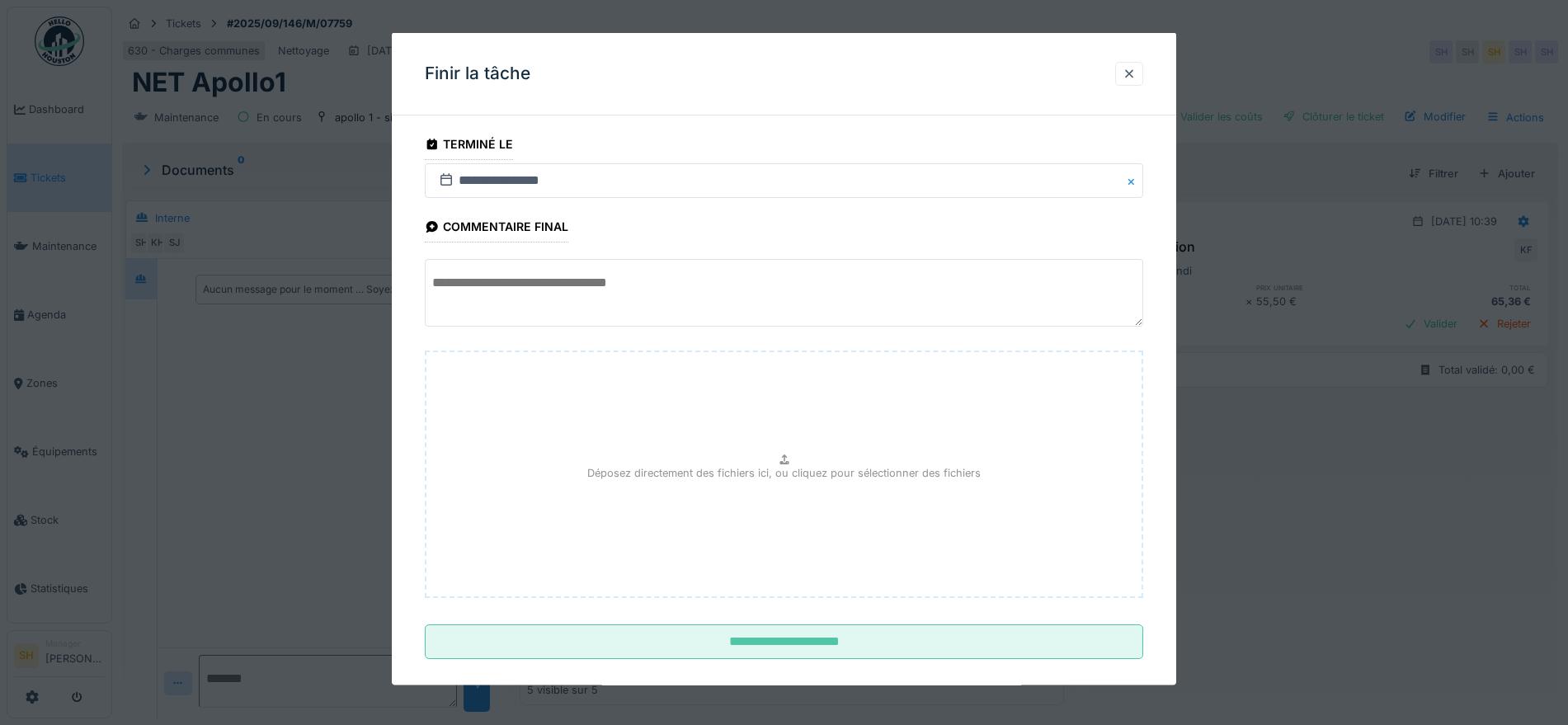
click at [628, 285] on textarea at bounding box center [784, 292] width 719 height 68
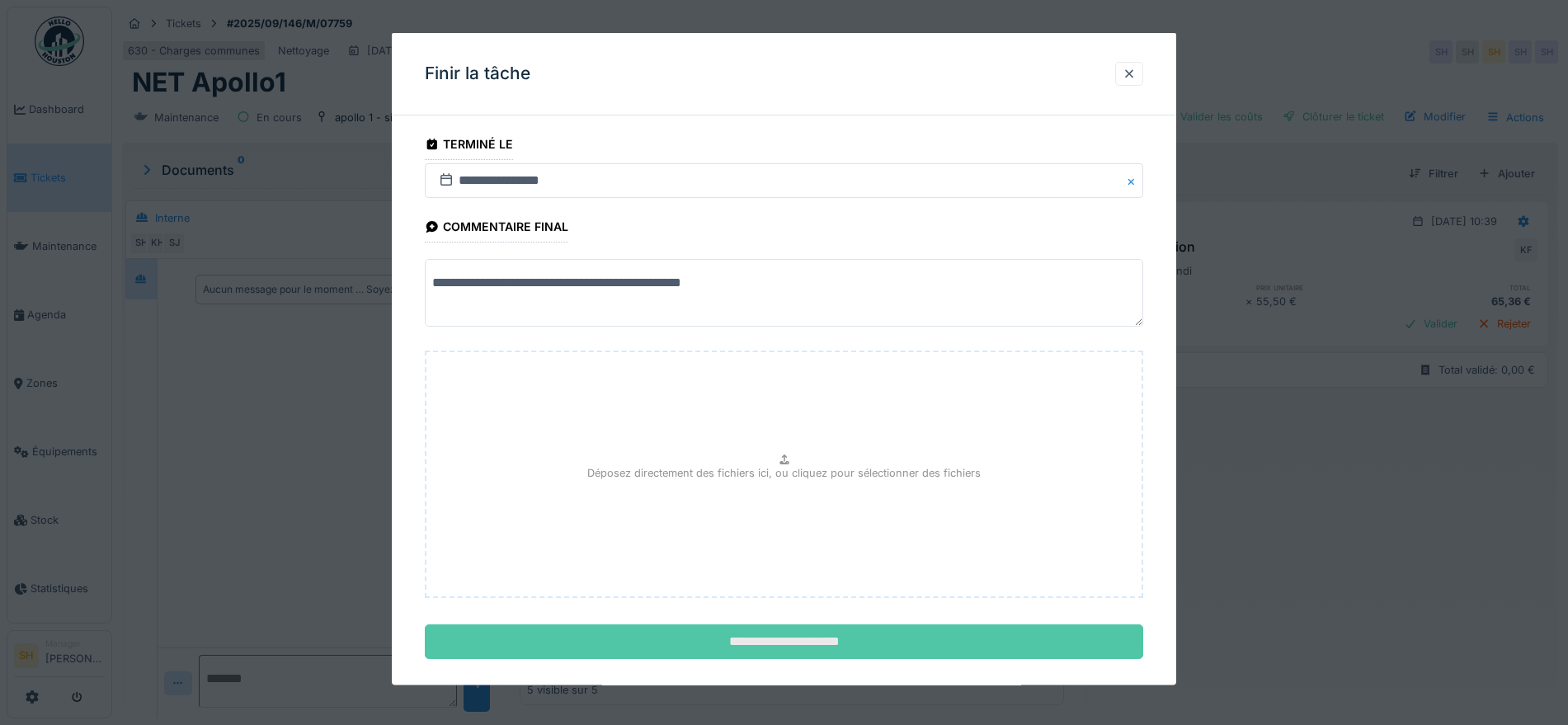
type textarea "**********"
click at [853, 639] on input "**********" at bounding box center [784, 641] width 719 height 34
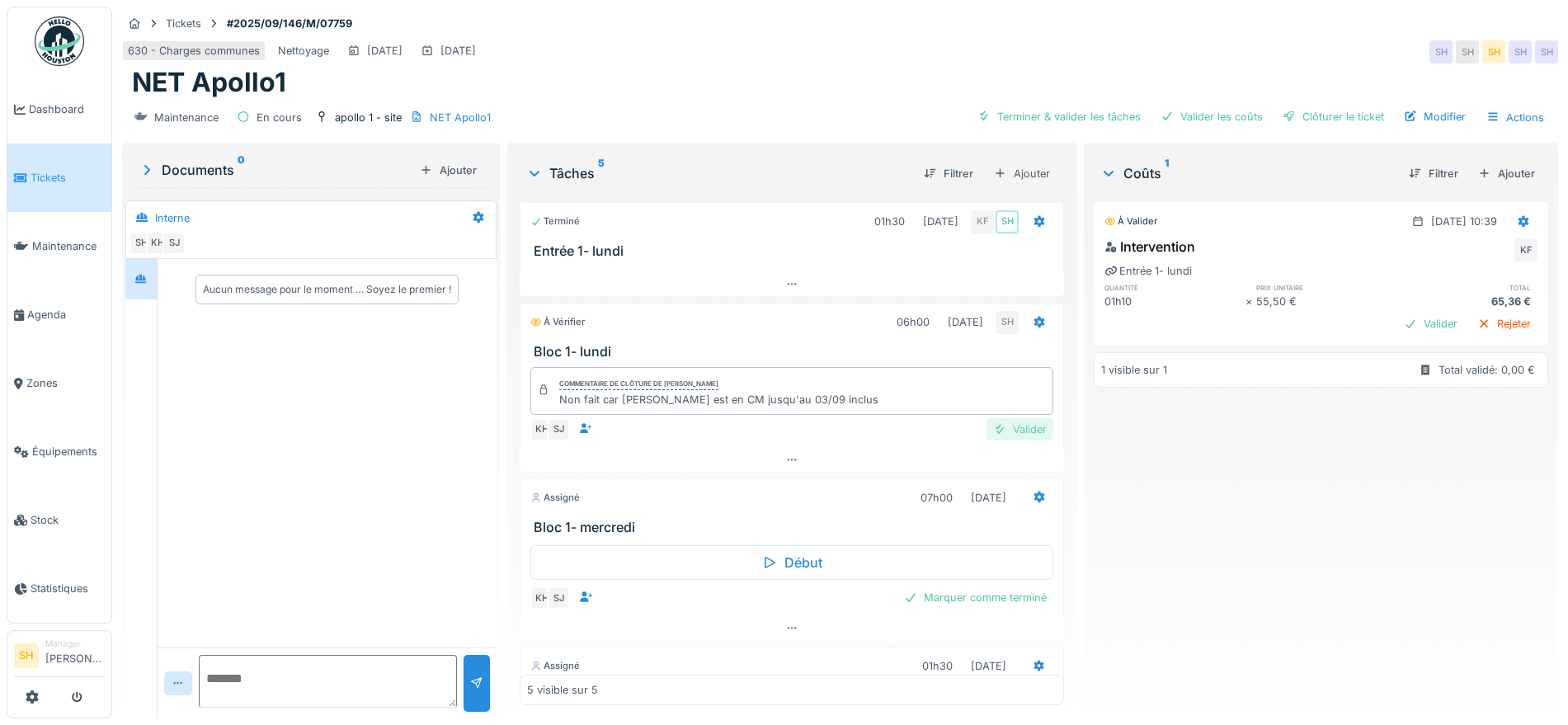
click at [1004, 428] on div "Valider" at bounding box center [1021, 428] width 67 height 23
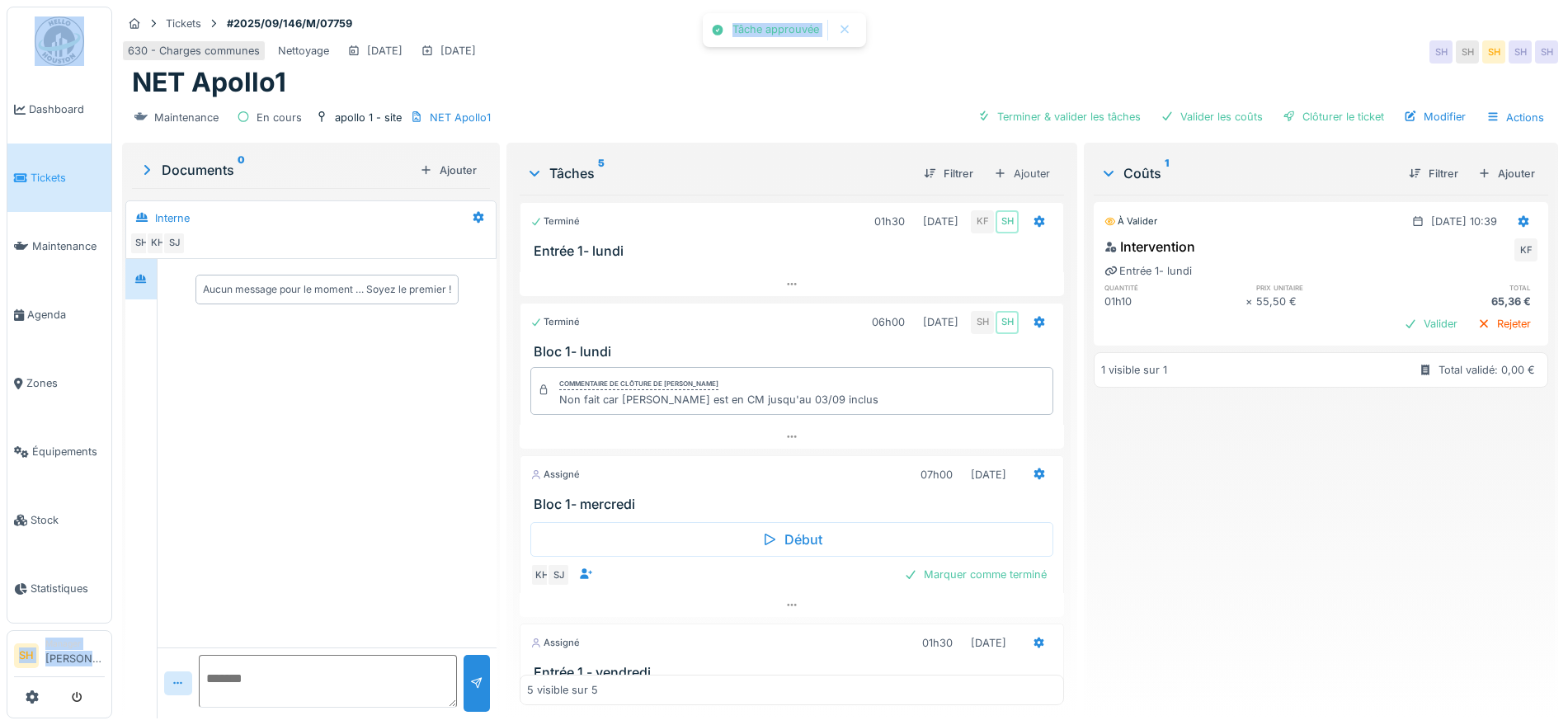
click at [133, 0] on html "Dashboard Tickets Maintenance Agenda Zones Équipements Stock Statistiques SH Ma…" at bounding box center [784, 362] width 1568 height 725
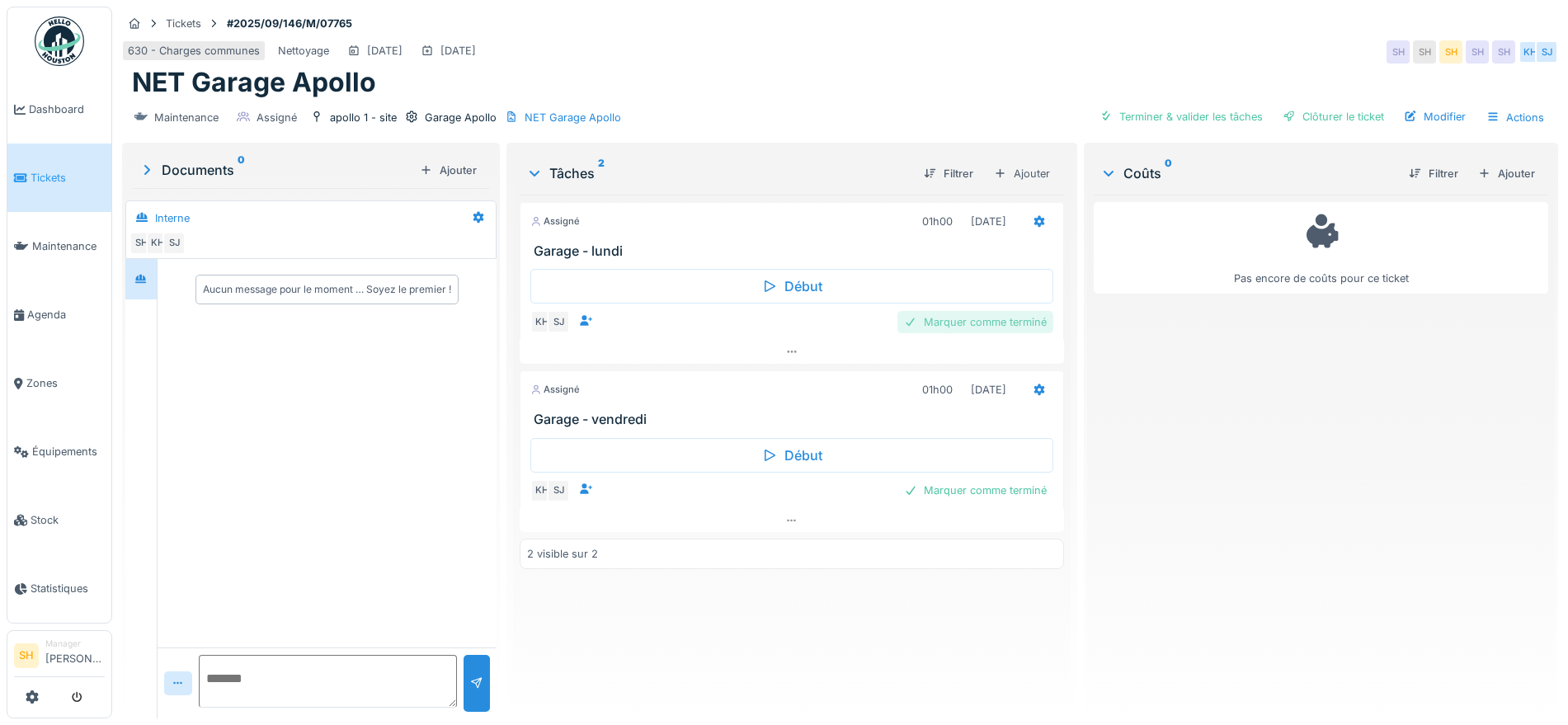
click at [943, 323] on div "Marquer comme terminé" at bounding box center [975, 322] width 156 height 23
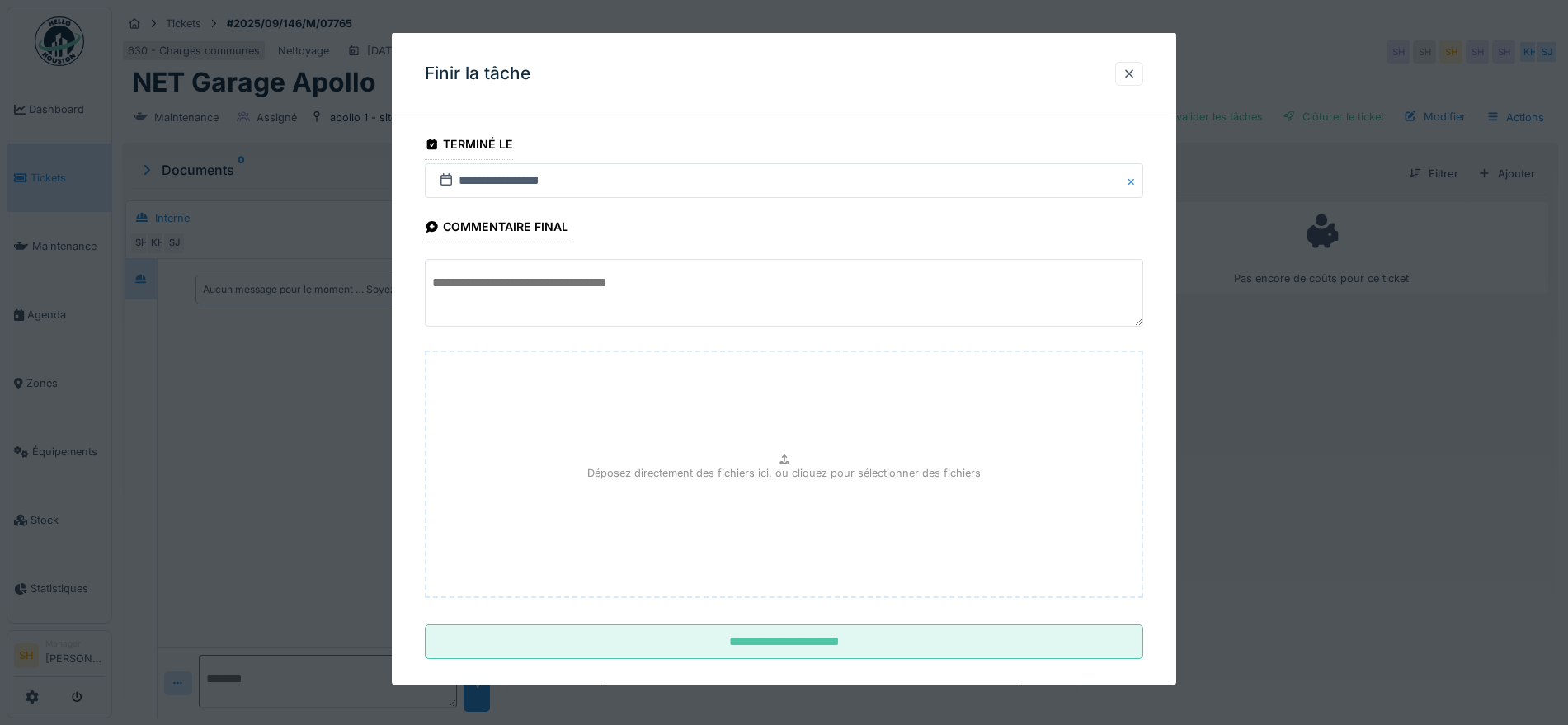
click at [573, 272] on textarea at bounding box center [784, 292] width 719 height 68
click at [741, 281] on textarea "**********" at bounding box center [784, 292] width 719 height 68
click at [845, 281] on textarea "**********" at bounding box center [784, 292] width 719 height 68
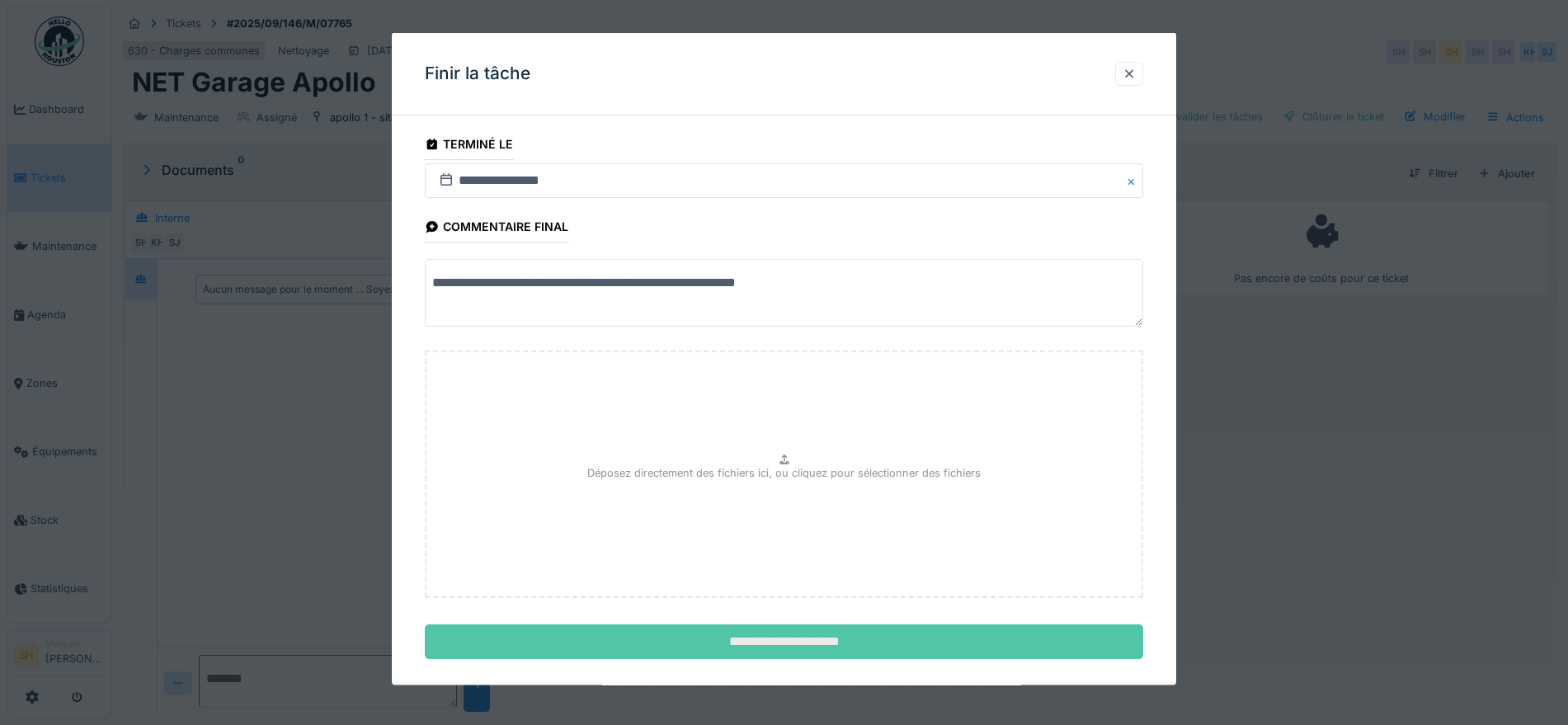
type textarea "**********"
click at [789, 635] on input "**********" at bounding box center [784, 641] width 719 height 34
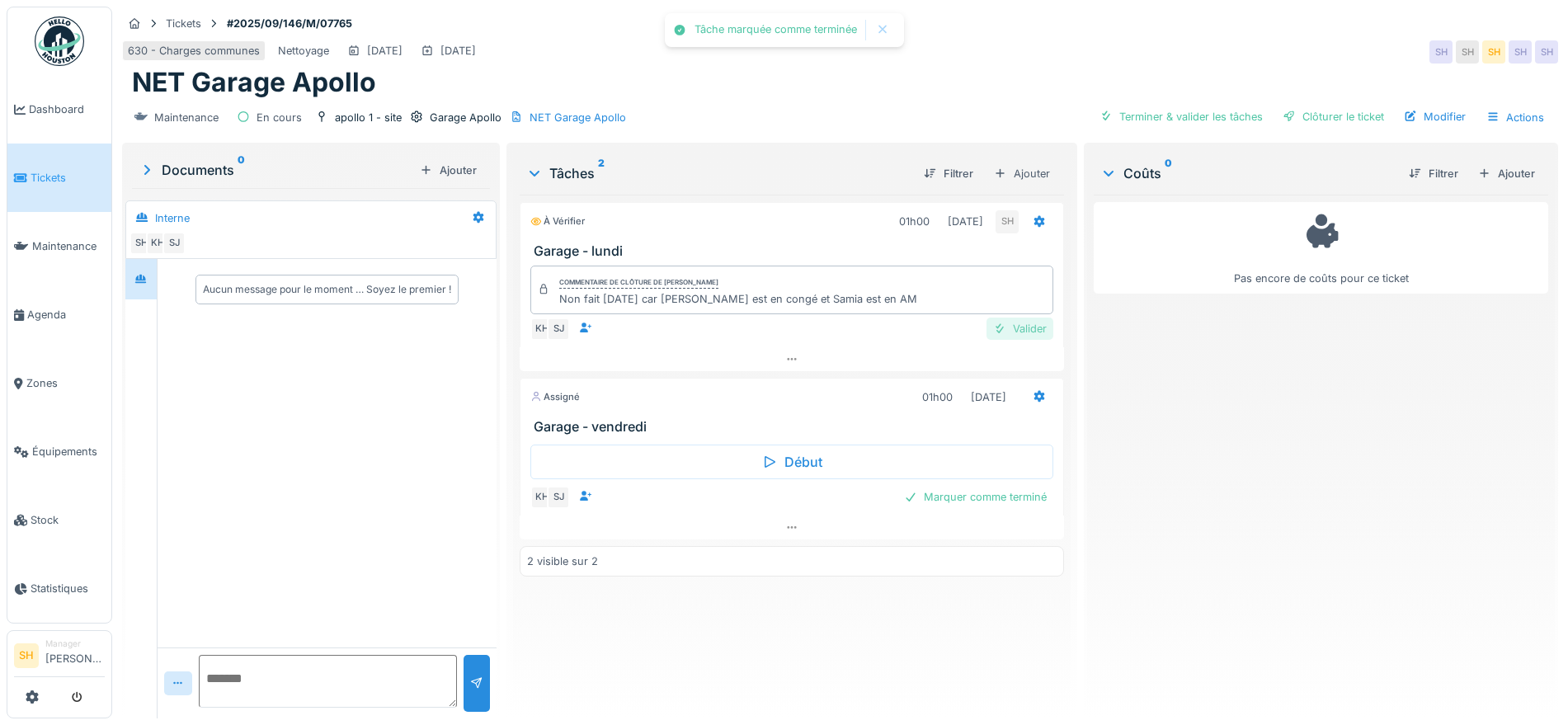
click at [1018, 327] on div "Valider" at bounding box center [1021, 328] width 67 height 23
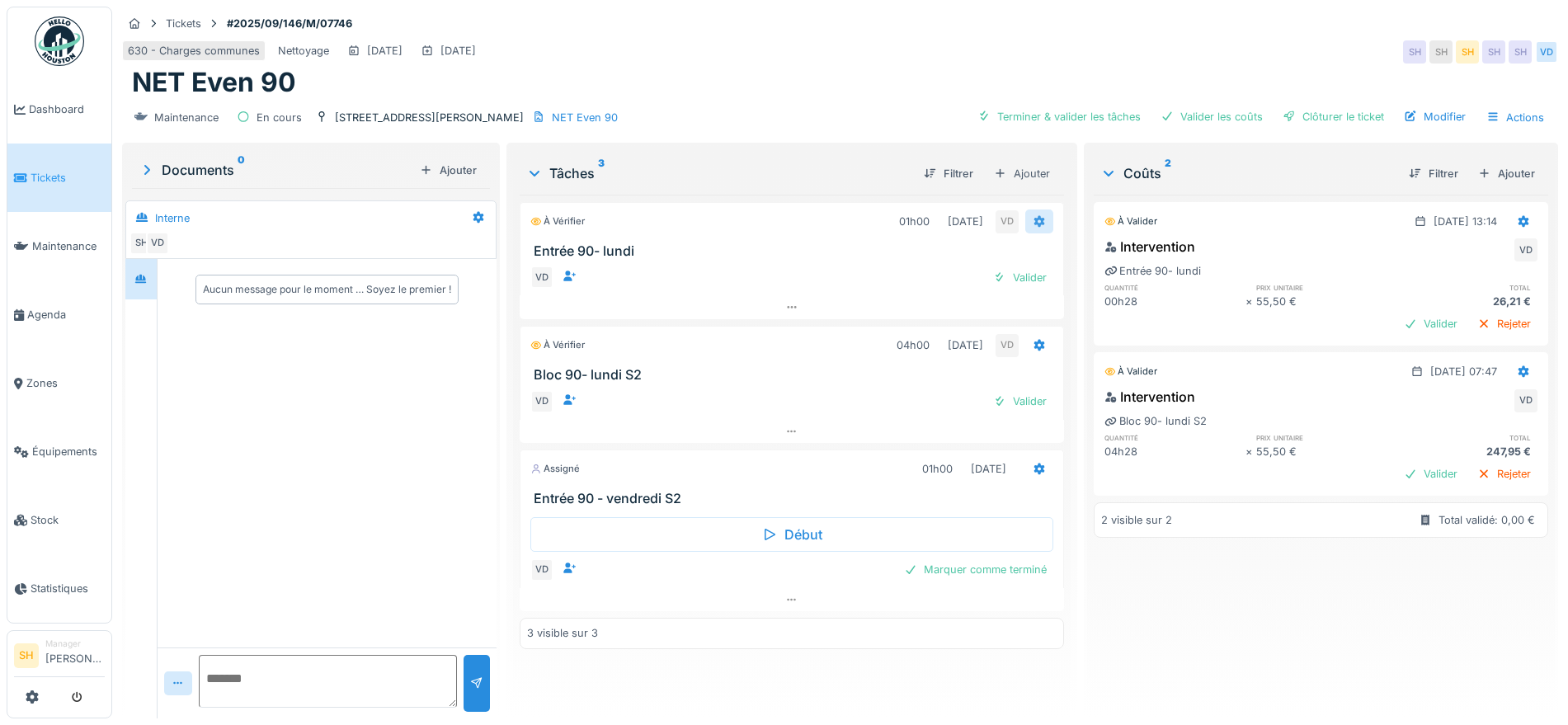
click at [1033, 221] on icon at bounding box center [1040, 221] width 13 height 11
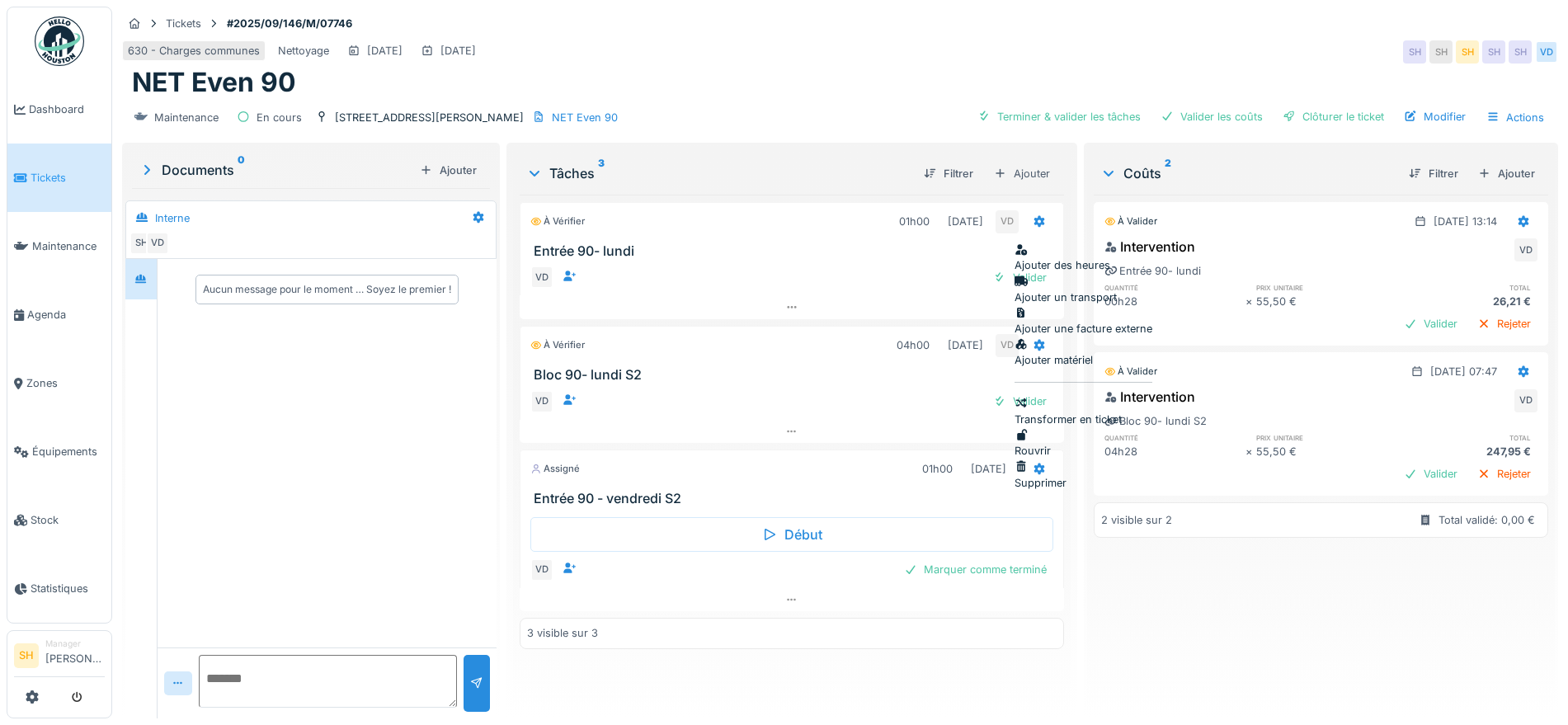
click at [1072, 427] on div "Rouvrir" at bounding box center [1083, 443] width 138 height 32
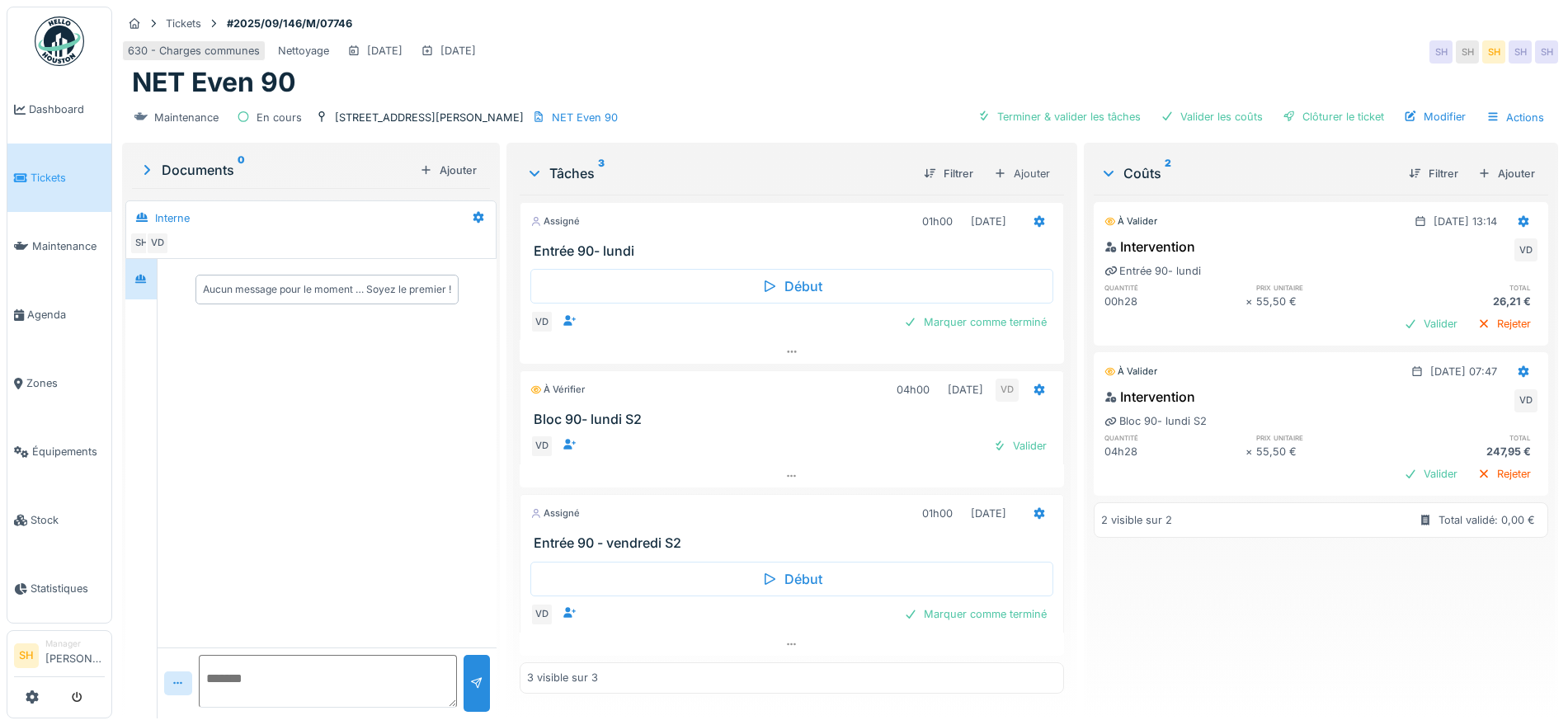
drag, startPoint x: 374, startPoint y: 105, endPoint x: 379, endPoint y: 149, distance: 44.3
click at [371, 137] on div "Tickets #2025/09/146/M/07746 630 - Charges communes Nettoyage [DATE] [DATE] SH …" at bounding box center [840, 73] width 1443 height 133
